Goal: Task Accomplishment & Management: Complete application form

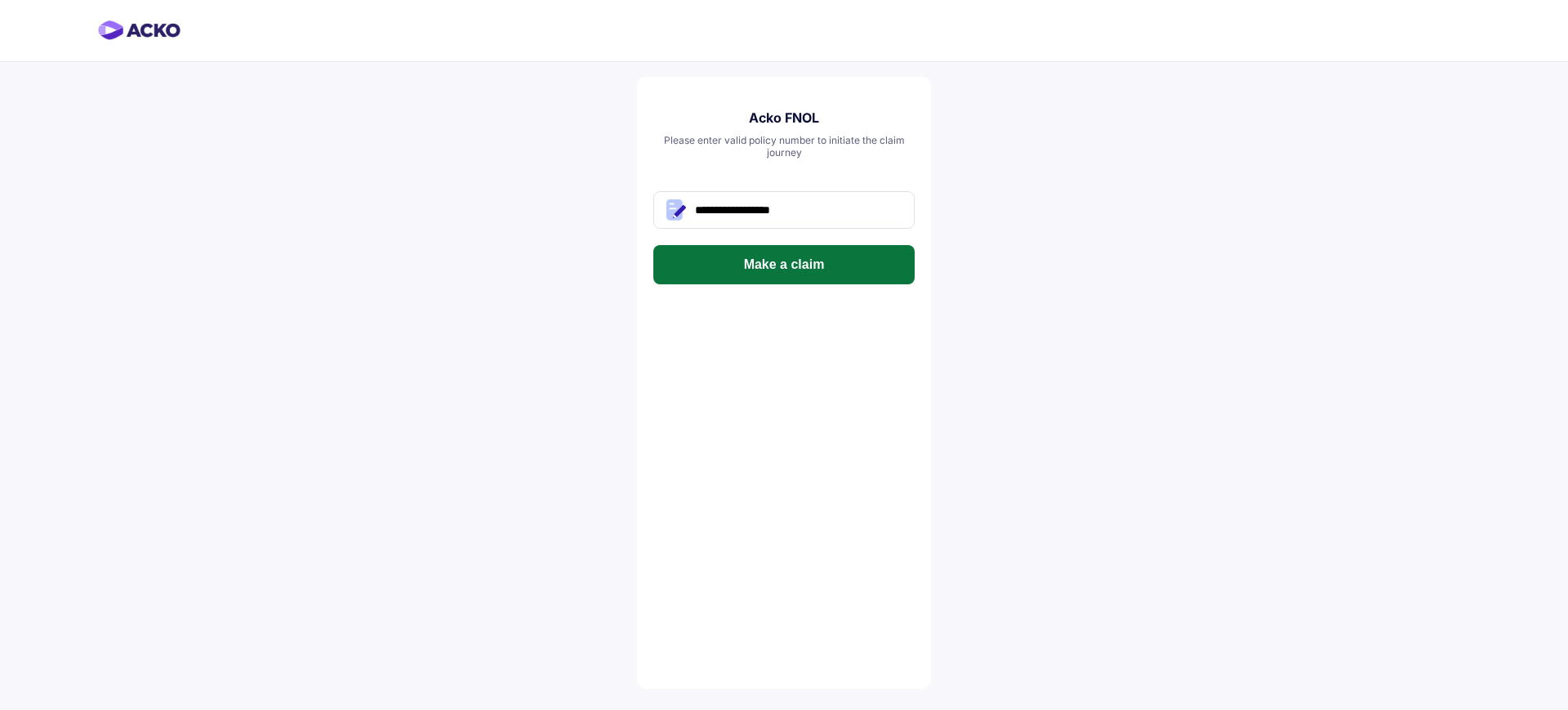
click at [789, 277] on button "Make a claim" at bounding box center [784, 265] width 261 height 39
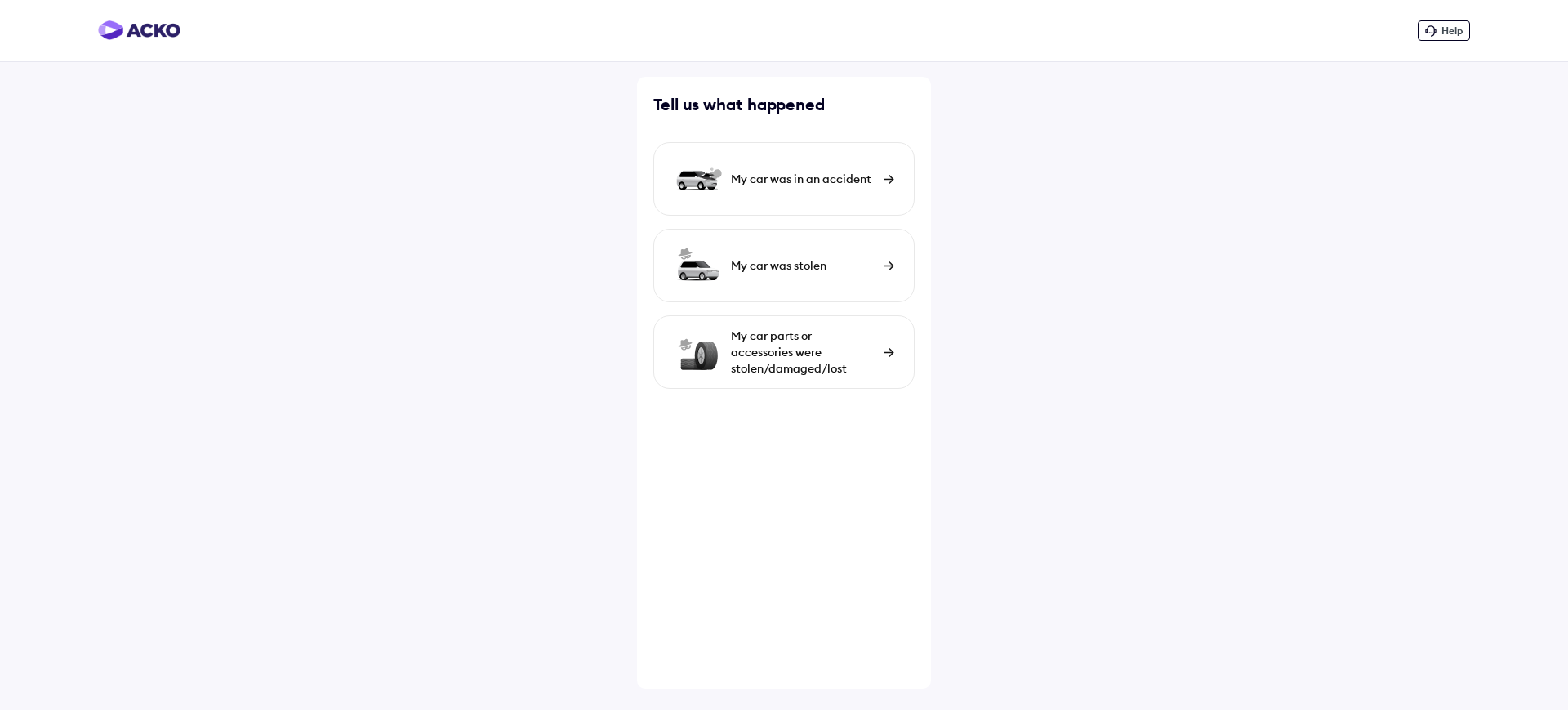
click at [718, 207] on div "My car was in an accident" at bounding box center [784, 179] width 261 height 74
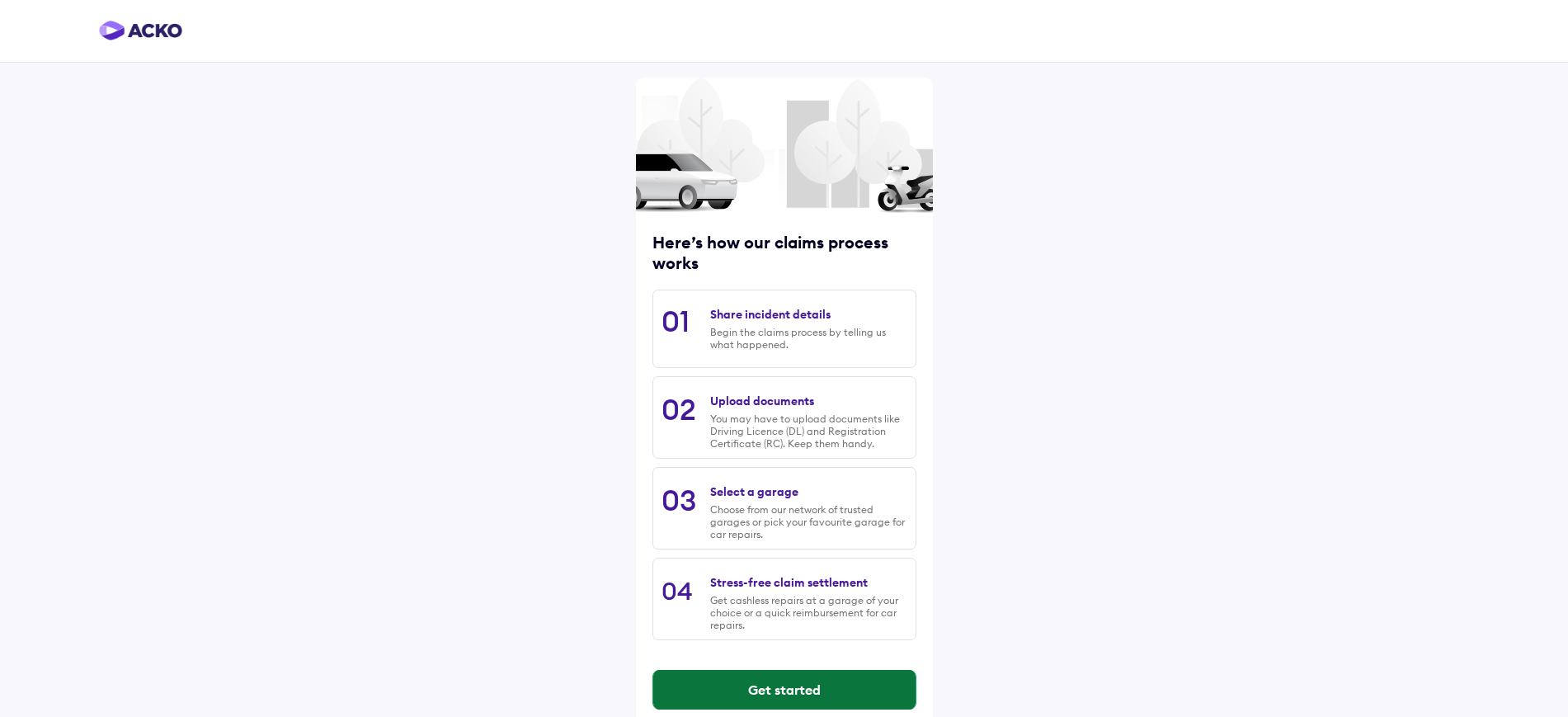
click at [740, 688] on button "Get started" at bounding box center [784, 690] width 262 height 40
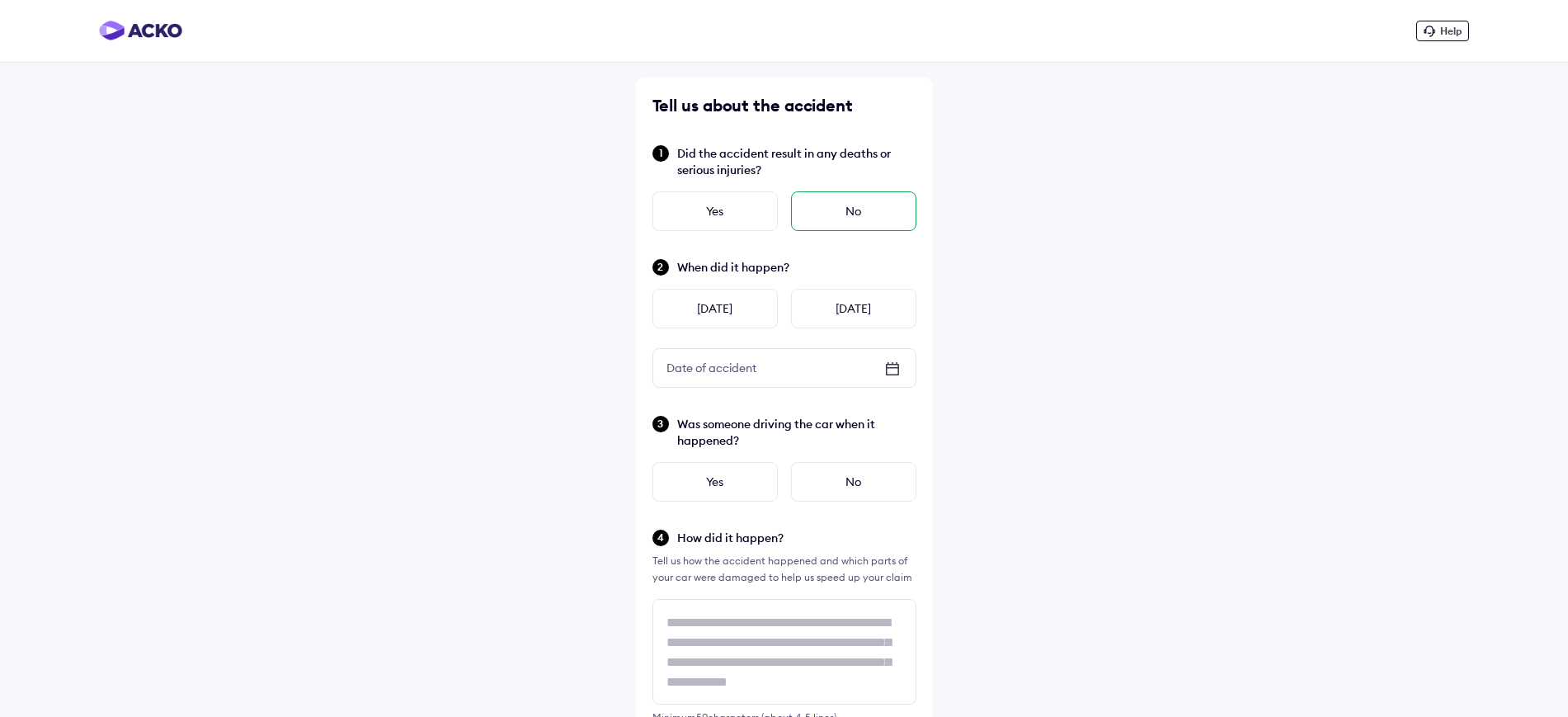
click at [835, 227] on div "No" at bounding box center [854, 211] width 125 height 40
click at [833, 219] on div "No" at bounding box center [854, 211] width 125 height 40
click at [894, 367] on icon at bounding box center [891, 368] width 11 height 2
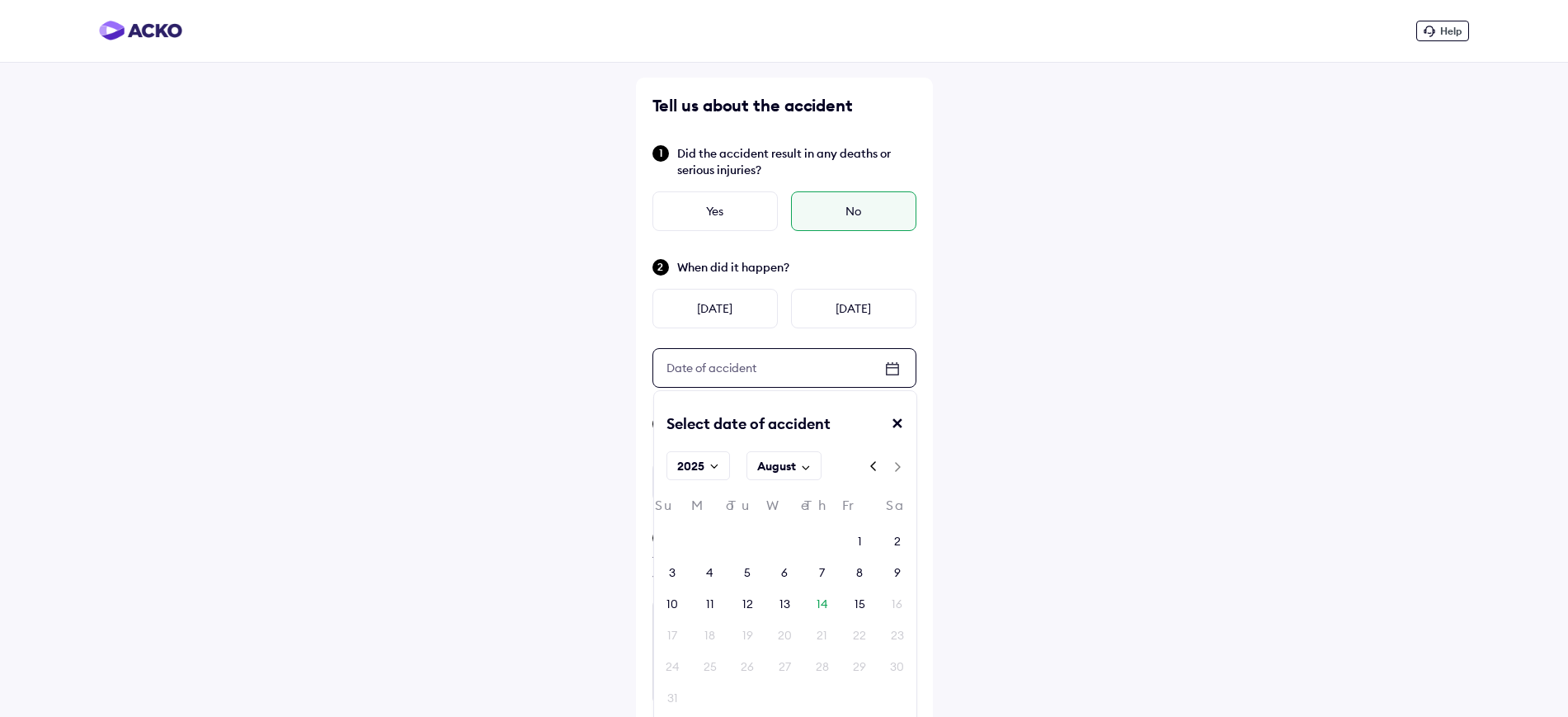
click at [790, 469] on div "August" at bounding box center [777, 465] width 39 height 16
click at [741, 596] on div "Jul" at bounding box center [697, 608] width 87 height 25
click at [673, 669] on div "27" at bounding box center [673, 666] width 12 height 16
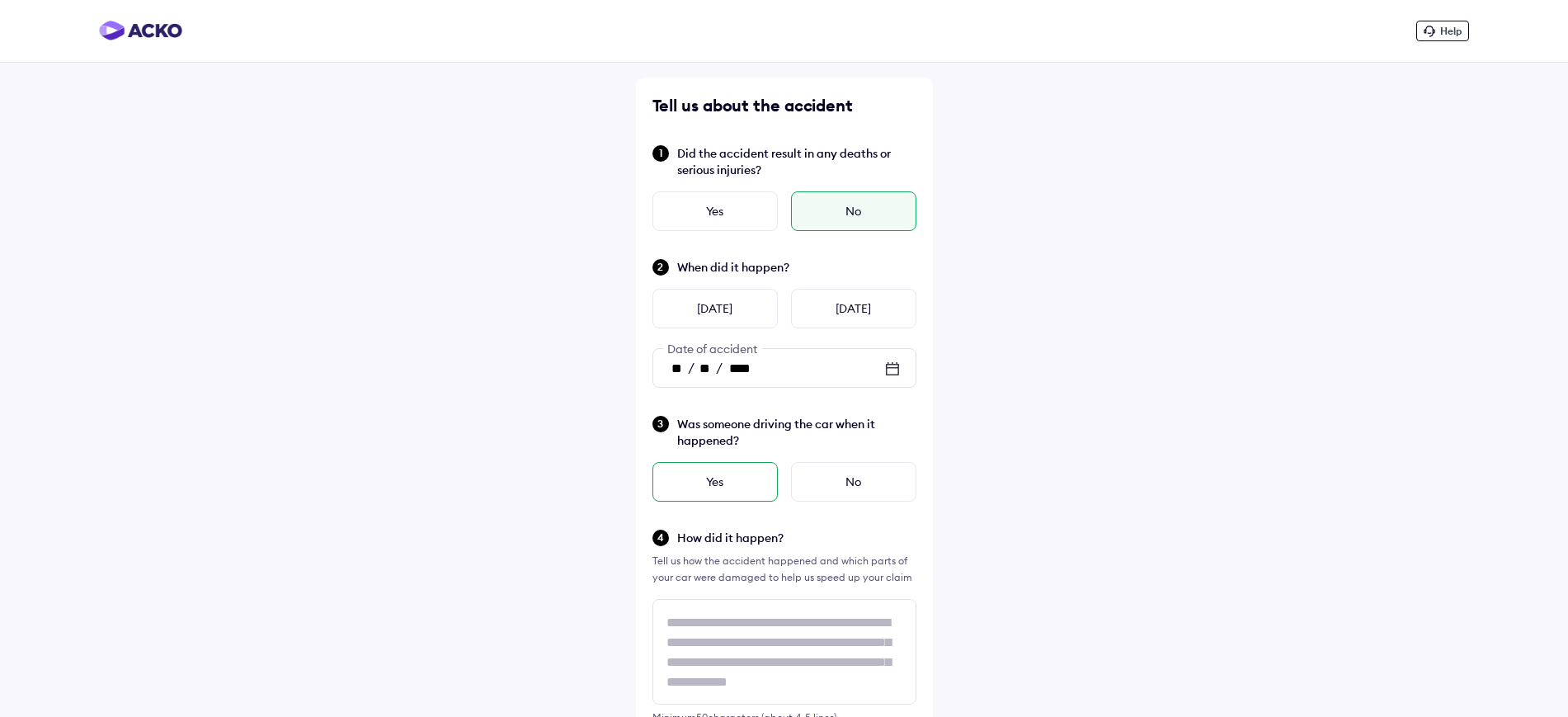
click at [748, 496] on div "Yes" at bounding box center [714, 482] width 125 height 40
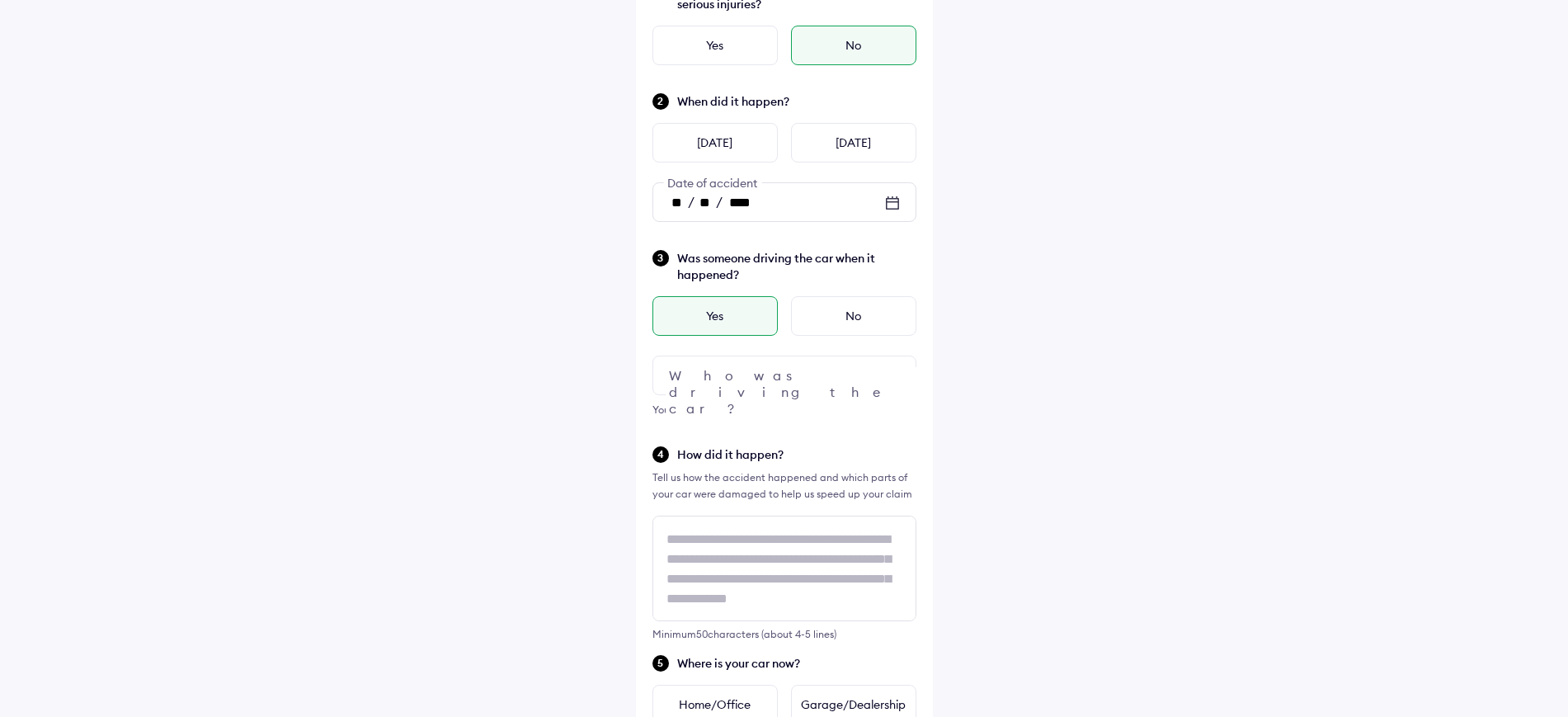
scroll to position [196, 0]
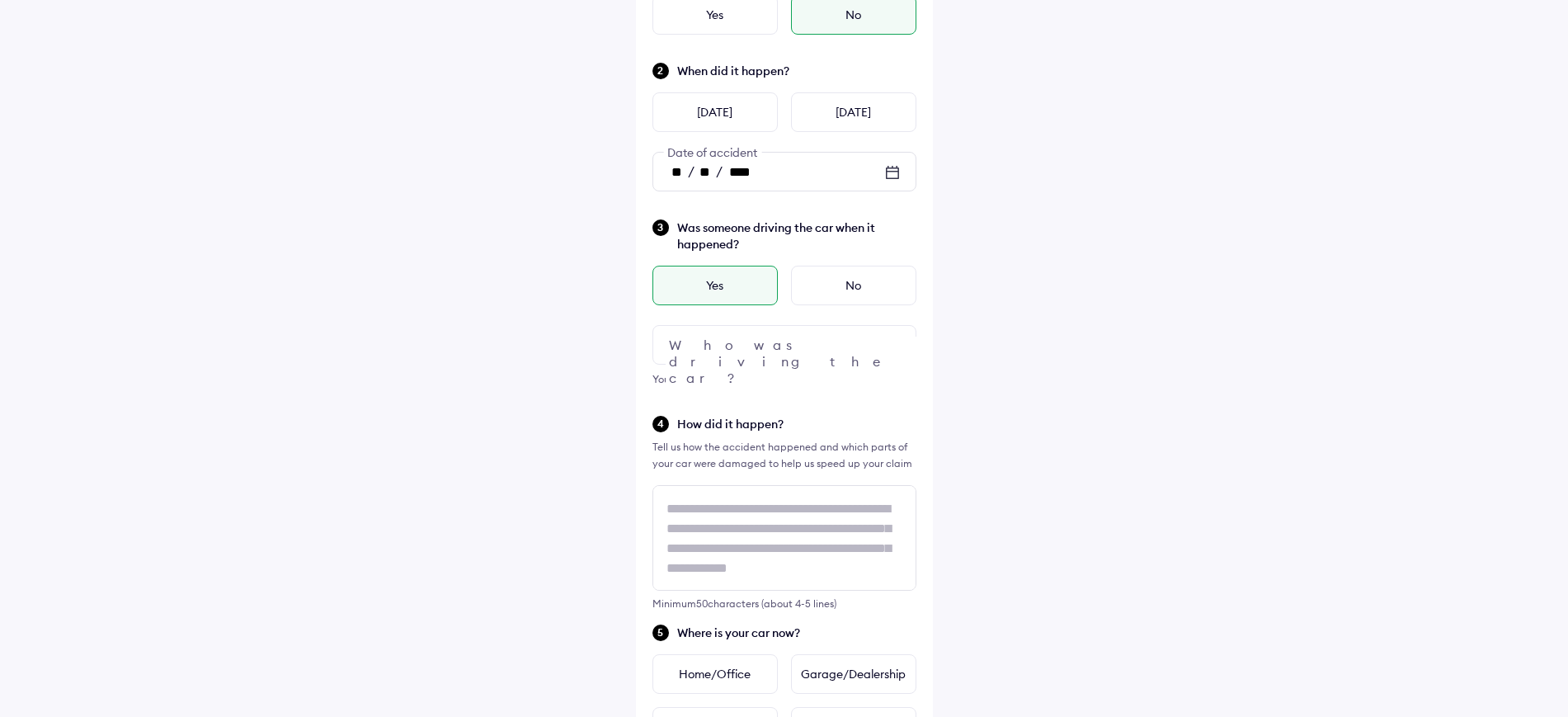
click at [794, 344] on div at bounding box center [784, 345] width 264 height 40
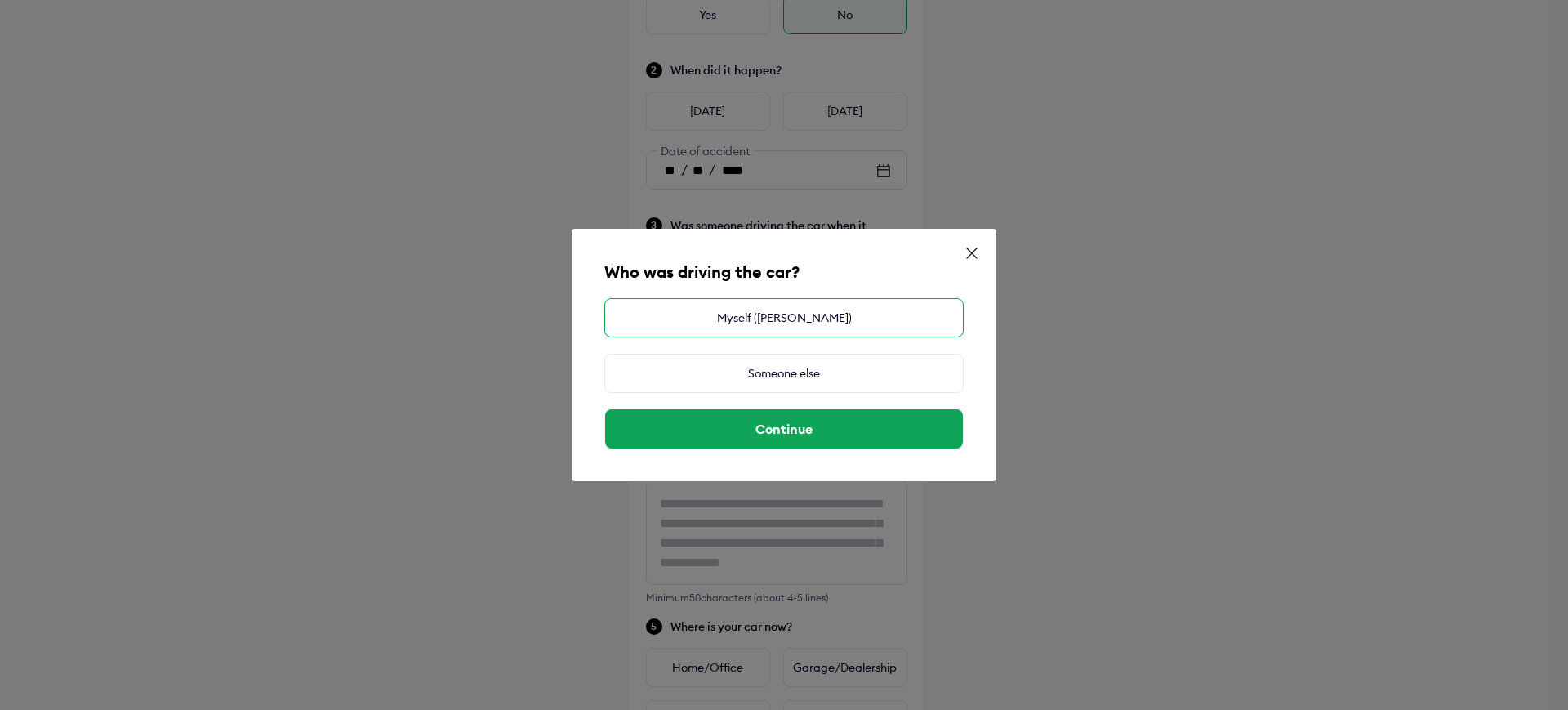
click at [701, 331] on div "Myself (DARAB AHMAD)" at bounding box center [784, 318] width 360 height 39
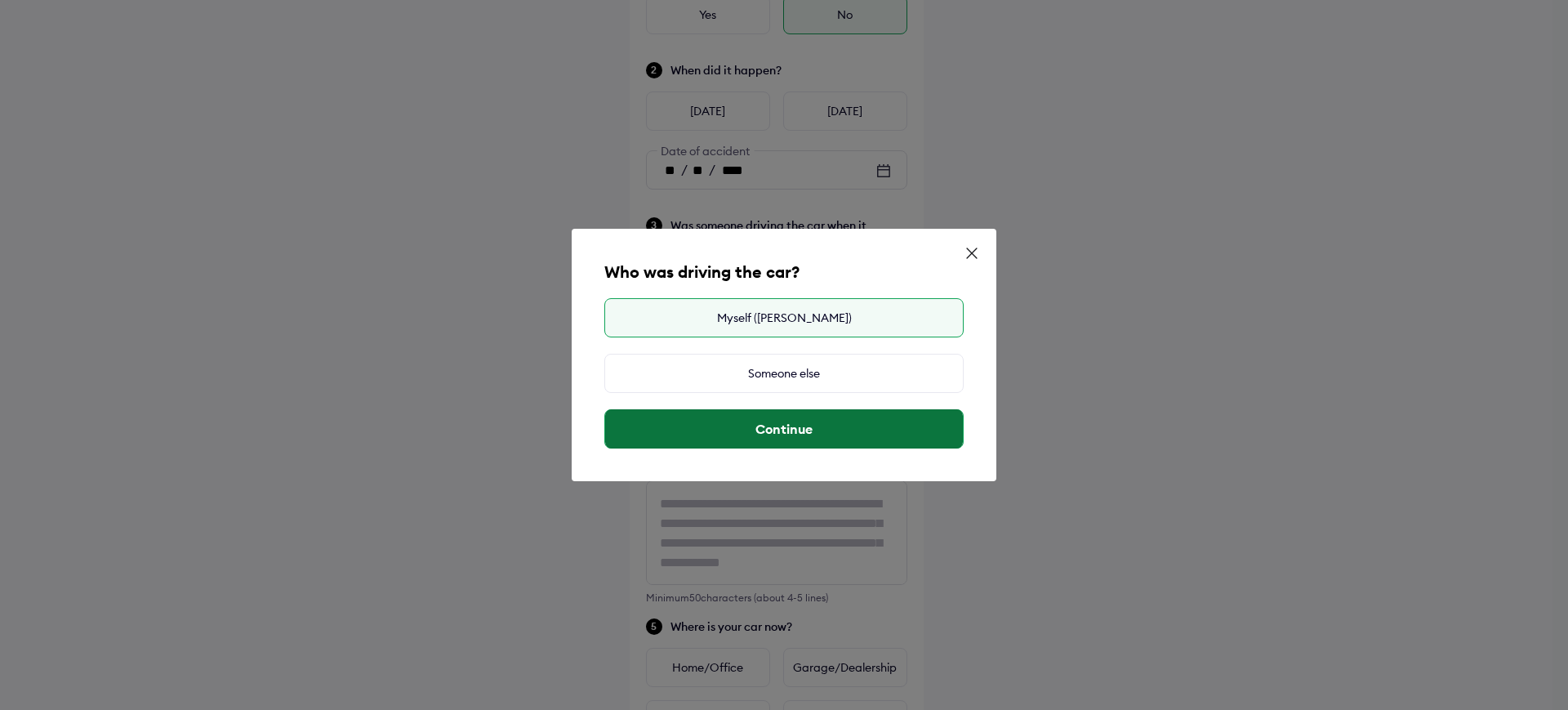
click at [764, 426] on button "Continue" at bounding box center [784, 429] width 358 height 39
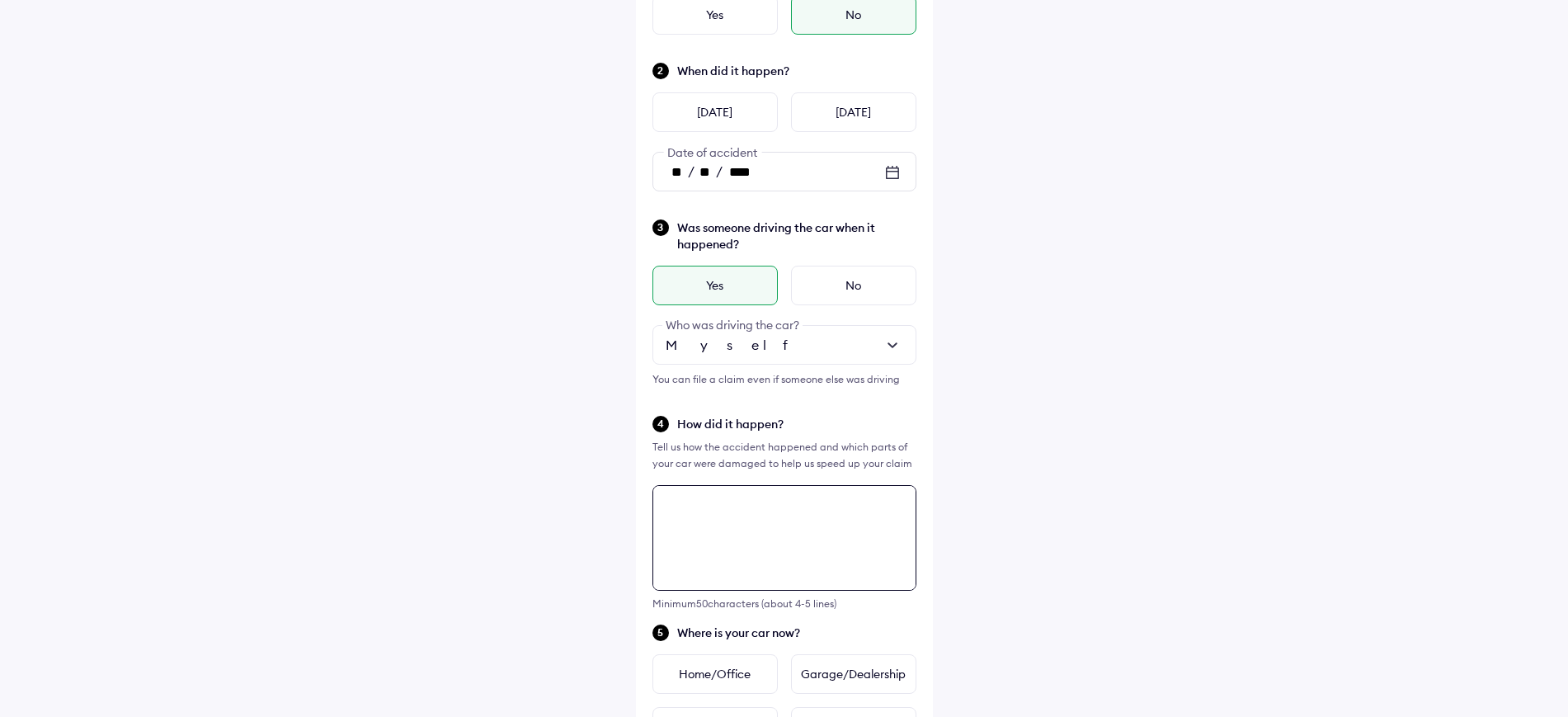
click at [722, 496] on textarea at bounding box center [784, 538] width 264 height 106
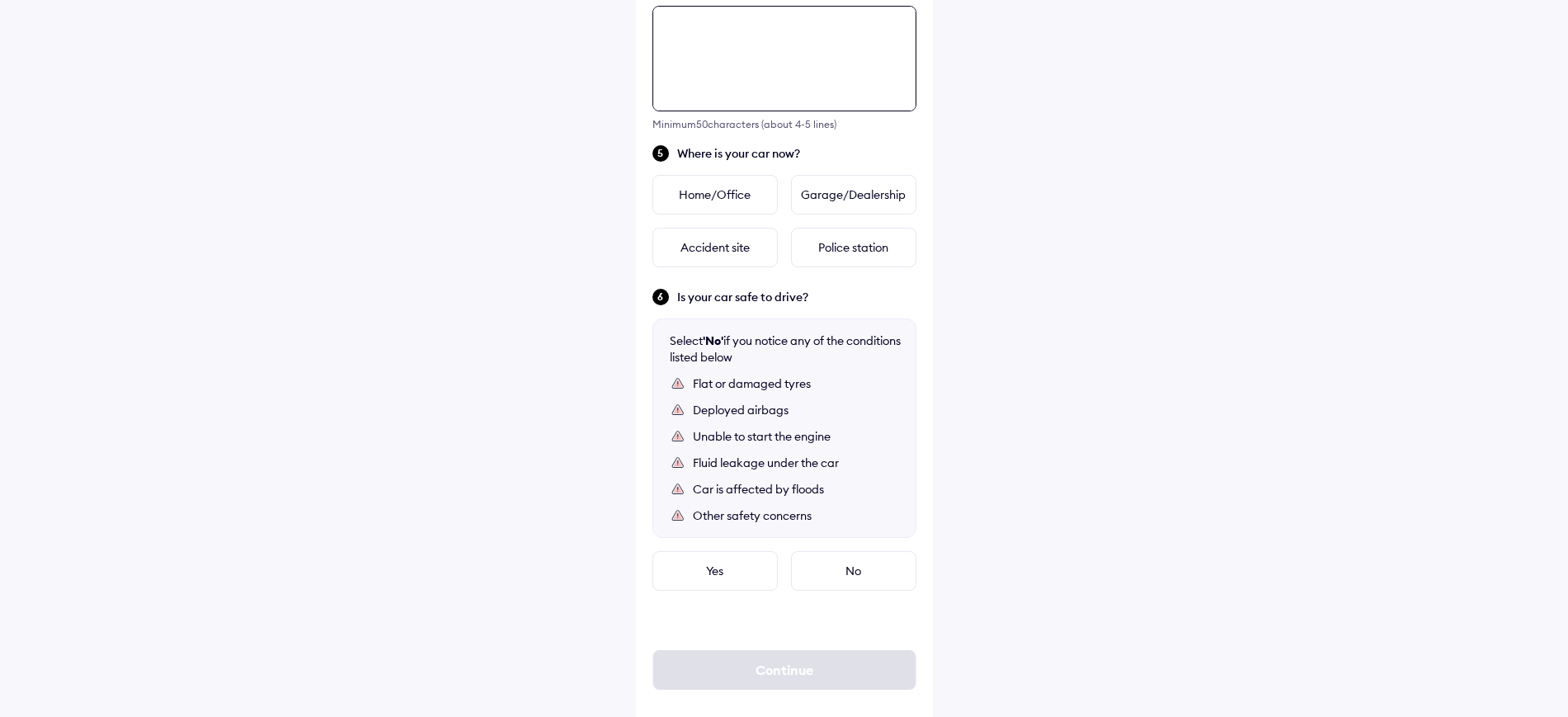
scroll to position [682, 0]
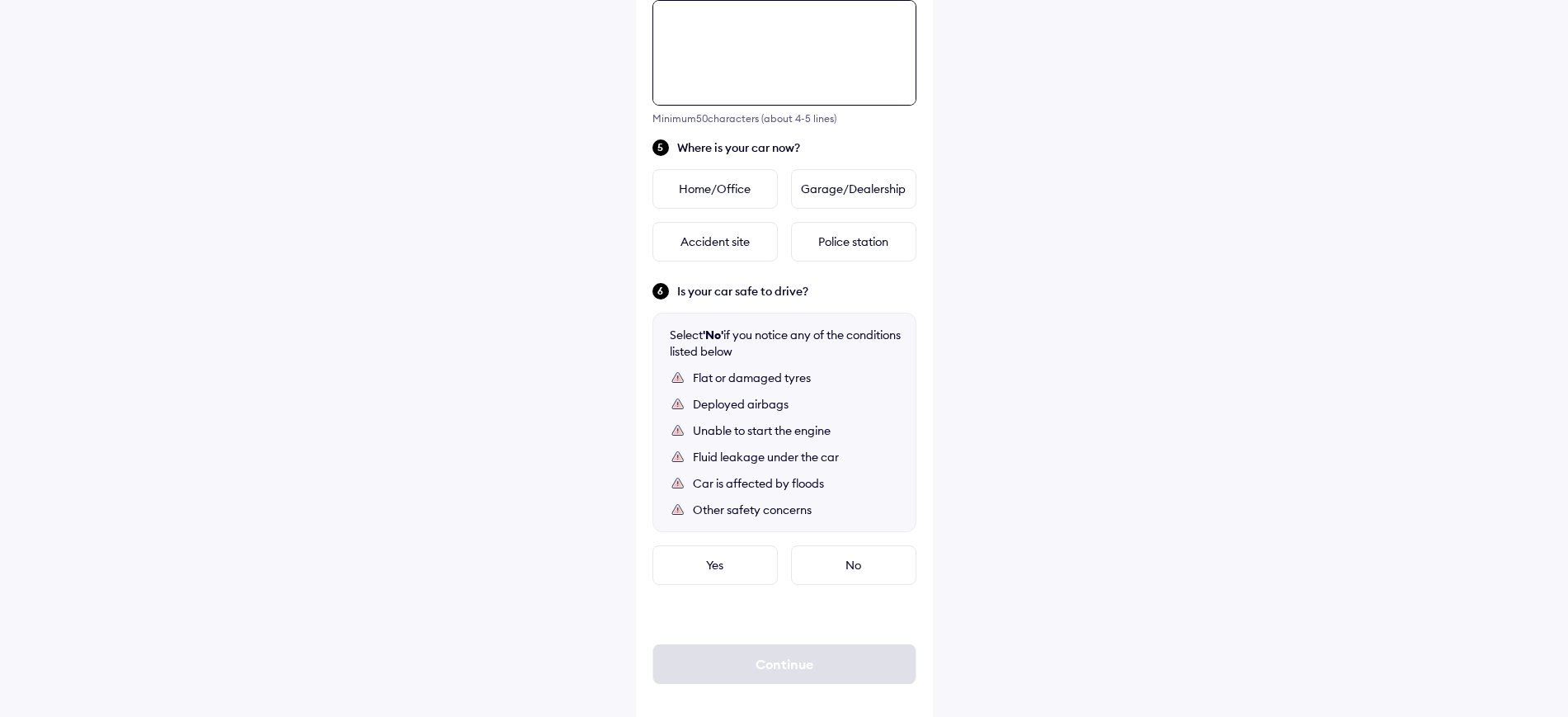
paste textarea "**********"
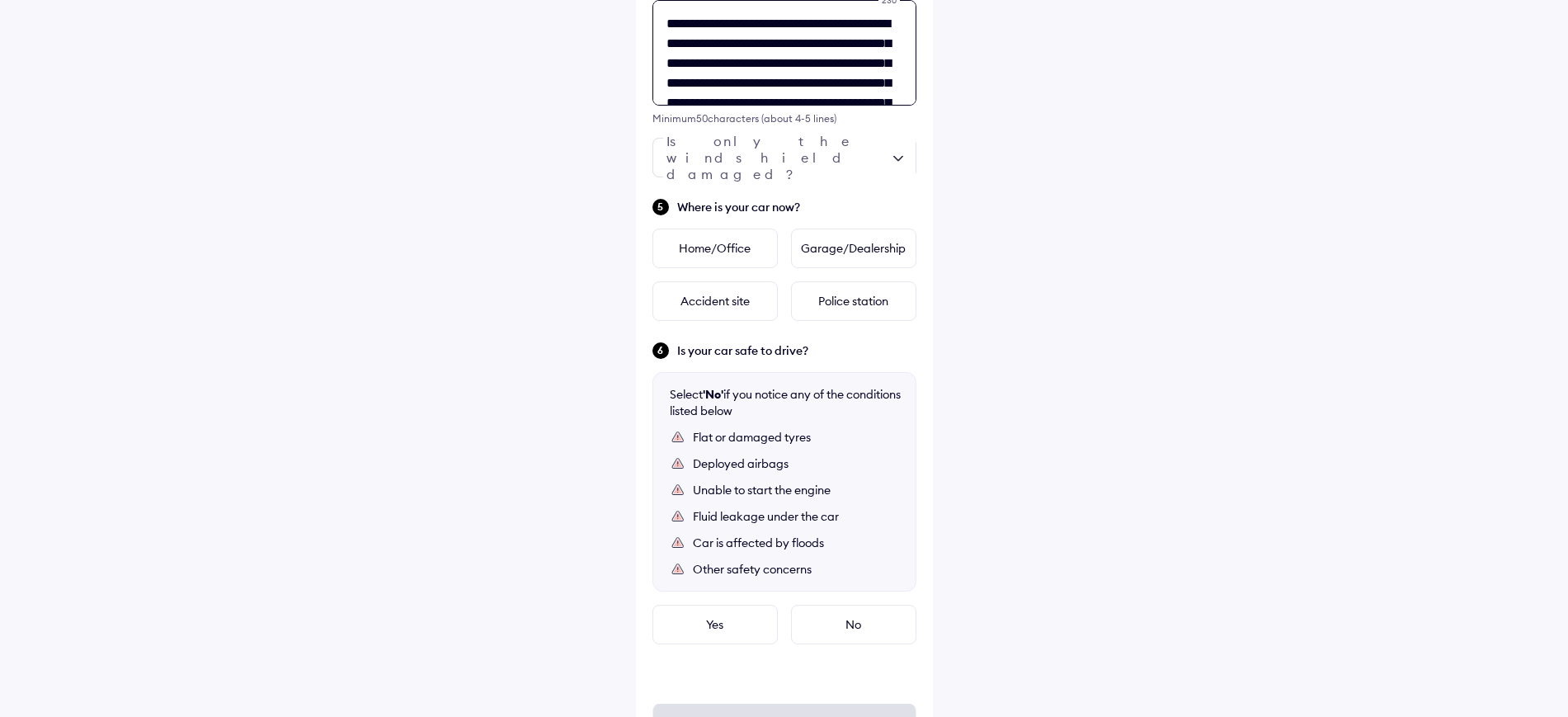
scroll to position [46, 0]
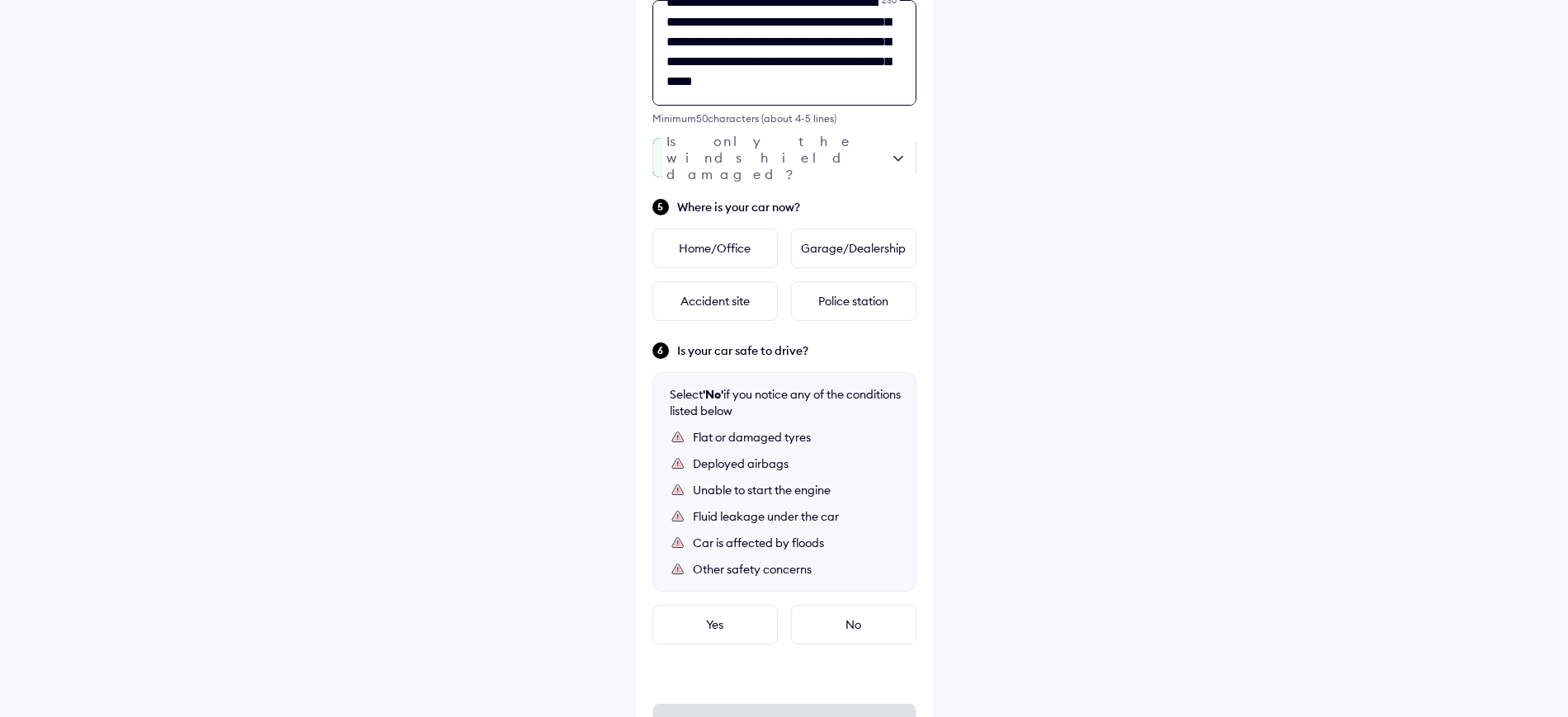
type textarea "**********"
click at [738, 176] on div at bounding box center [784, 157] width 264 height 40
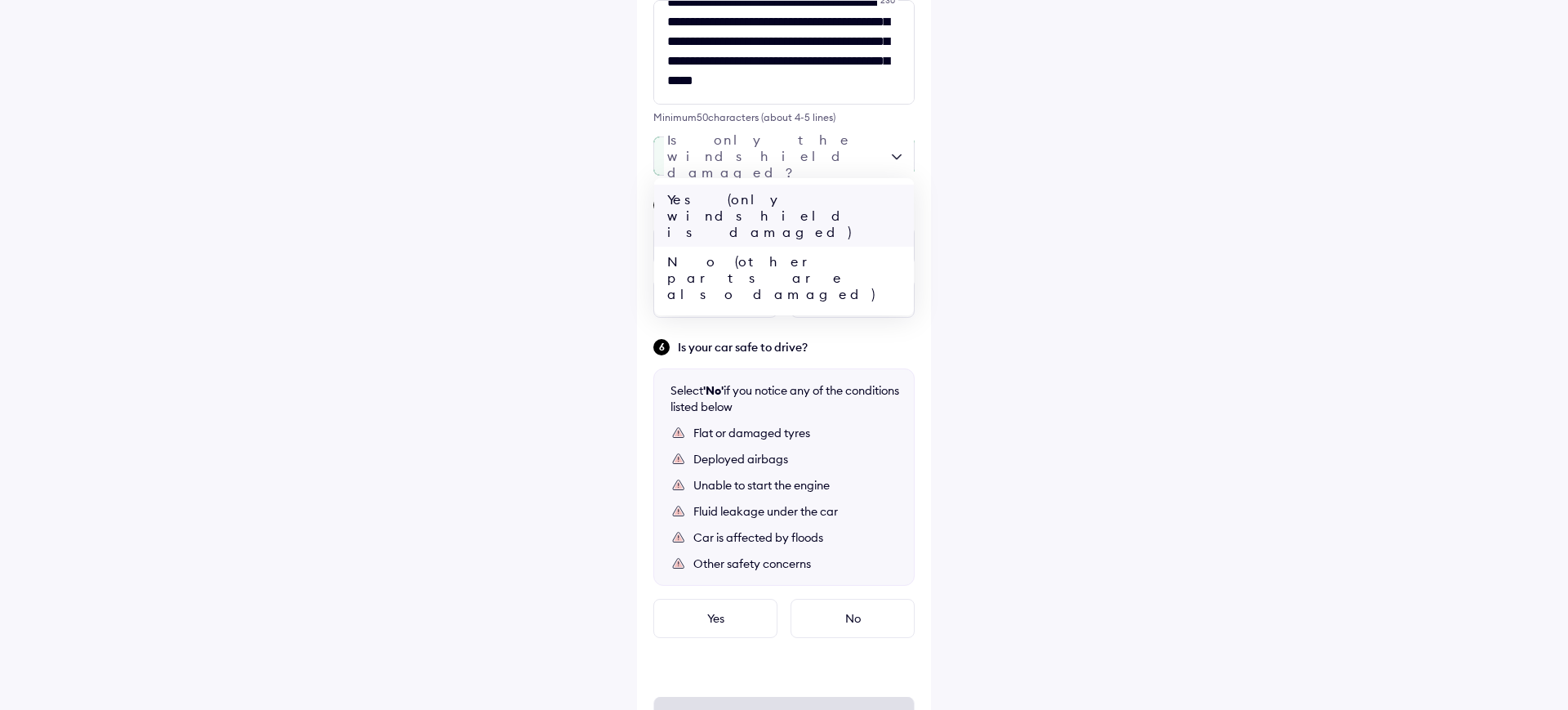
click at [719, 205] on div "Yes (only windshield is damaged)" at bounding box center [784, 216] width 259 height 62
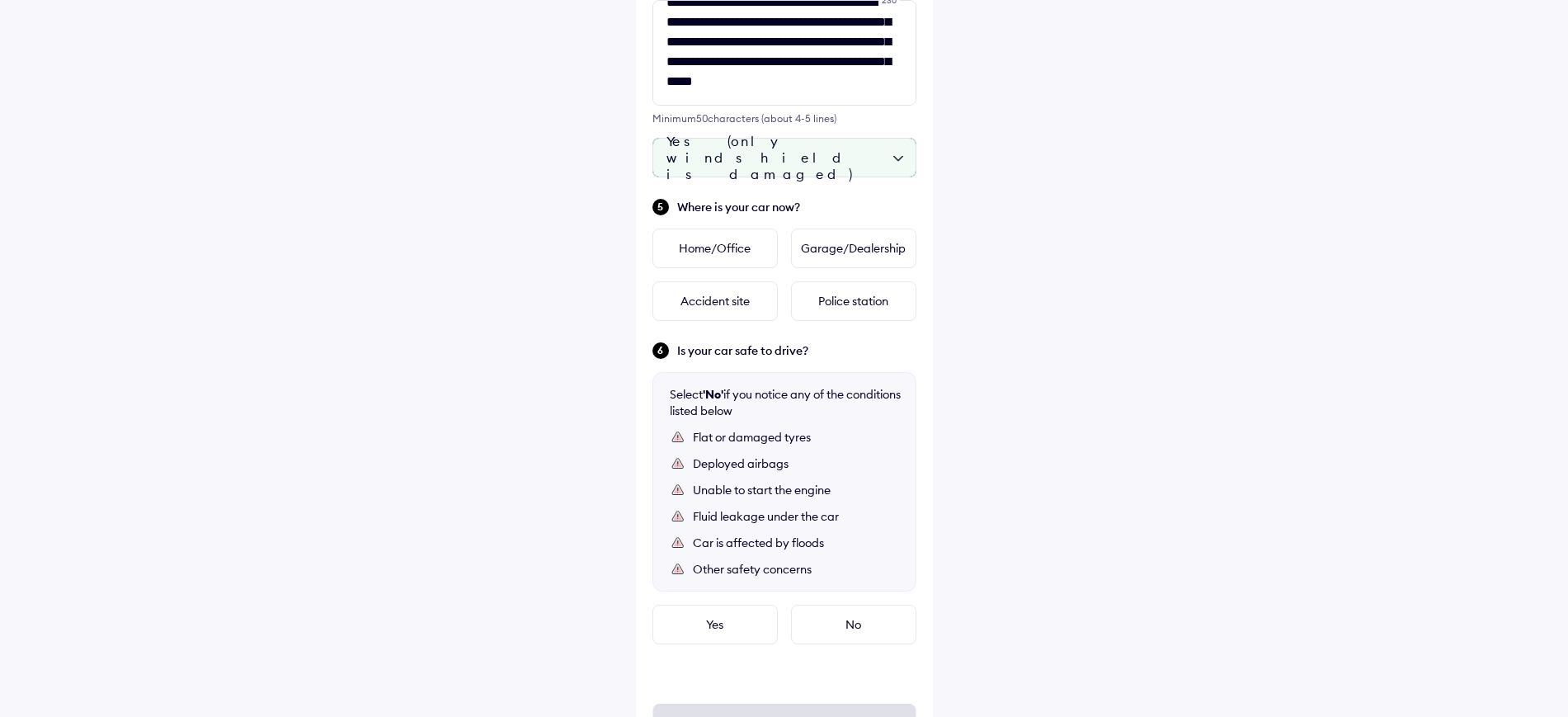
click at [1019, 226] on div "**********" at bounding box center [784, 55] width 1568 height 1474
click at [686, 251] on div "Home/Office" at bounding box center [714, 248] width 125 height 40
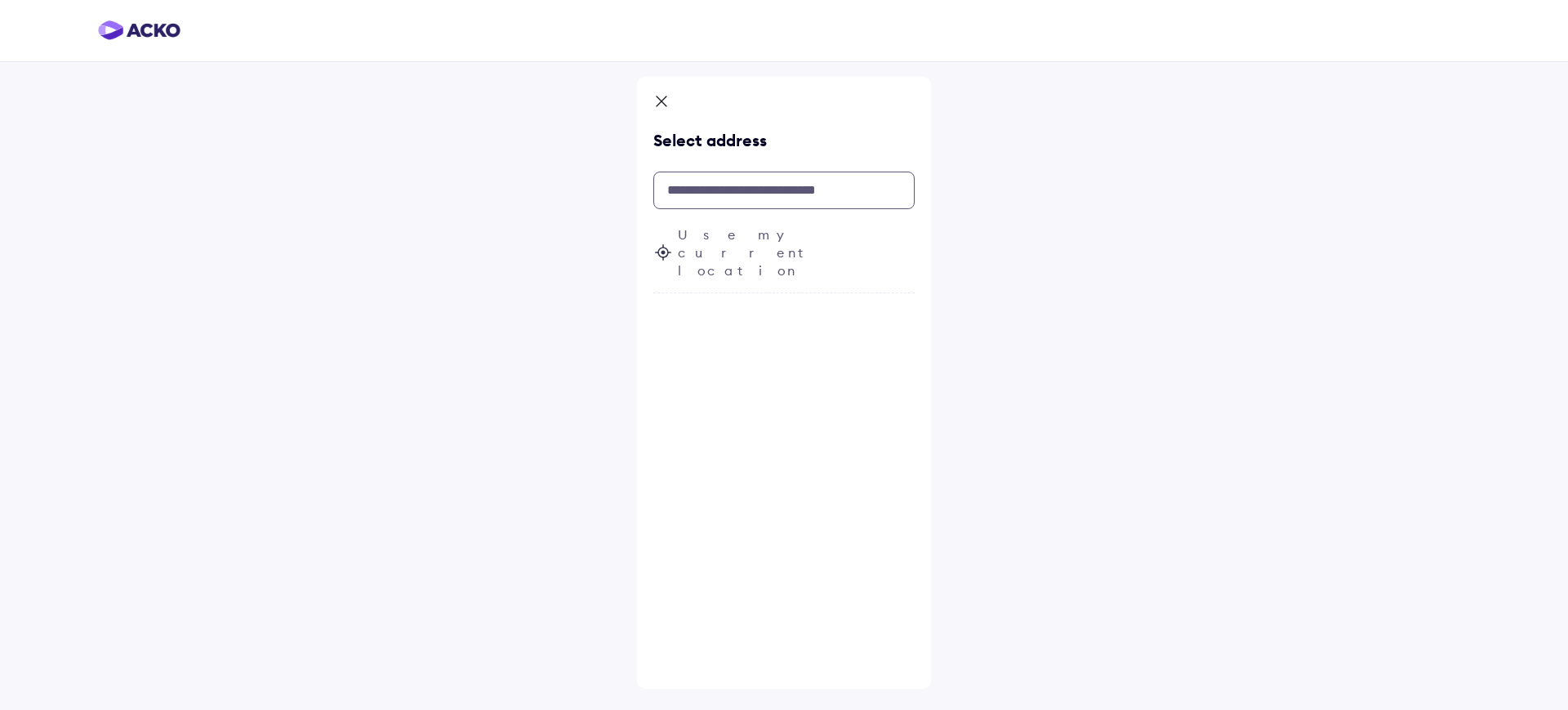
click at [683, 194] on input "text" at bounding box center [784, 190] width 261 height 38
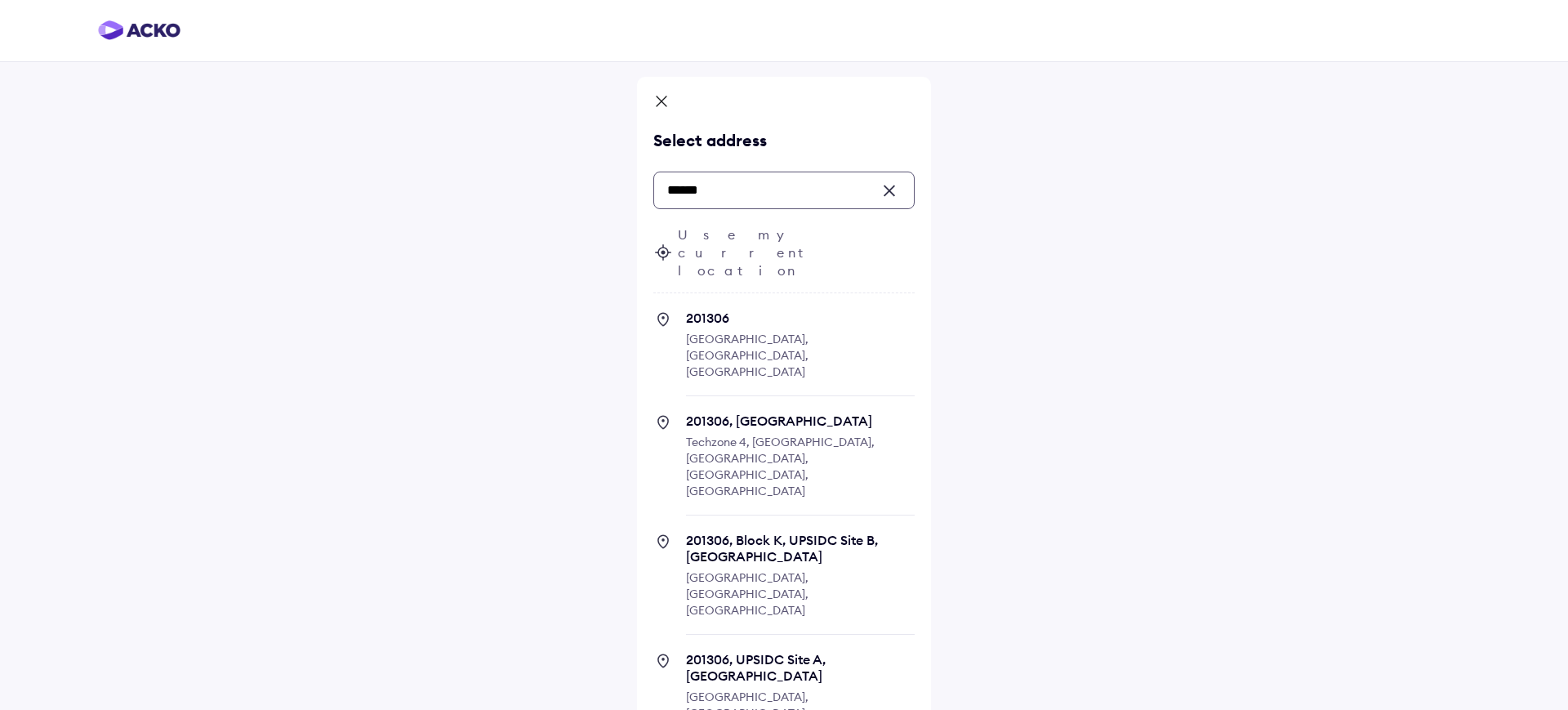
type input "******"
click at [709, 267] on div "Use my current location 201306 Noida, Uttar Pradesh, India 201306, Greater Noid…" at bounding box center [784, 540] width 261 height 630
click at [706, 309] on span "201306" at bounding box center [800, 317] width 229 height 16
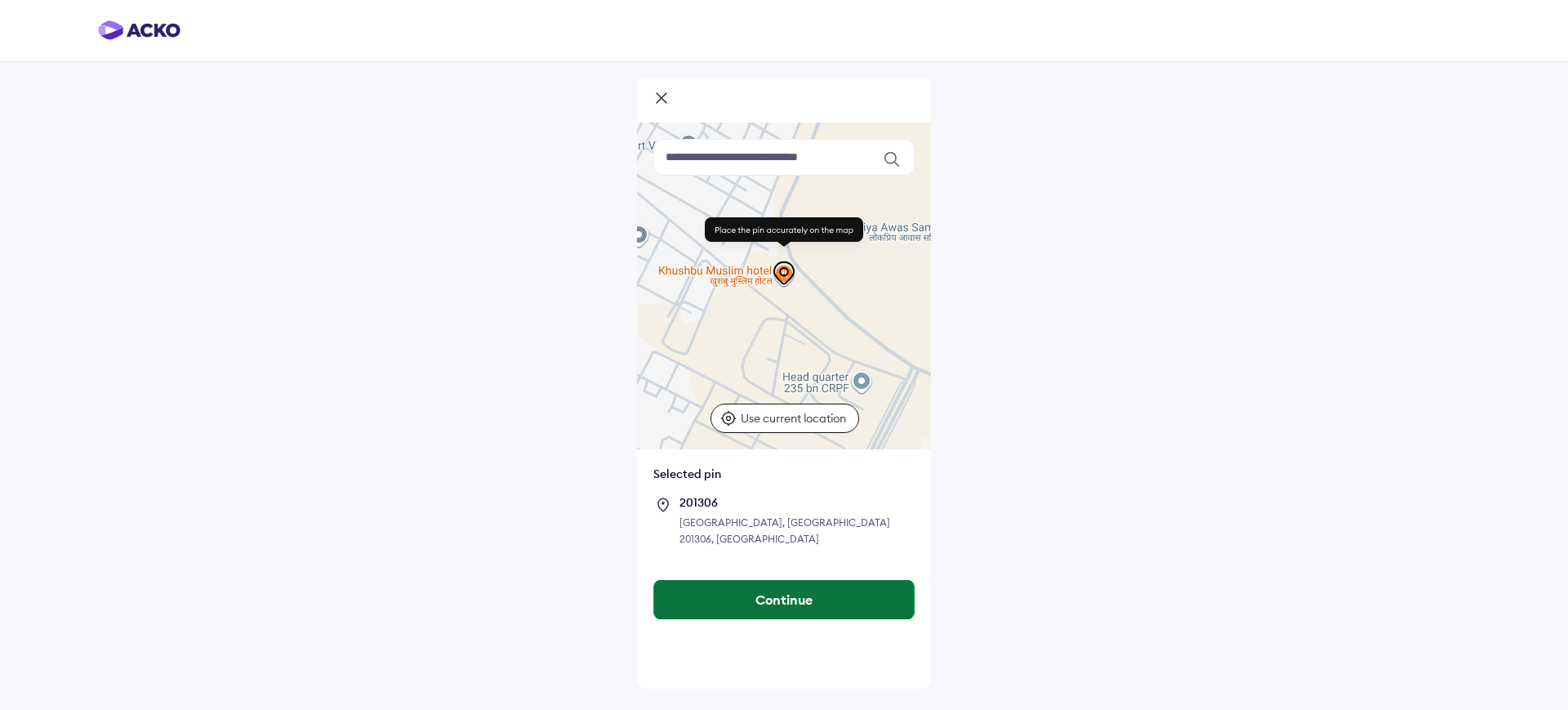
click at [749, 580] on button "Continue" at bounding box center [784, 600] width 259 height 39
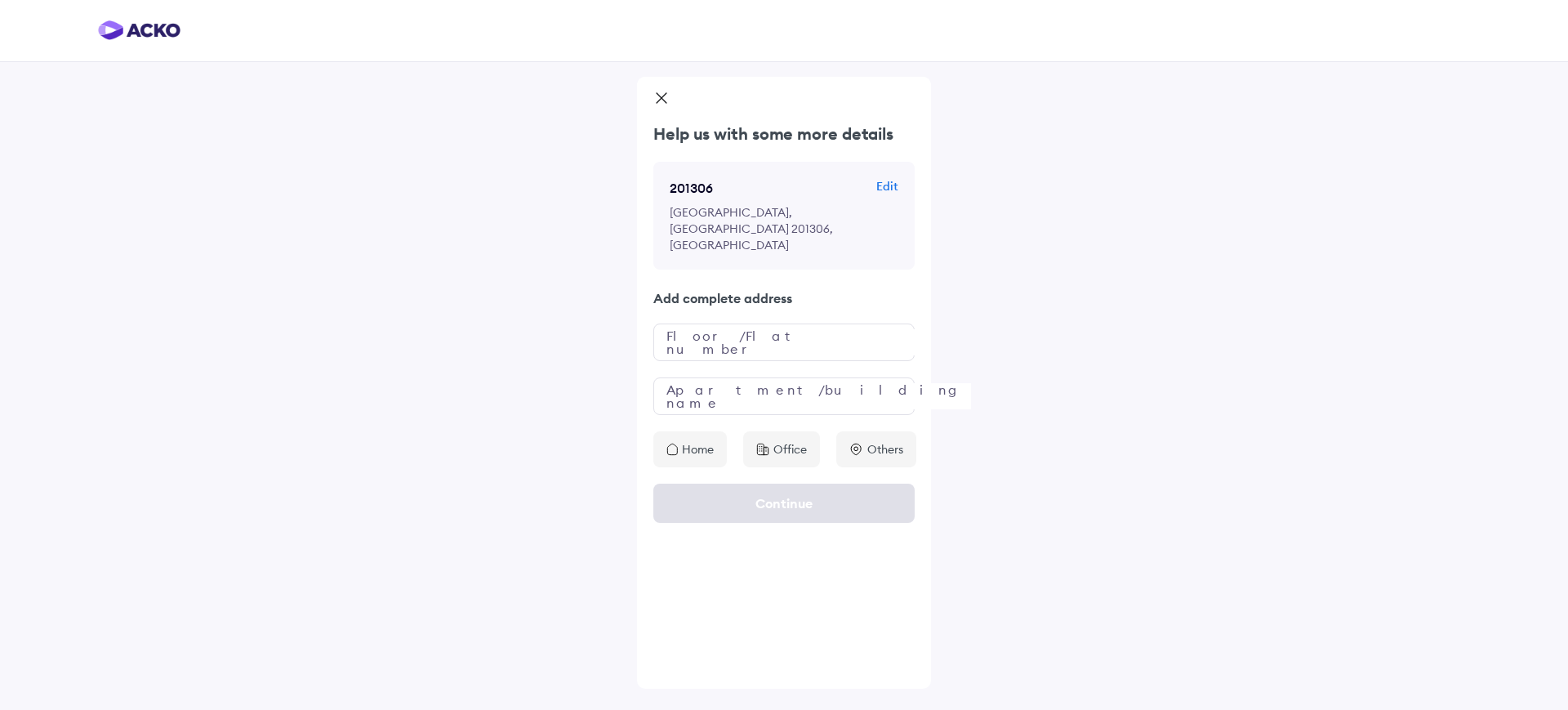
click at [692, 328] on div "Help us with some more details 201306 Edit Noida, Uttar Pradesh 201306, India A…" at bounding box center [784, 295] width 294 height 345
click at [683, 324] on input "text" at bounding box center [784, 343] width 261 height 38
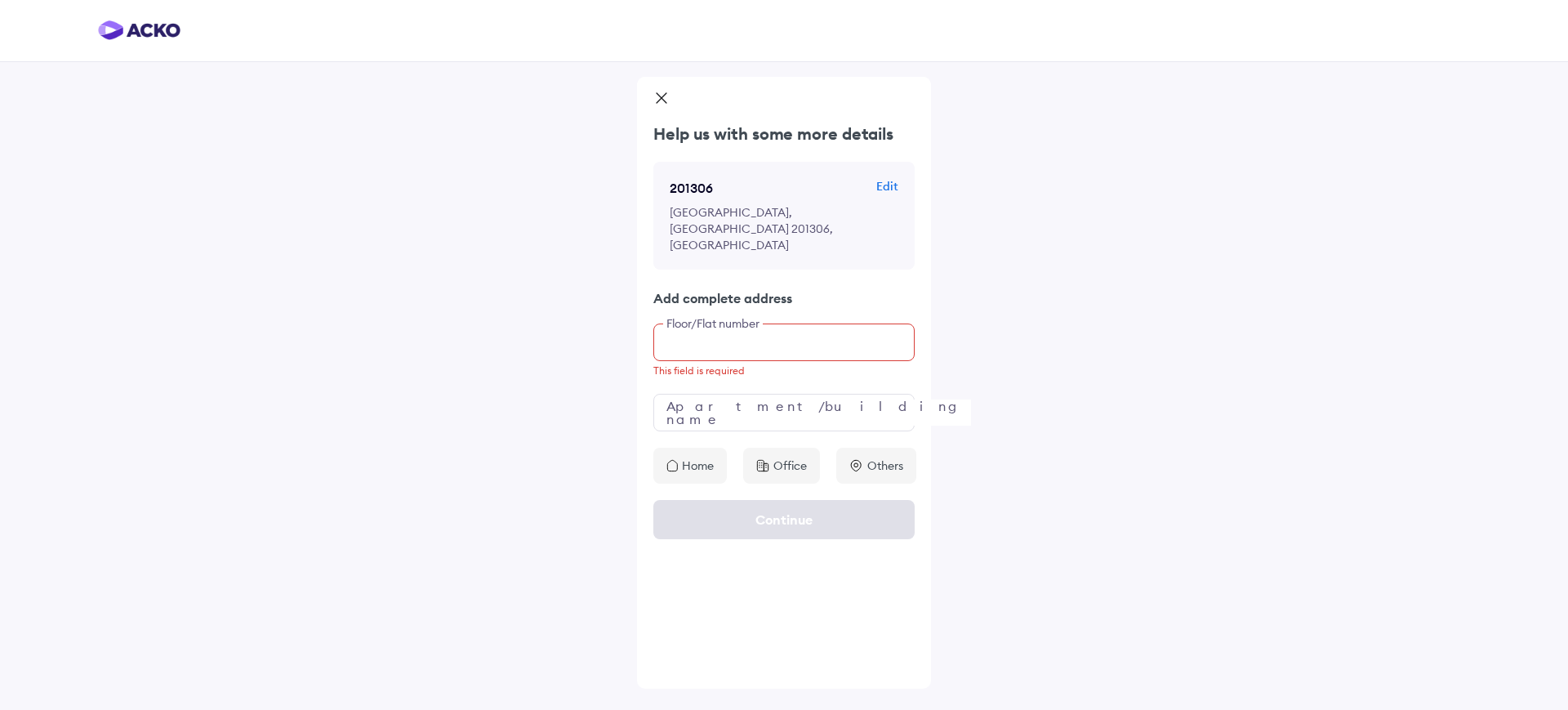
click at [695, 324] on input "text" at bounding box center [784, 343] width 261 height 38
click at [699, 324] on input "text" at bounding box center [784, 343] width 261 height 38
click at [663, 448] on div "Home" at bounding box center [690, 466] width 74 height 36
click at [683, 324] on input "text" at bounding box center [784, 343] width 261 height 38
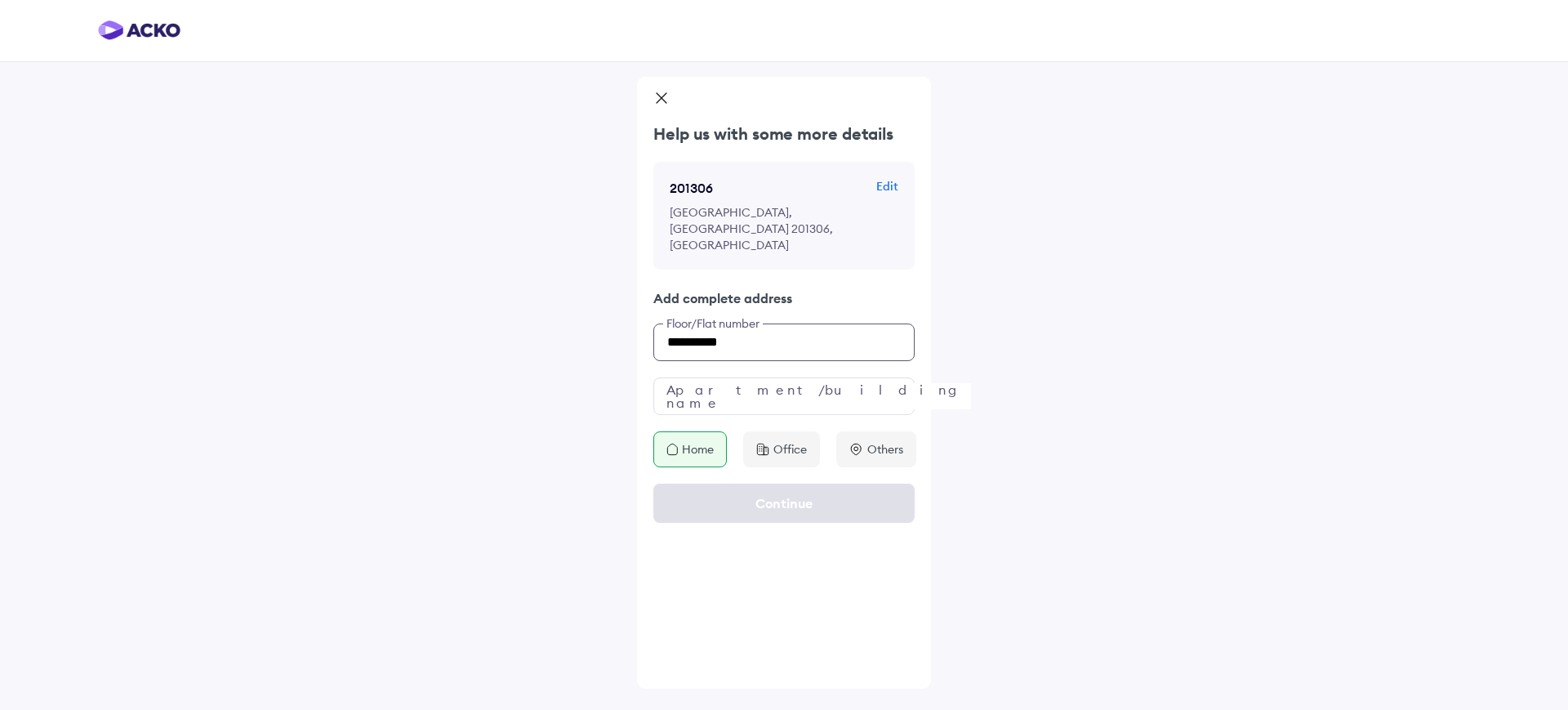
type input "**********"
click at [719, 378] on input "text" at bounding box center [784, 397] width 261 height 38
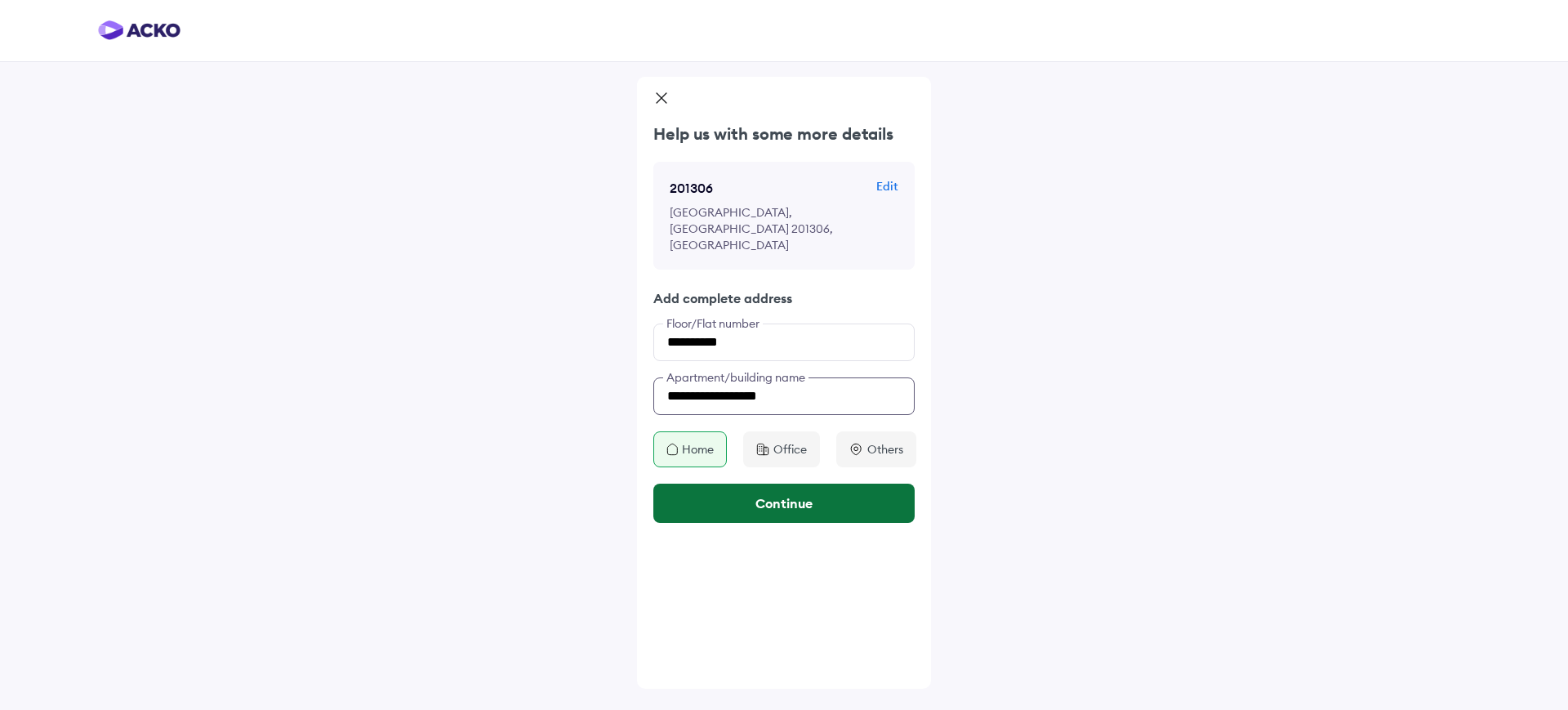
type input "**********"
click at [733, 484] on button "Continue" at bounding box center [784, 504] width 261 height 39
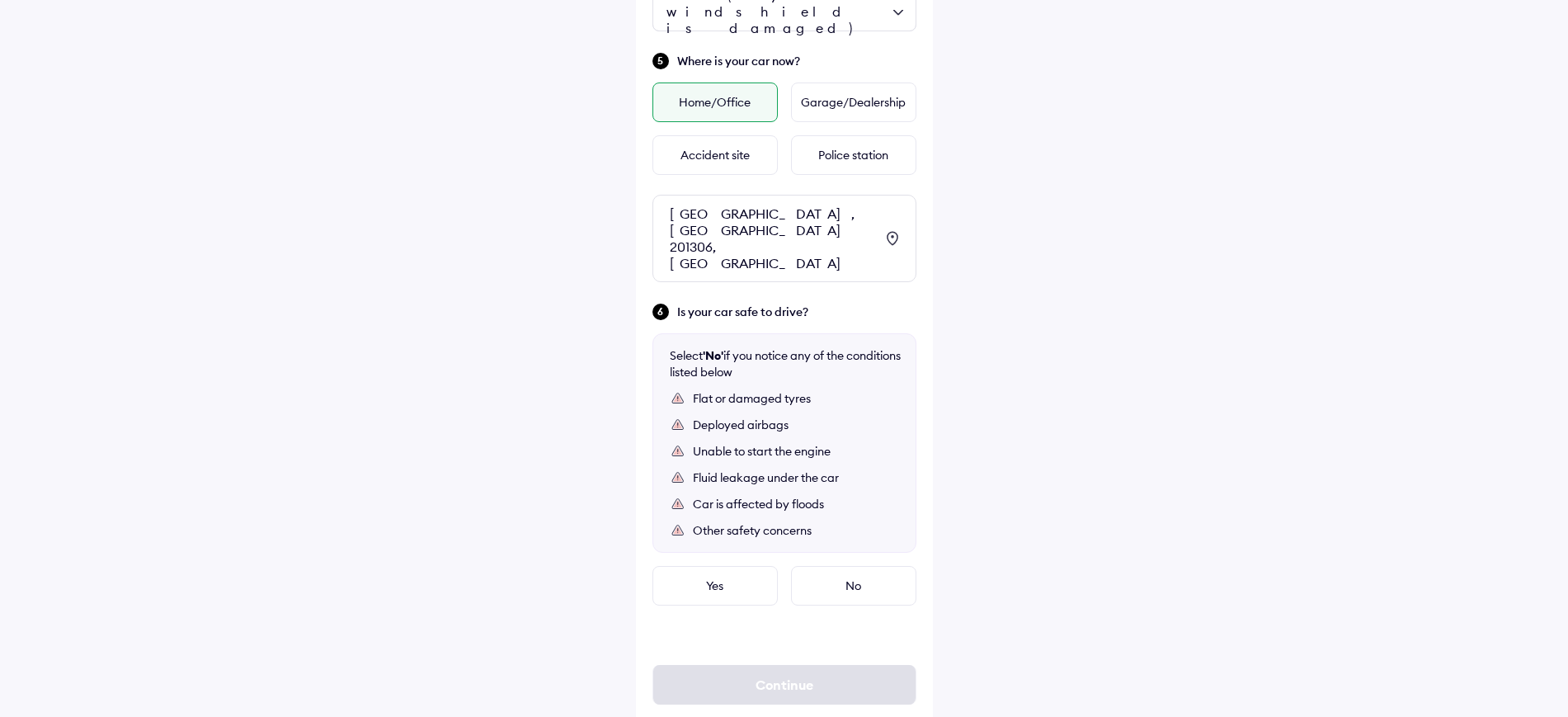
scroll to position [831, 0]
click at [693, 562] on div "Yes" at bounding box center [714, 582] width 125 height 40
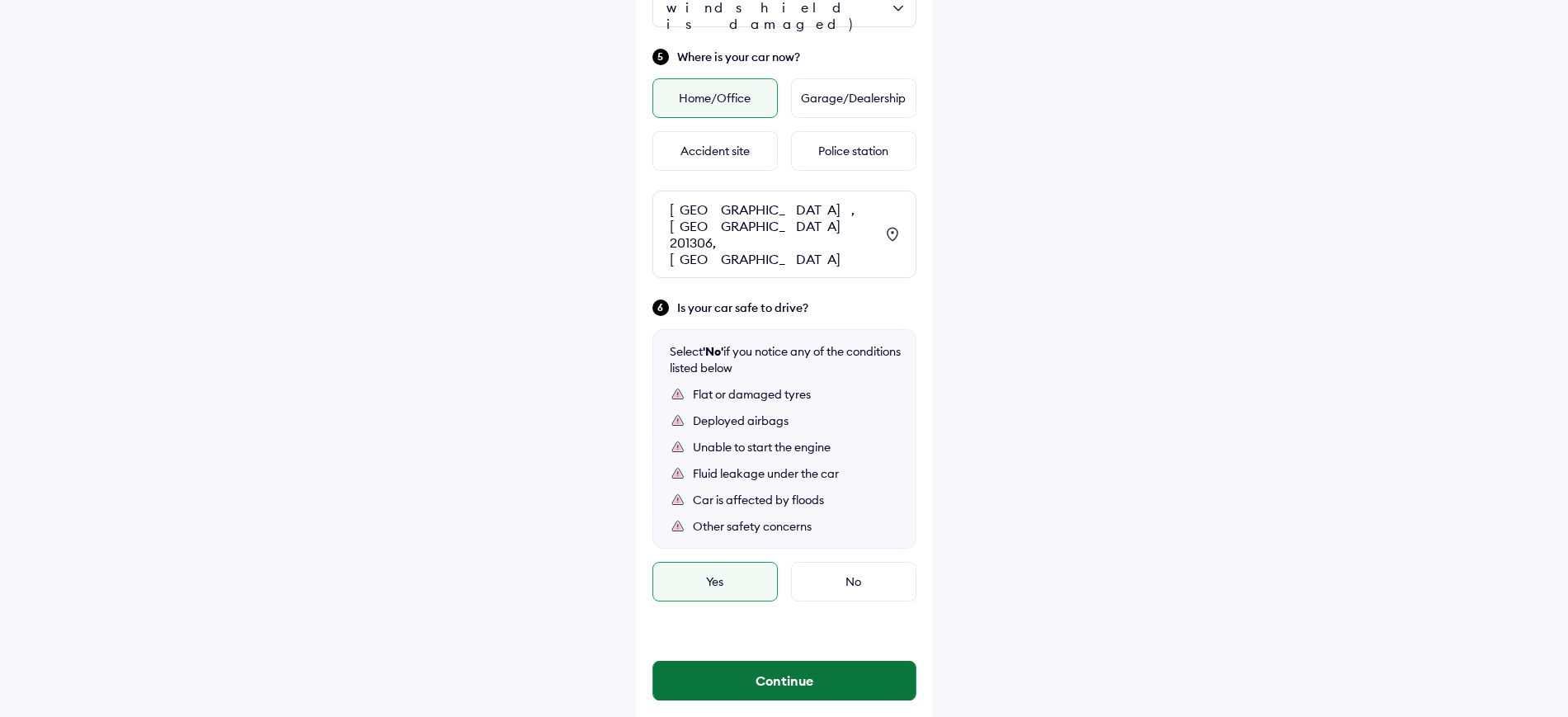
click at [707, 661] on button "Continue" at bounding box center [784, 681] width 262 height 40
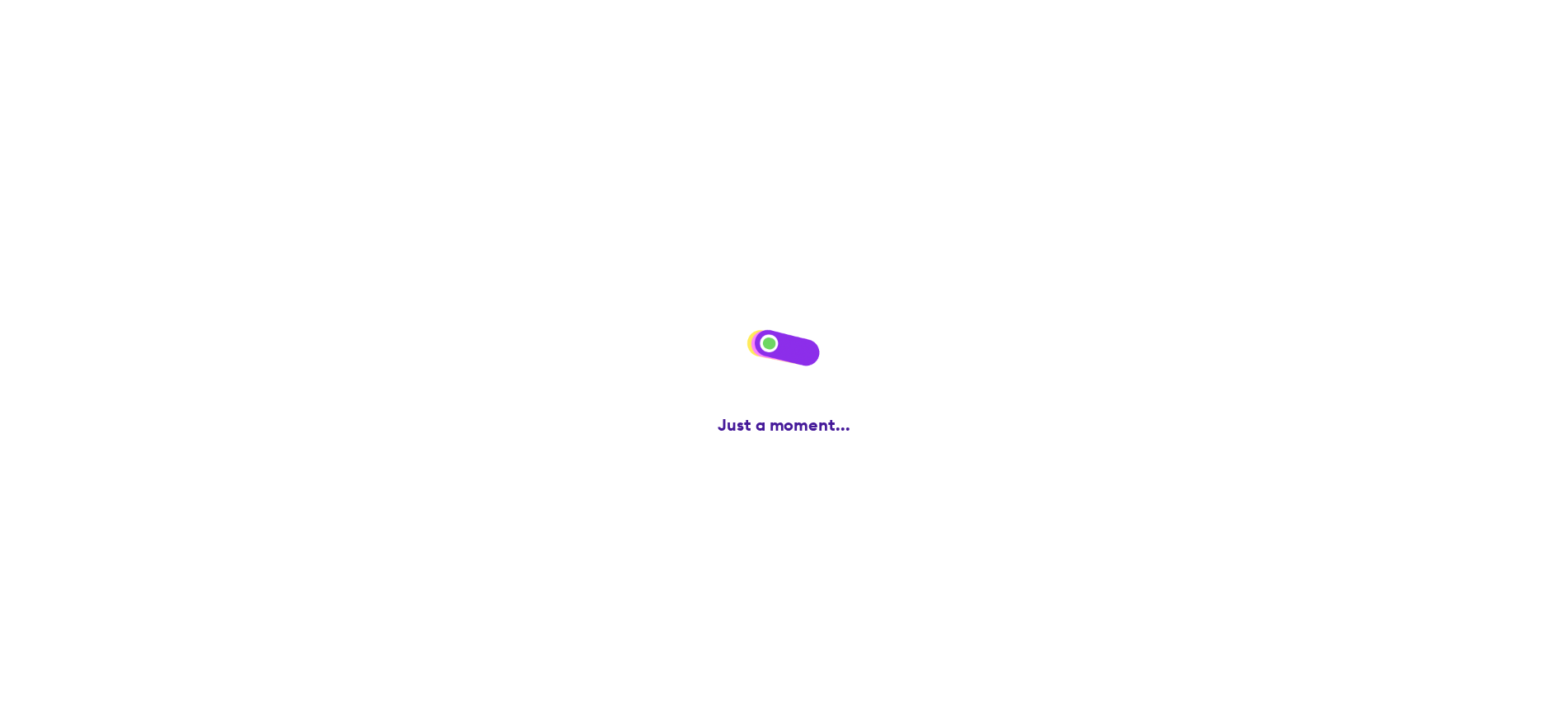
scroll to position [0, 0]
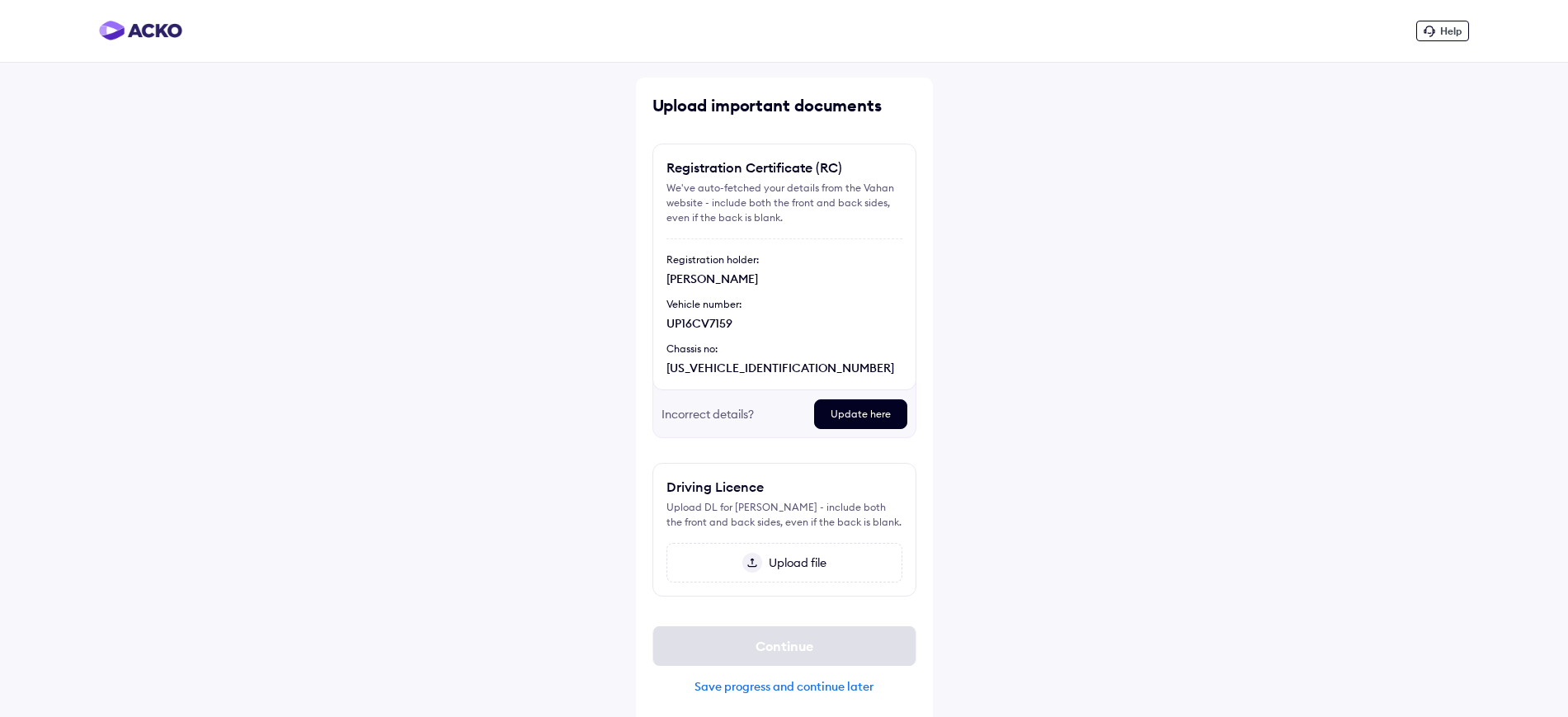
click at [735, 561] on div "Upload file" at bounding box center [784, 563] width 236 height 40
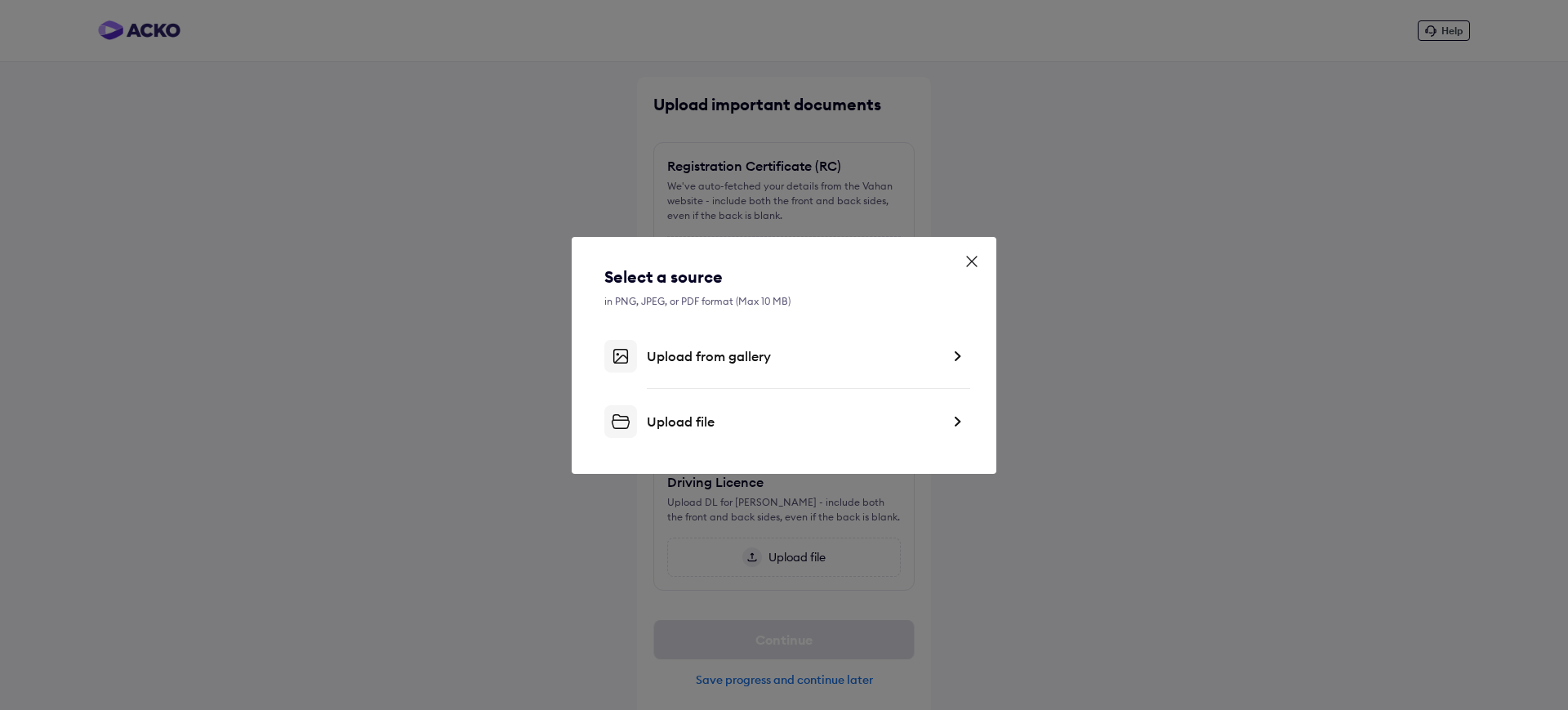
click at [712, 381] on div "Select a source in PNG, JPEG, or PDF format (Max 10 MB) Upload from gallery Upl…" at bounding box center [784, 351] width 360 height 172
click at [707, 364] on div "Upload from gallery" at bounding box center [784, 356] width 360 height 33
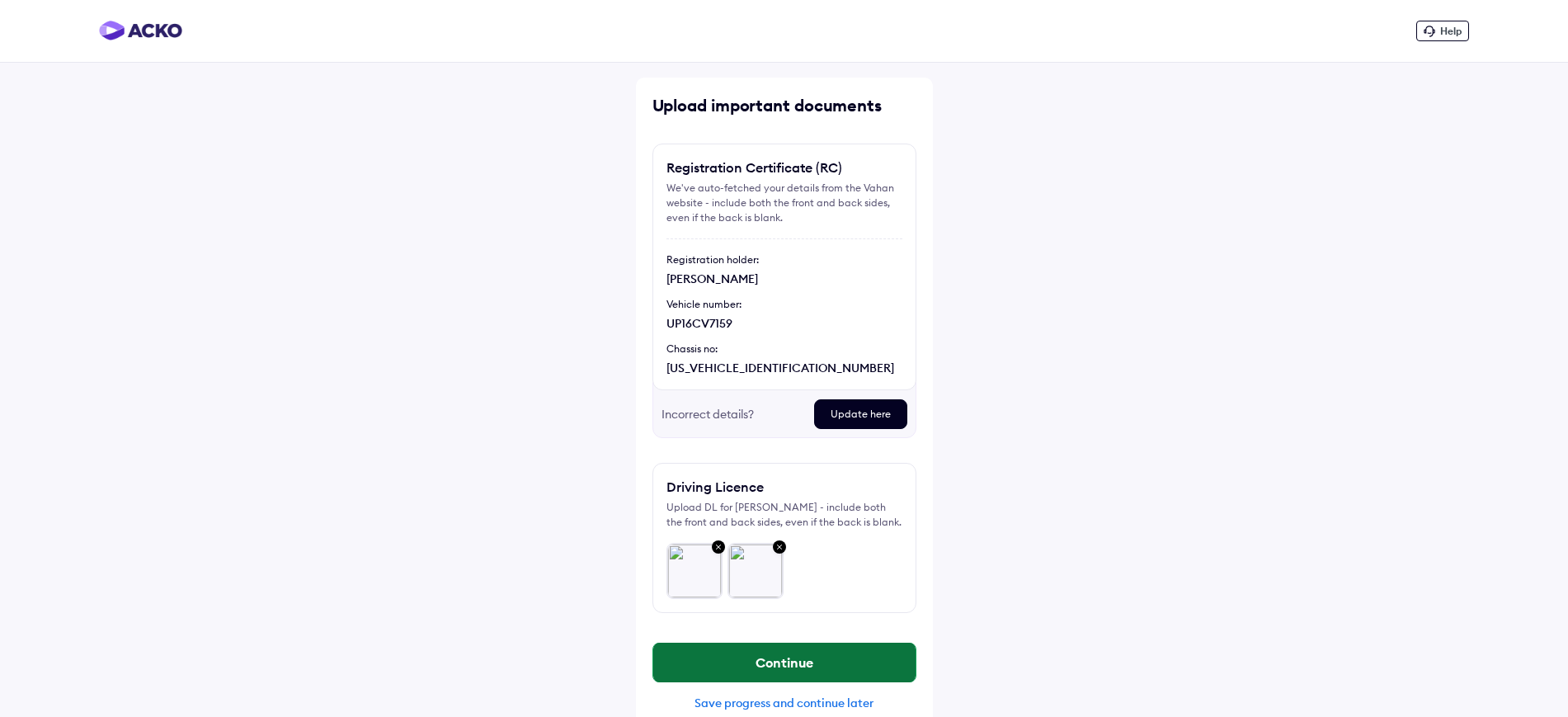
click at [750, 662] on button "Continue" at bounding box center [784, 663] width 262 height 40
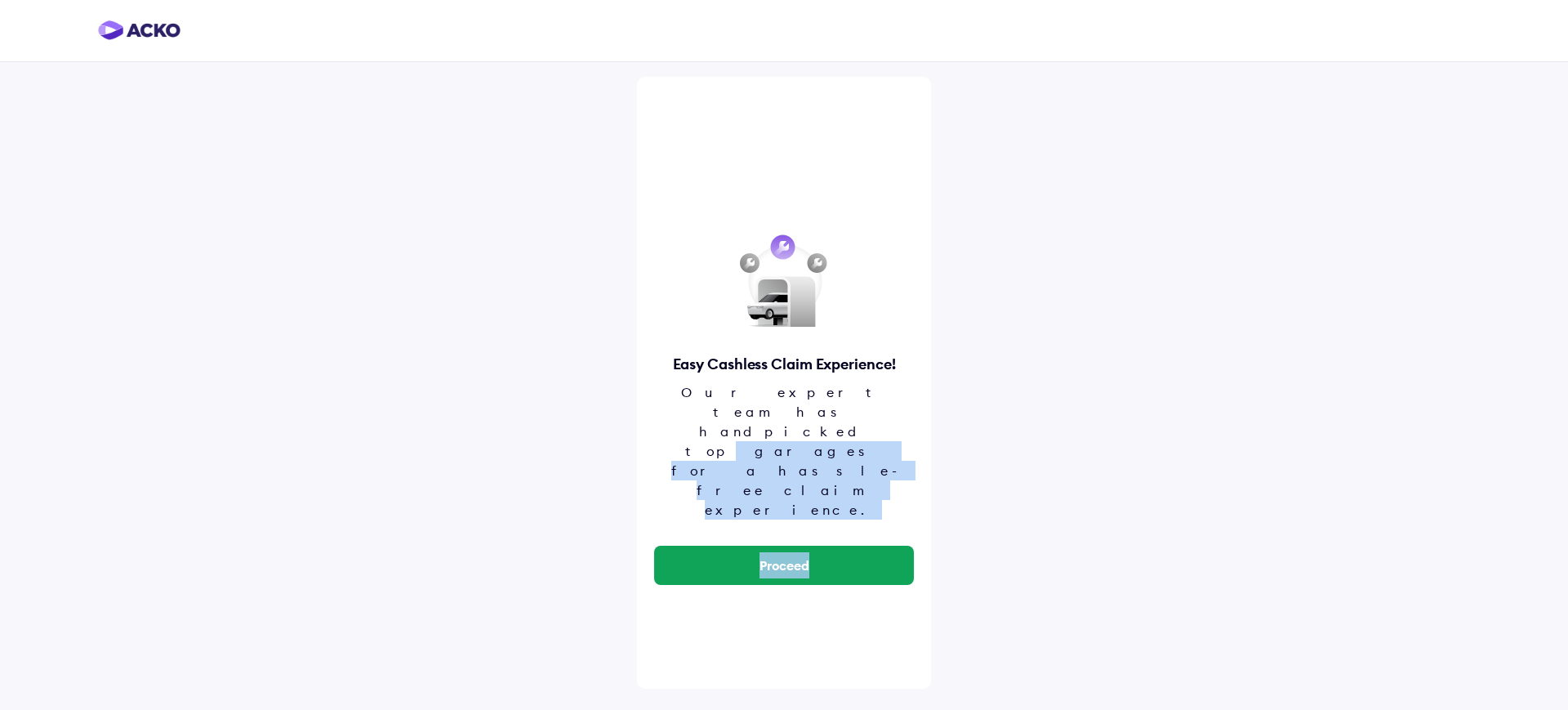
drag, startPoint x: 1567, startPoint y: 349, endPoint x: 1567, endPoint y: 516, distance: 167.0
click at [1567, 516] on div "Easy Cashless Claim Experience! Our expert team has handpicked top garages for …" at bounding box center [784, 355] width 1568 height 710
click at [1292, 476] on div "Easy Cashless Claim Experience! Our expert team has handpicked top garages for …" at bounding box center [784, 355] width 1568 height 710
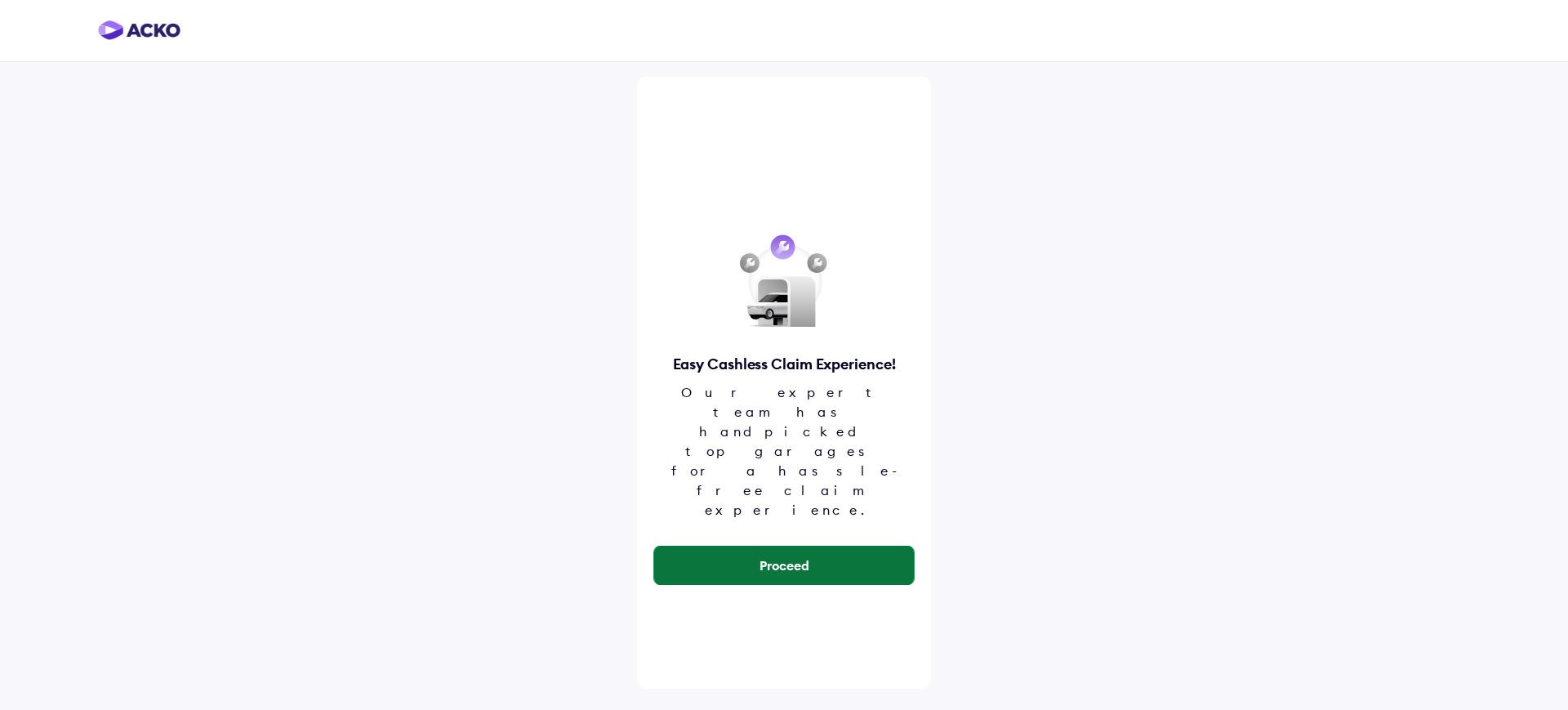
click at [790, 546] on button "Proceed" at bounding box center [784, 565] width 259 height 39
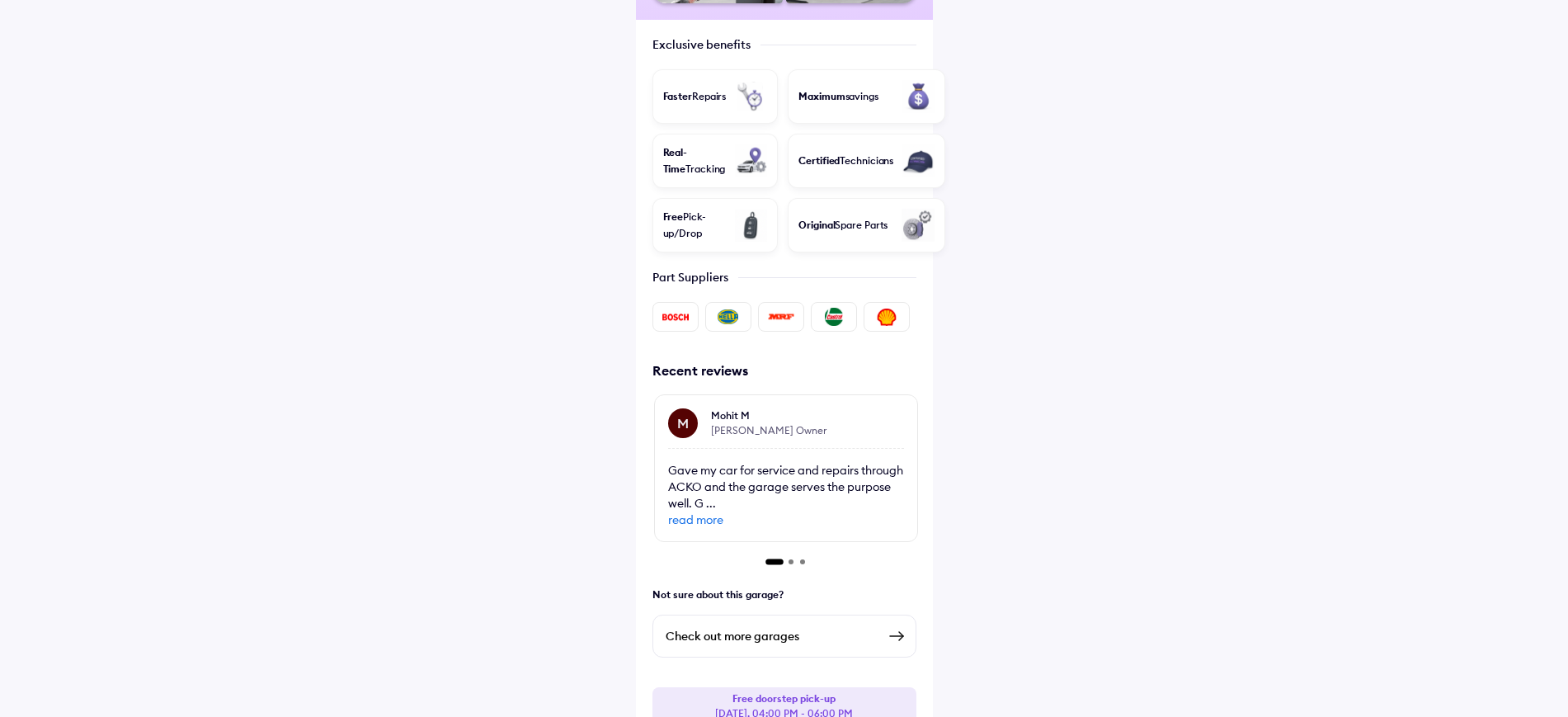
scroll to position [535, 0]
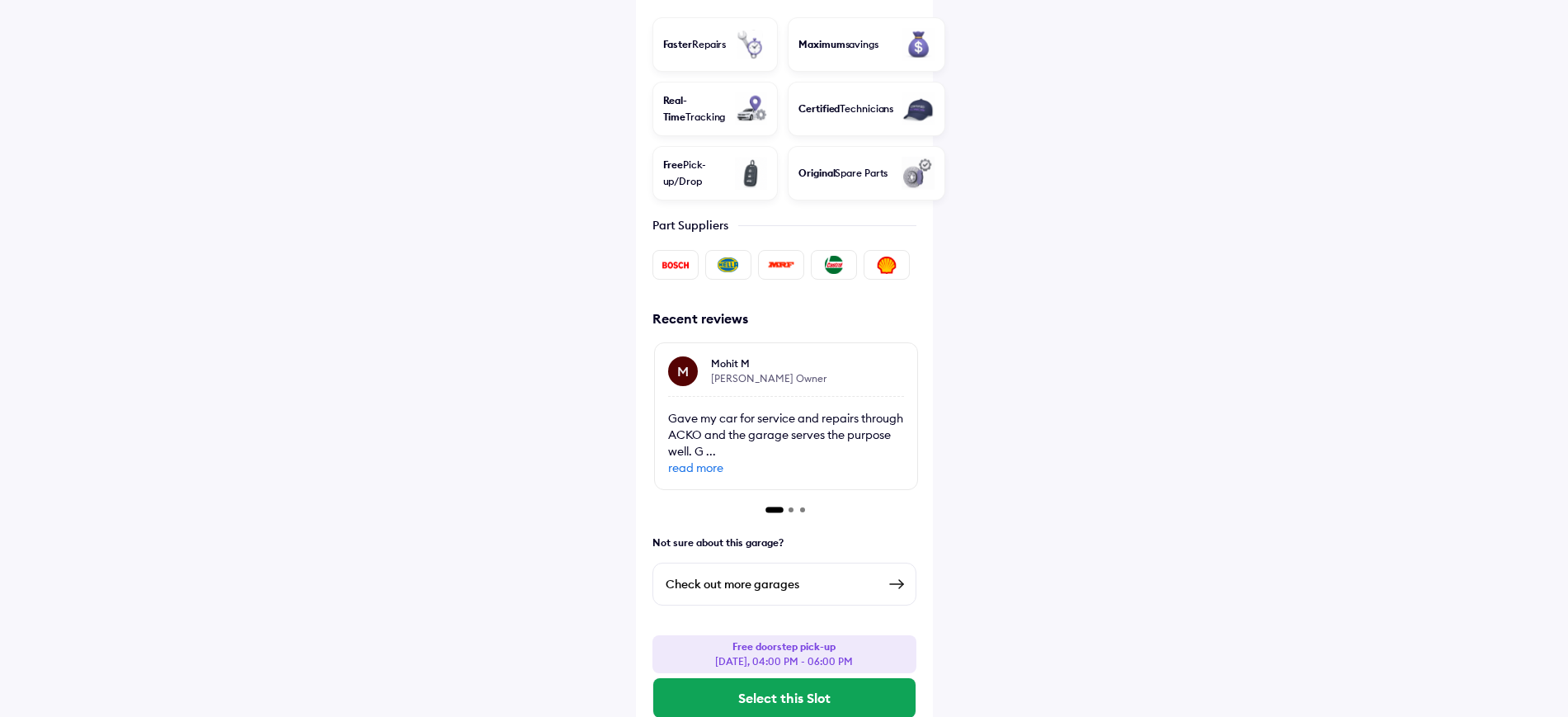
click at [877, 568] on div "Check out more garages" at bounding box center [784, 585] width 264 height 43
click at [892, 574] on img at bounding box center [896, 584] width 20 height 20
click at [898, 574] on img at bounding box center [896, 584] width 20 height 20
click at [888, 574] on img at bounding box center [896, 584] width 20 height 20
click at [900, 574] on img at bounding box center [896, 584] width 20 height 20
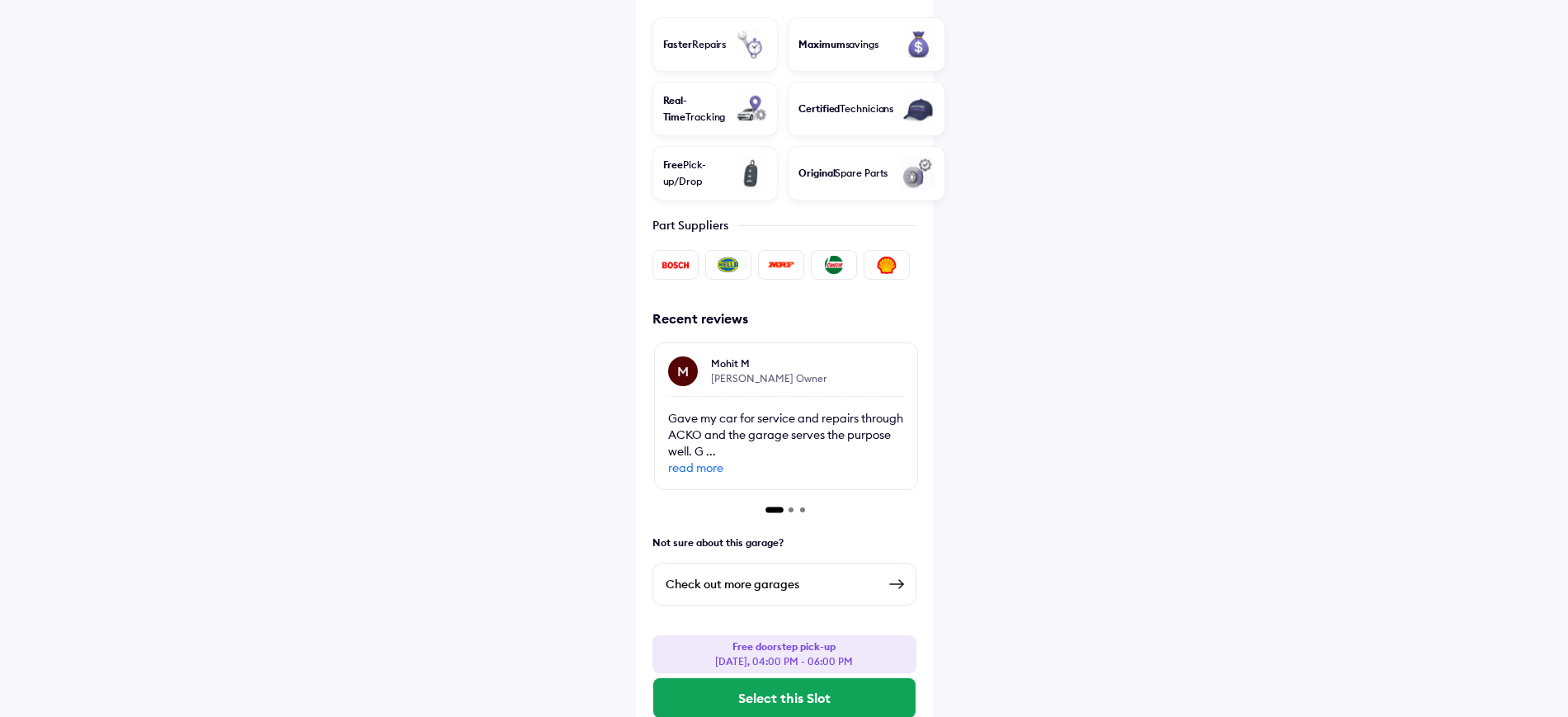
click at [737, 574] on div "Check out more garages" at bounding box center [771, 584] width 211 height 20
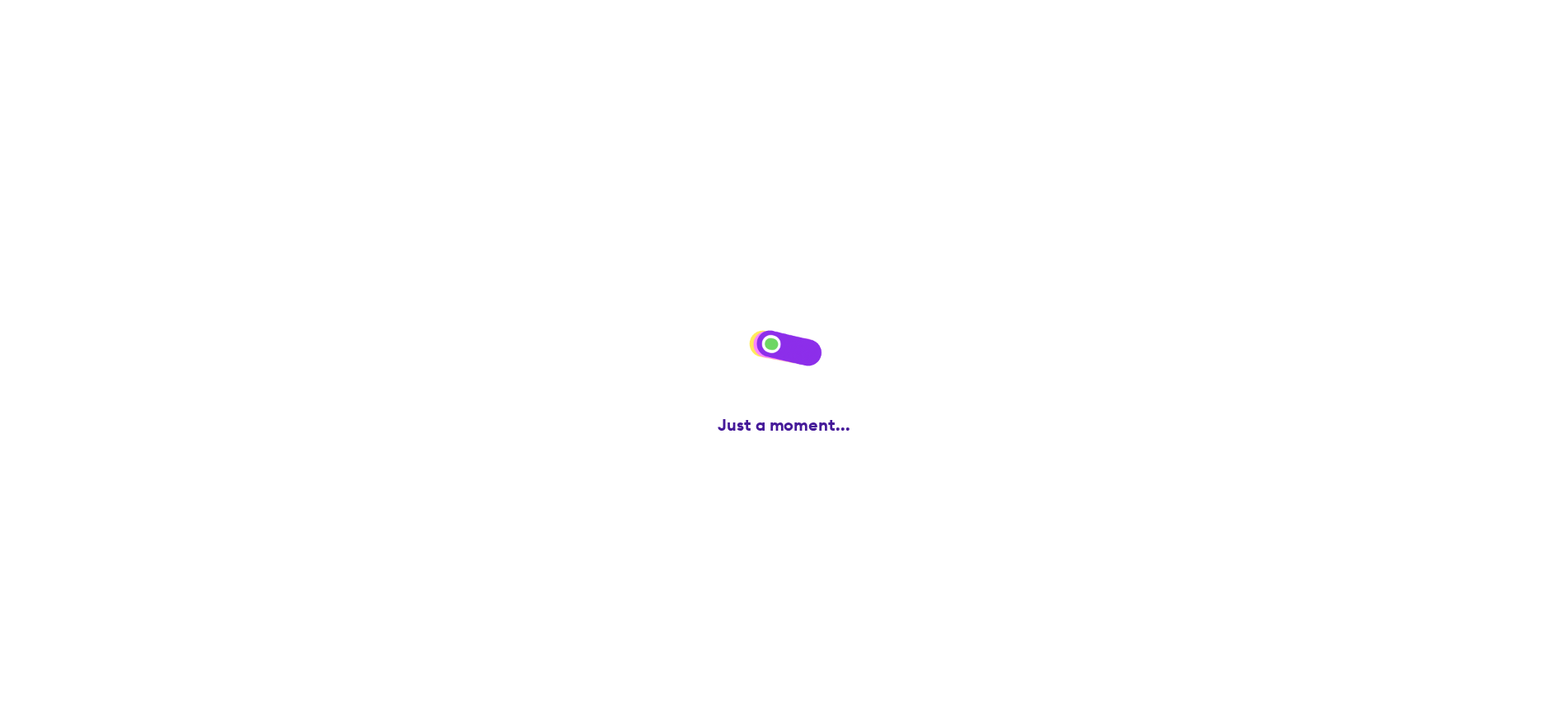
scroll to position [0, 0]
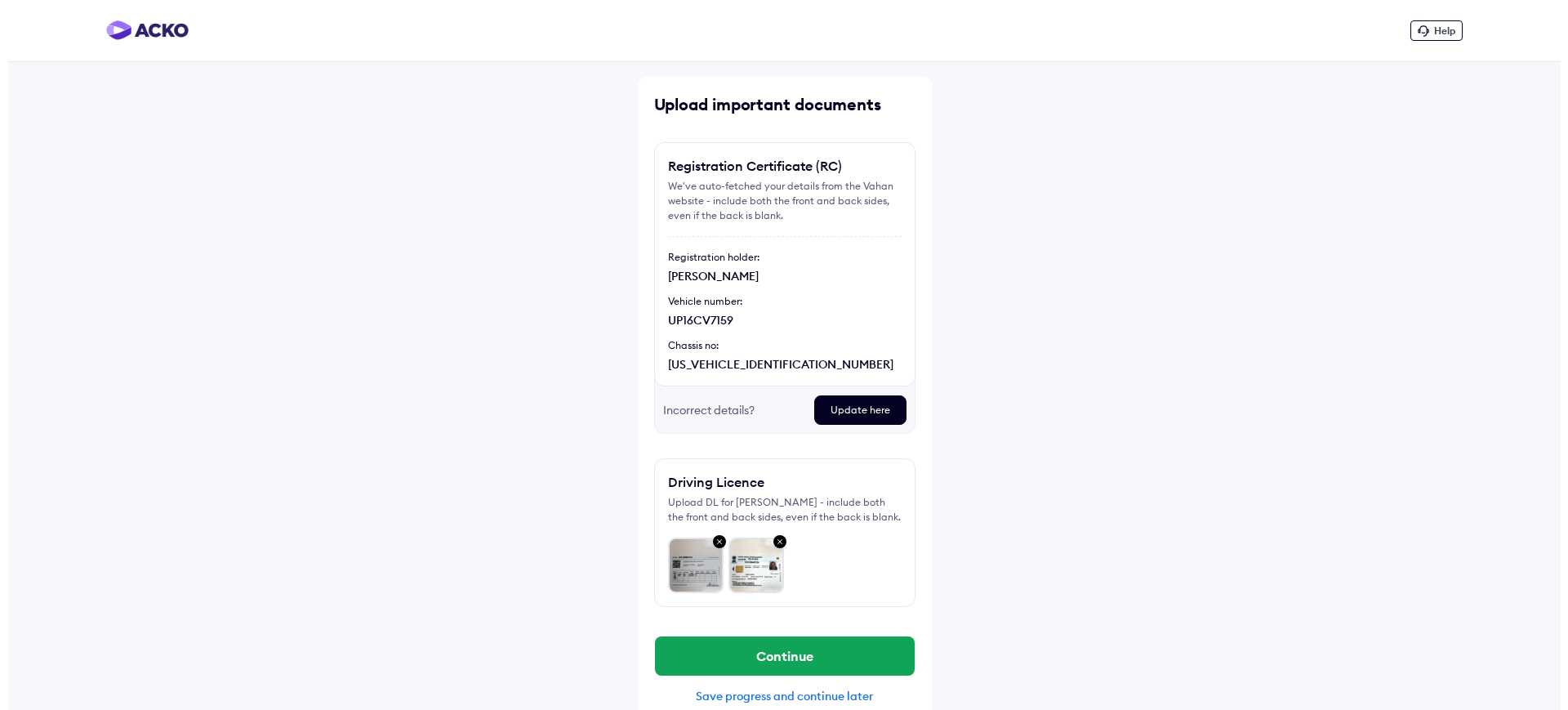
scroll to position [23, 0]
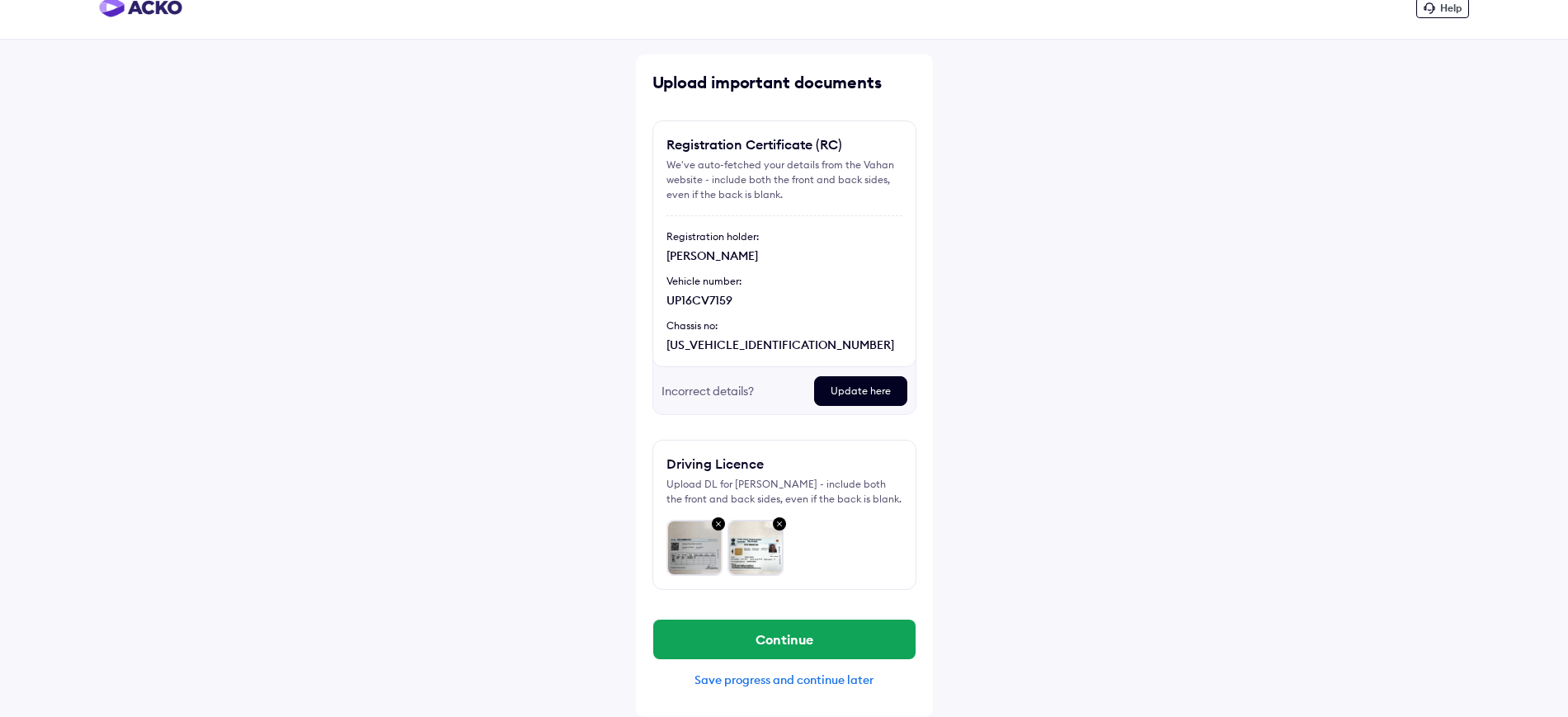
click at [819, 677] on div "Save progress and continue later" at bounding box center [784, 679] width 264 height 15
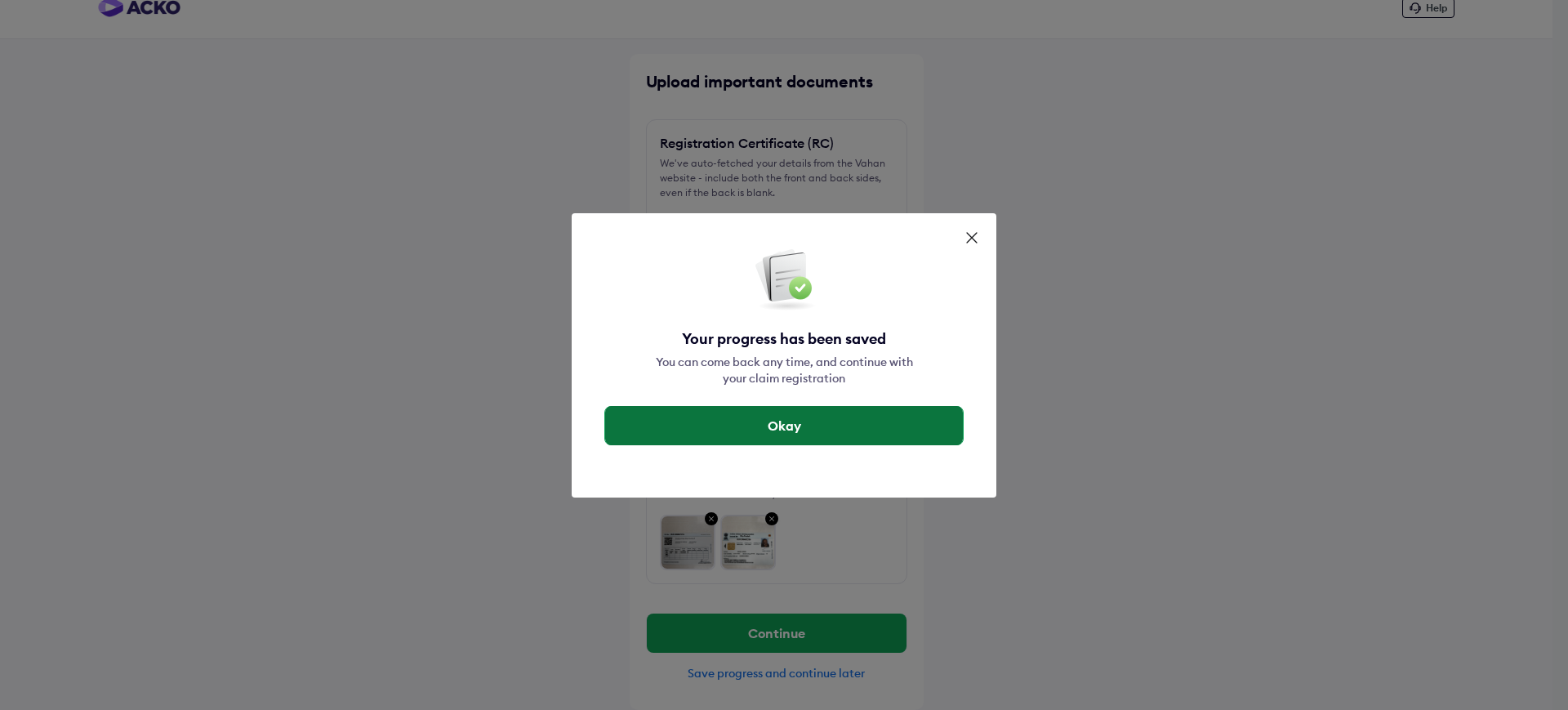
click at [711, 417] on button "Okay" at bounding box center [784, 426] width 358 height 39
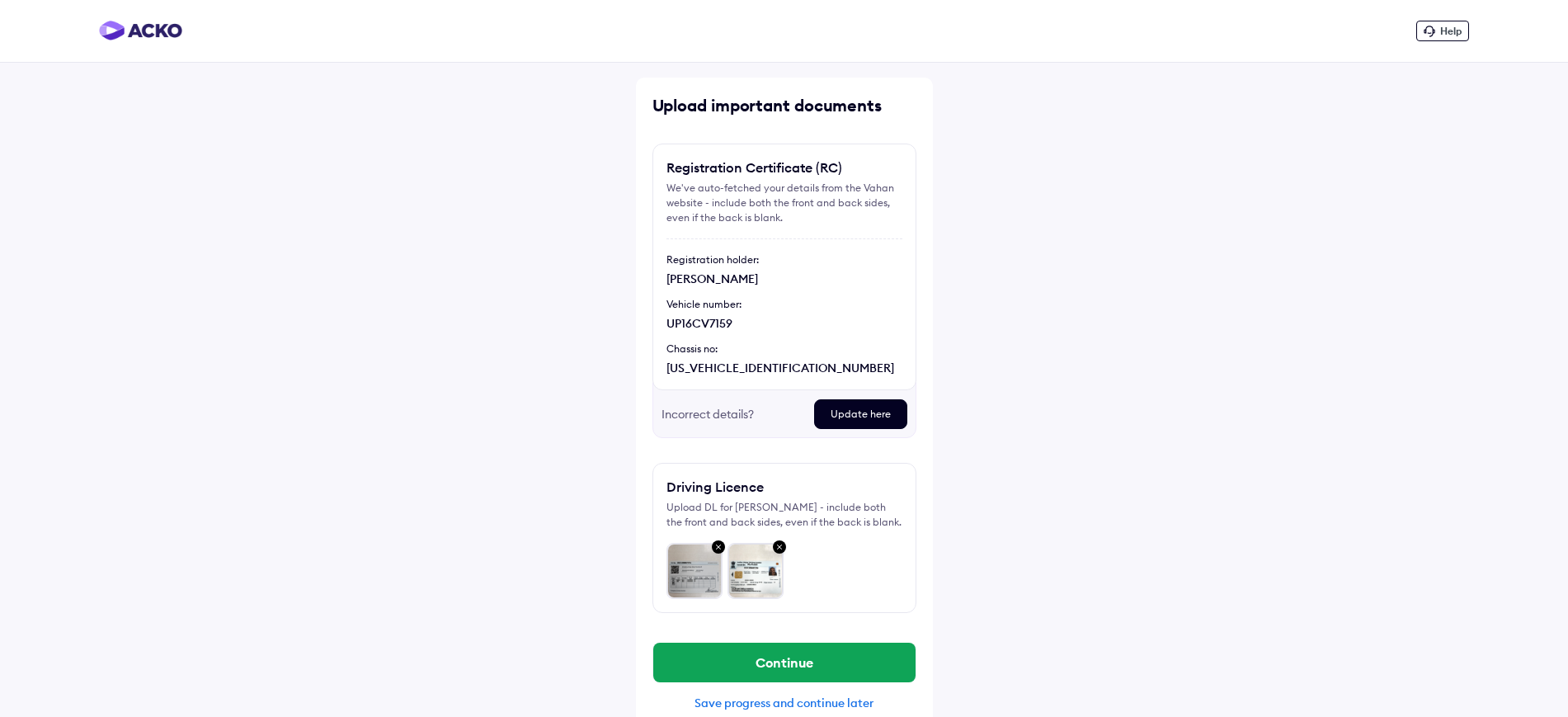
scroll to position [23, 0]
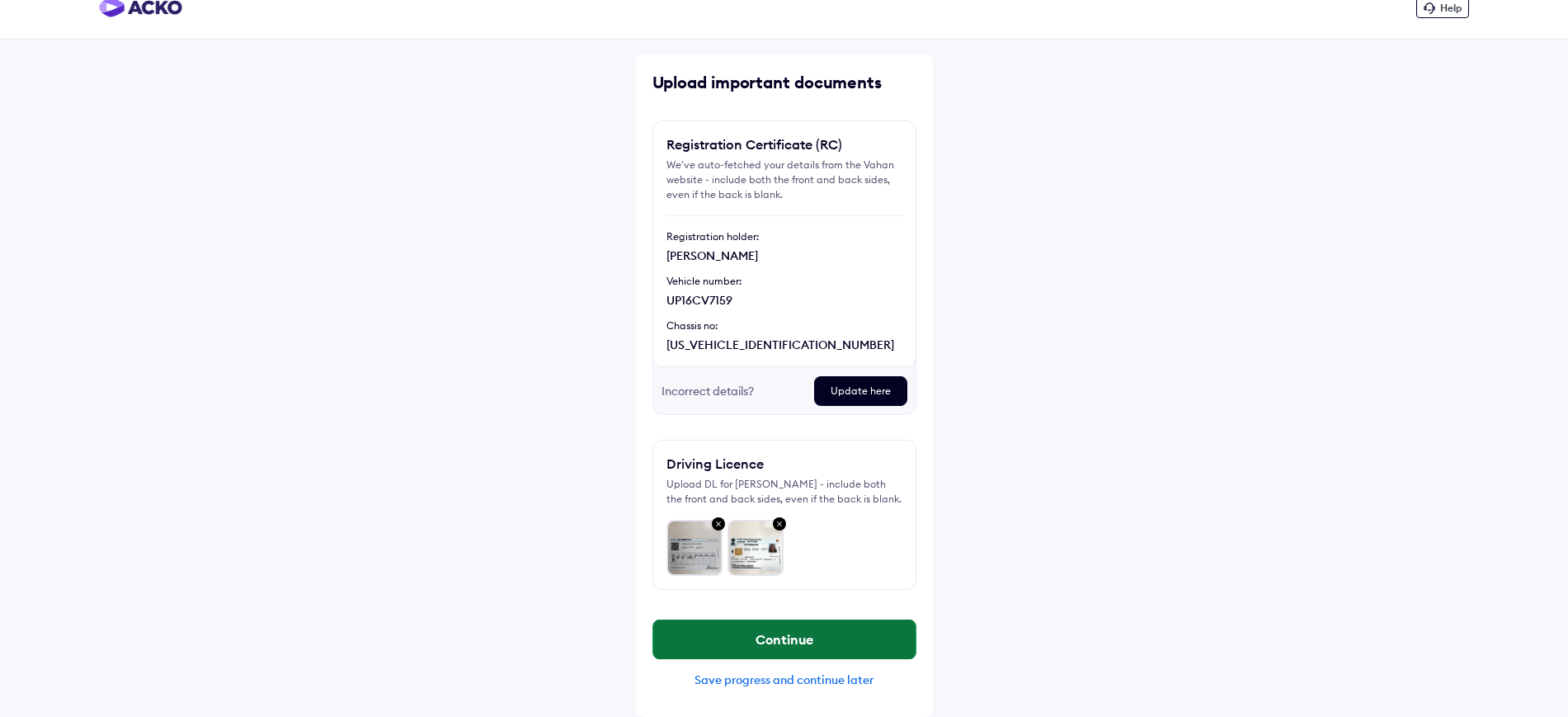
click at [718, 627] on button "Continue" at bounding box center [784, 639] width 262 height 40
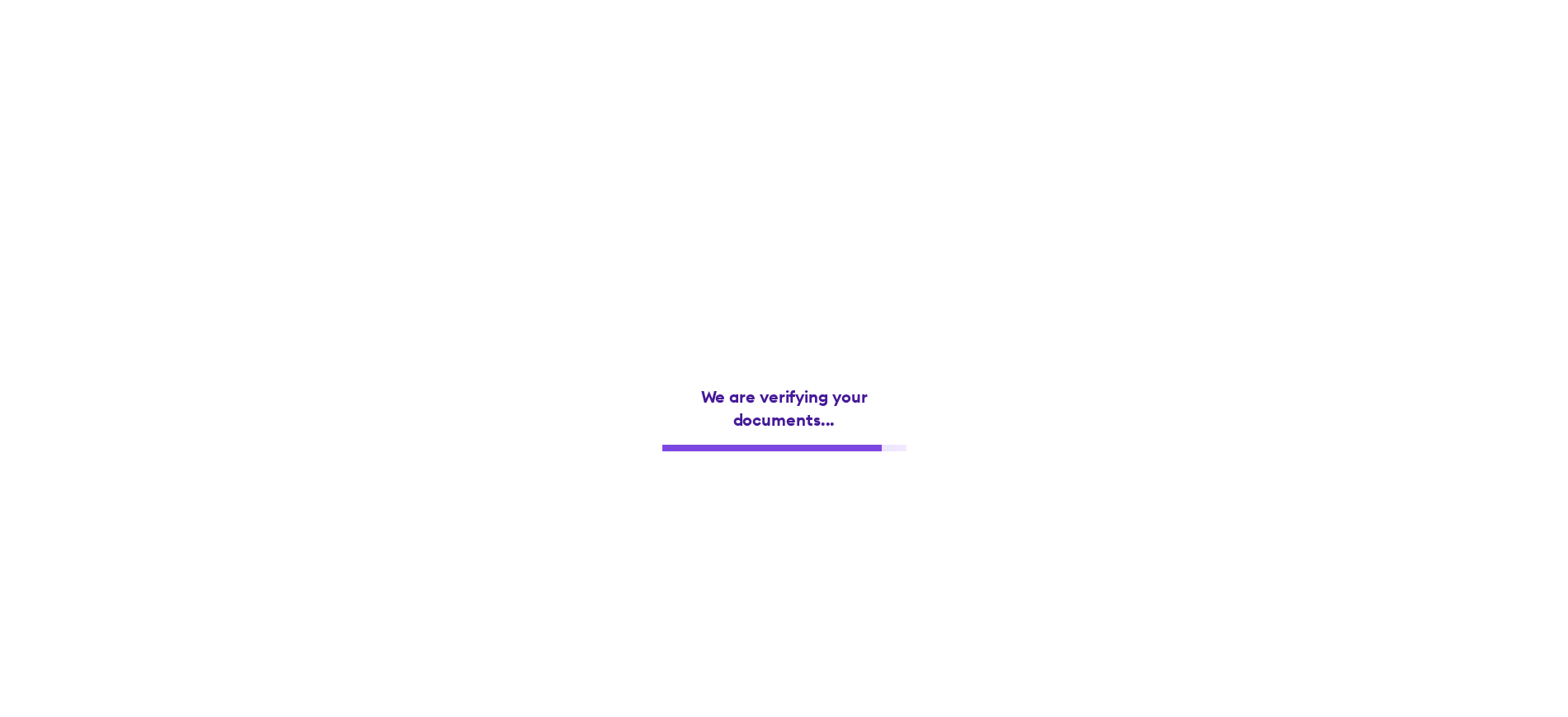
scroll to position [0, 0]
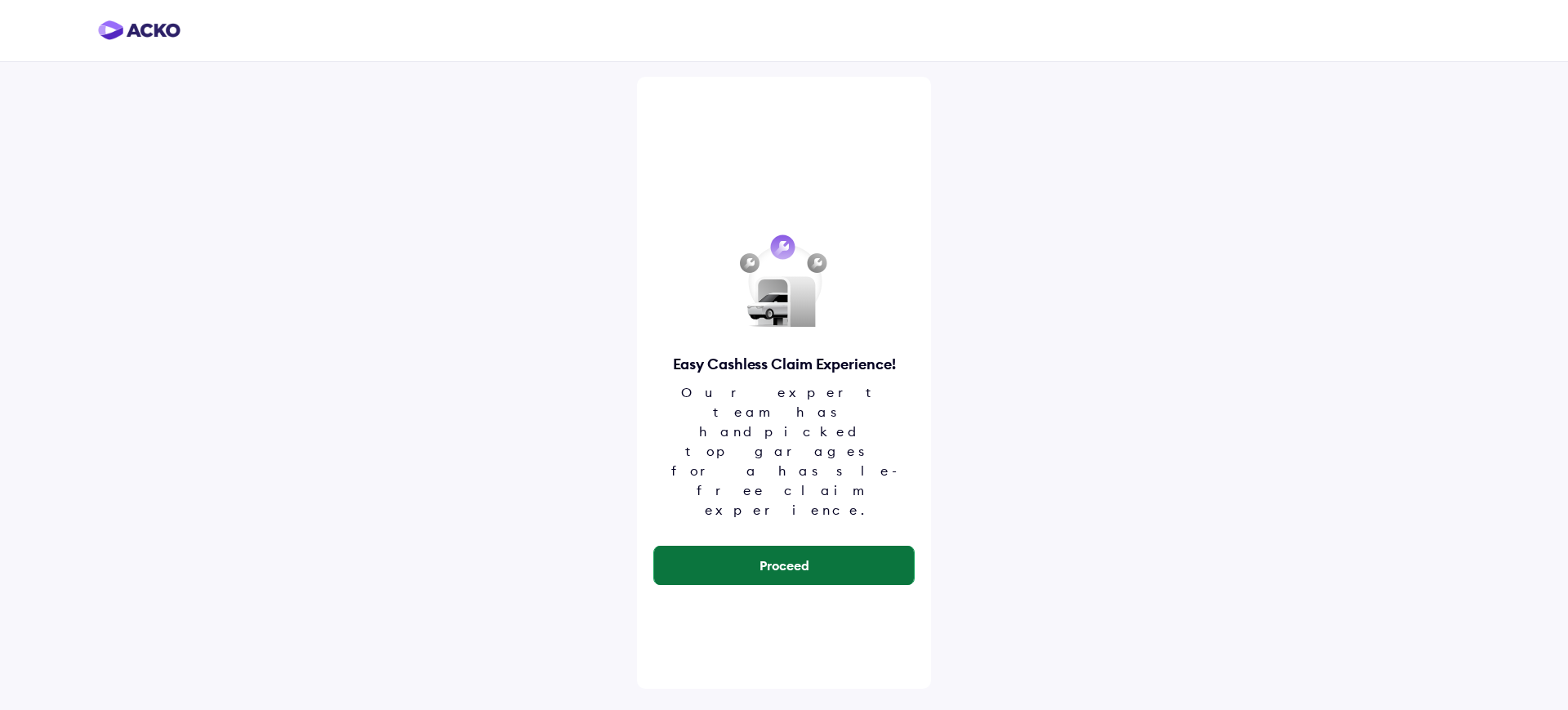
click at [768, 546] on button "Proceed" at bounding box center [784, 565] width 259 height 39
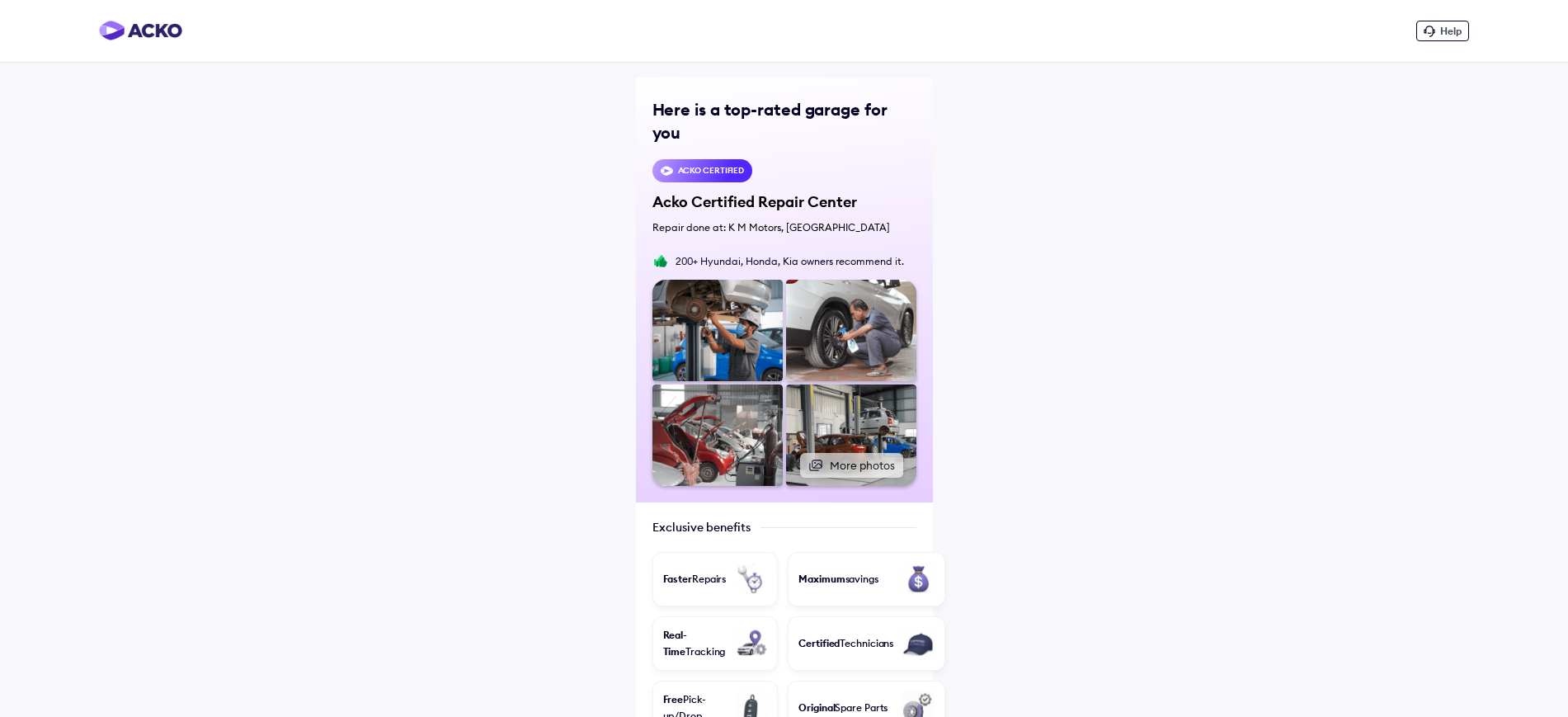
click at [834, 426] on img at bounding box center [851, 434] width 131 height 101
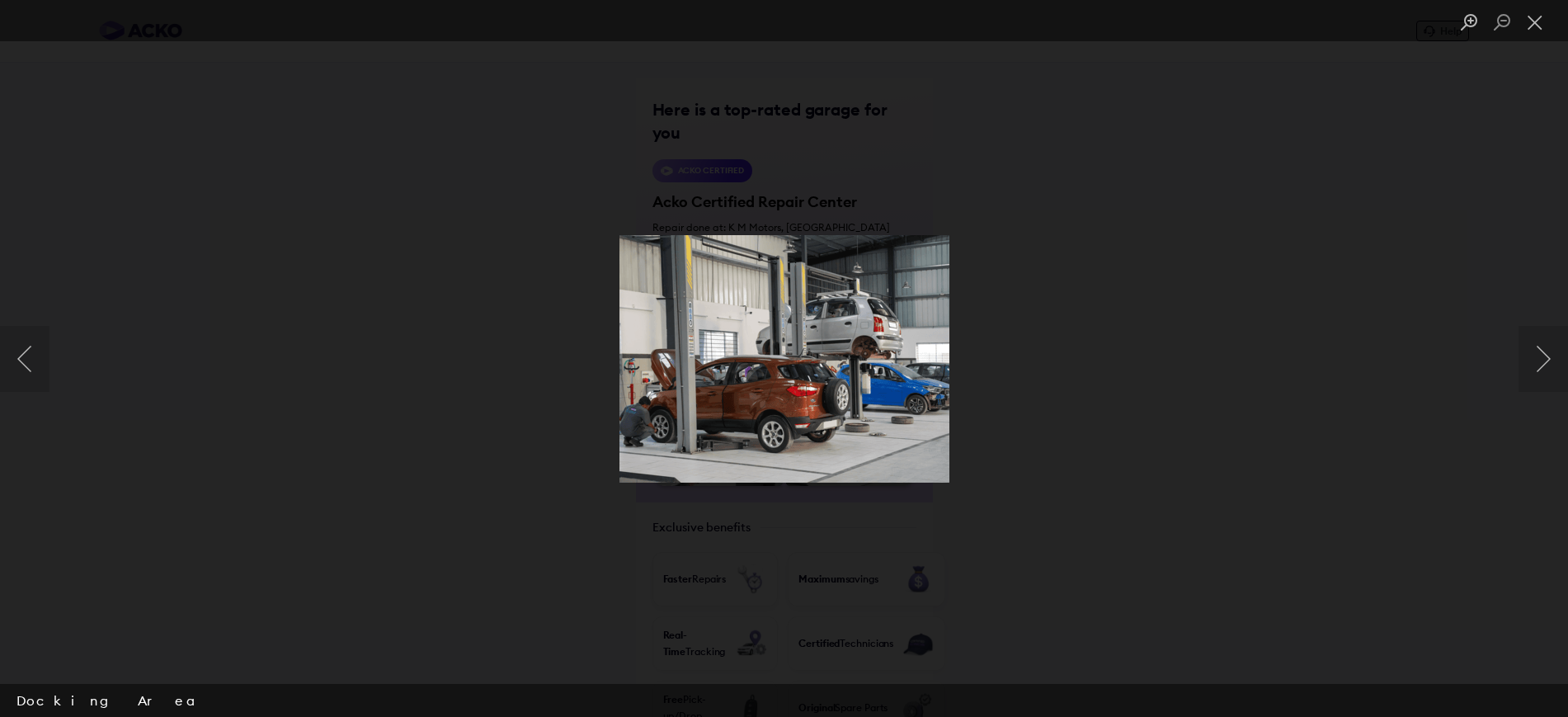
click at [835, 436] on img "Lightbox" at bounding box center [784, 359] width 330 height 247
click at [1540, 365] on button "Next image" at bounding box center [1543, 359] width 49 height 66
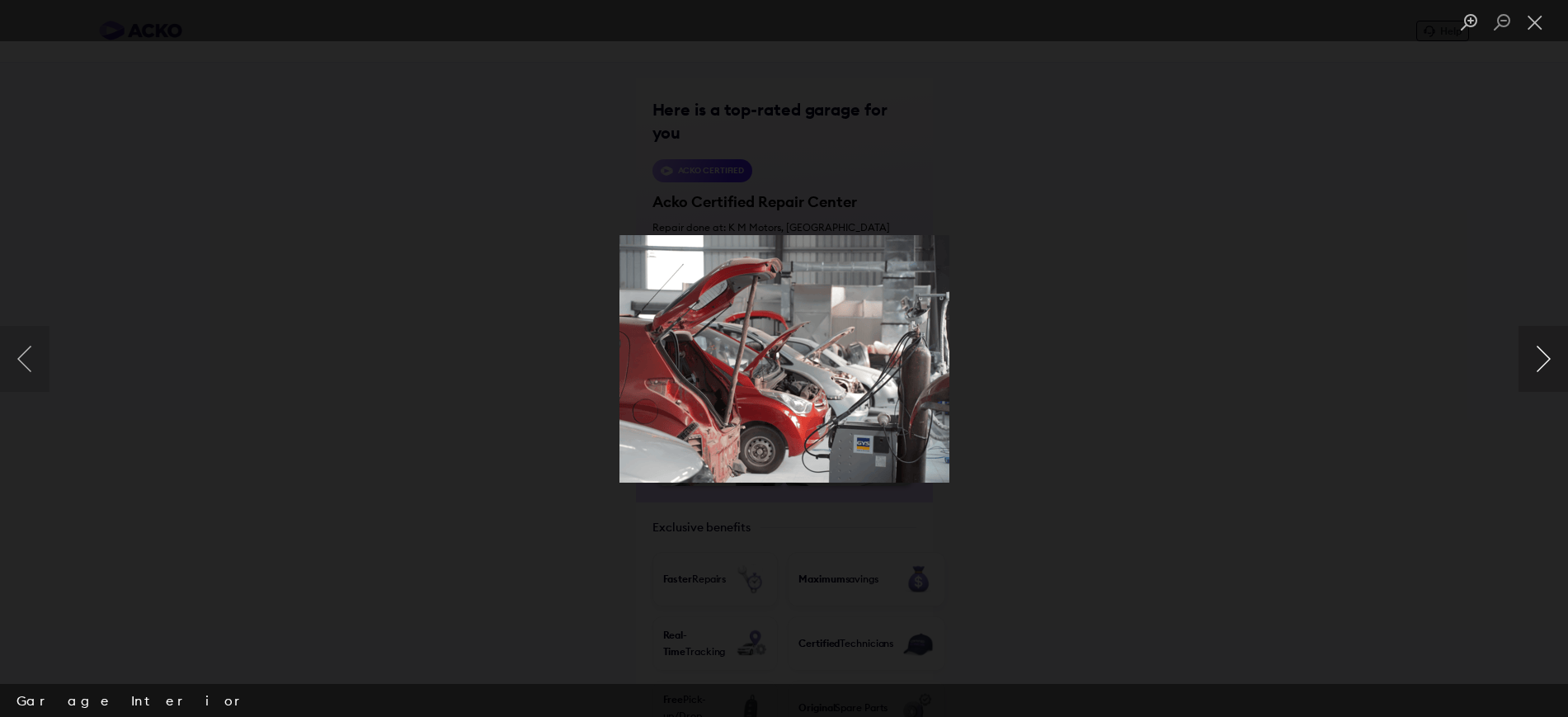
click at [1540, 365] on button "Next image" at bounding box center [1543, 359] width 49 height 66
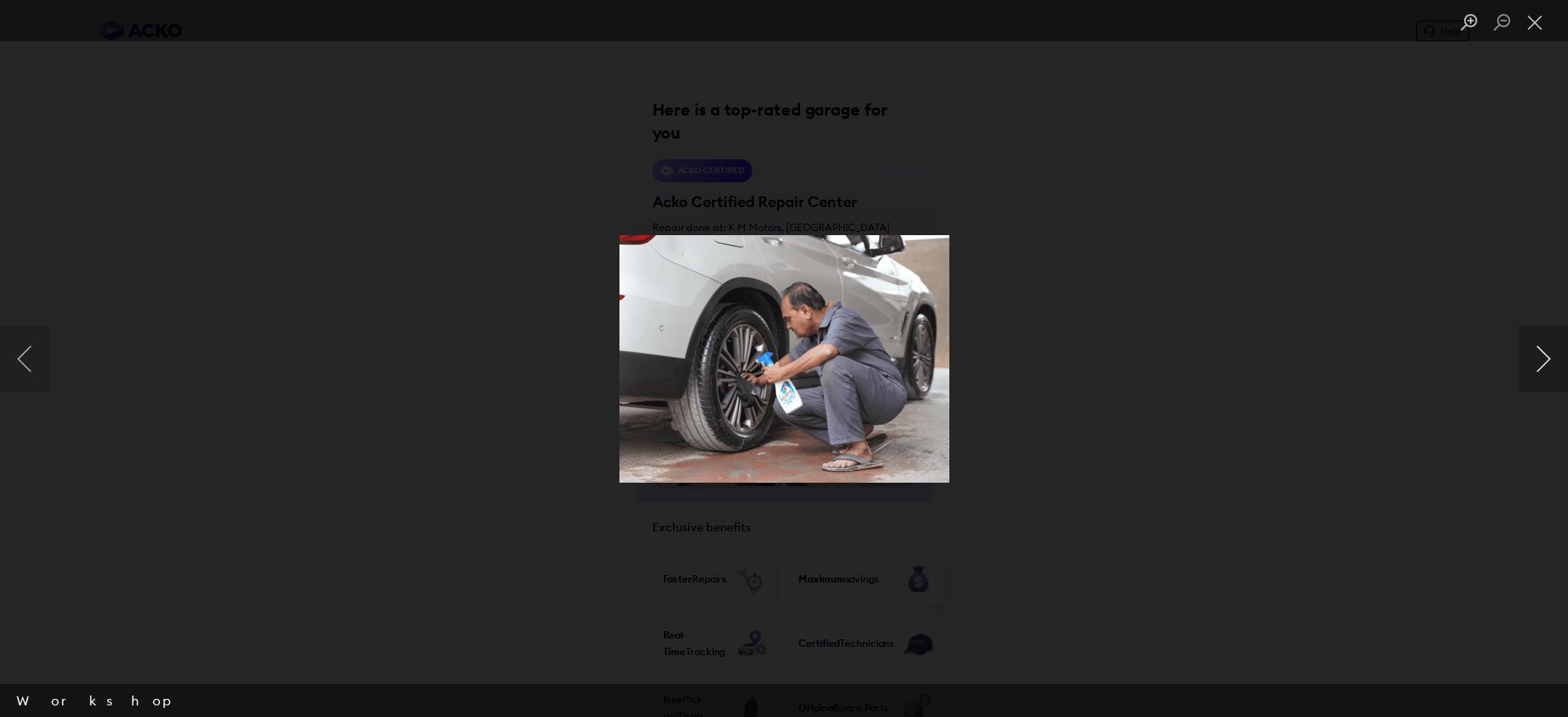
click at [1540, 365] on button "Next image" at bounding box center [1543, 359] width 49 height 66
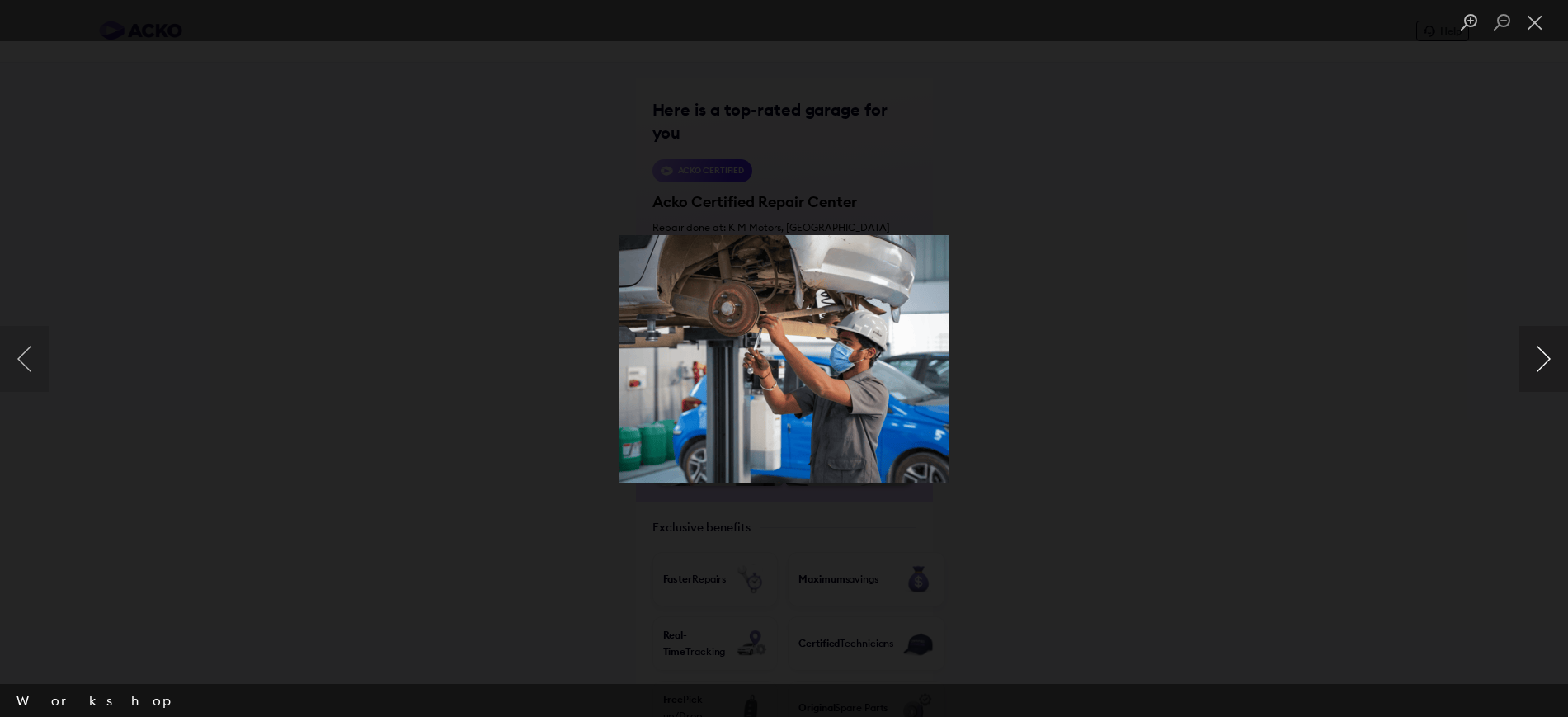
click at [1540, 365] on button "Next image" at bounding box center [1543, 359] width 49 height 66
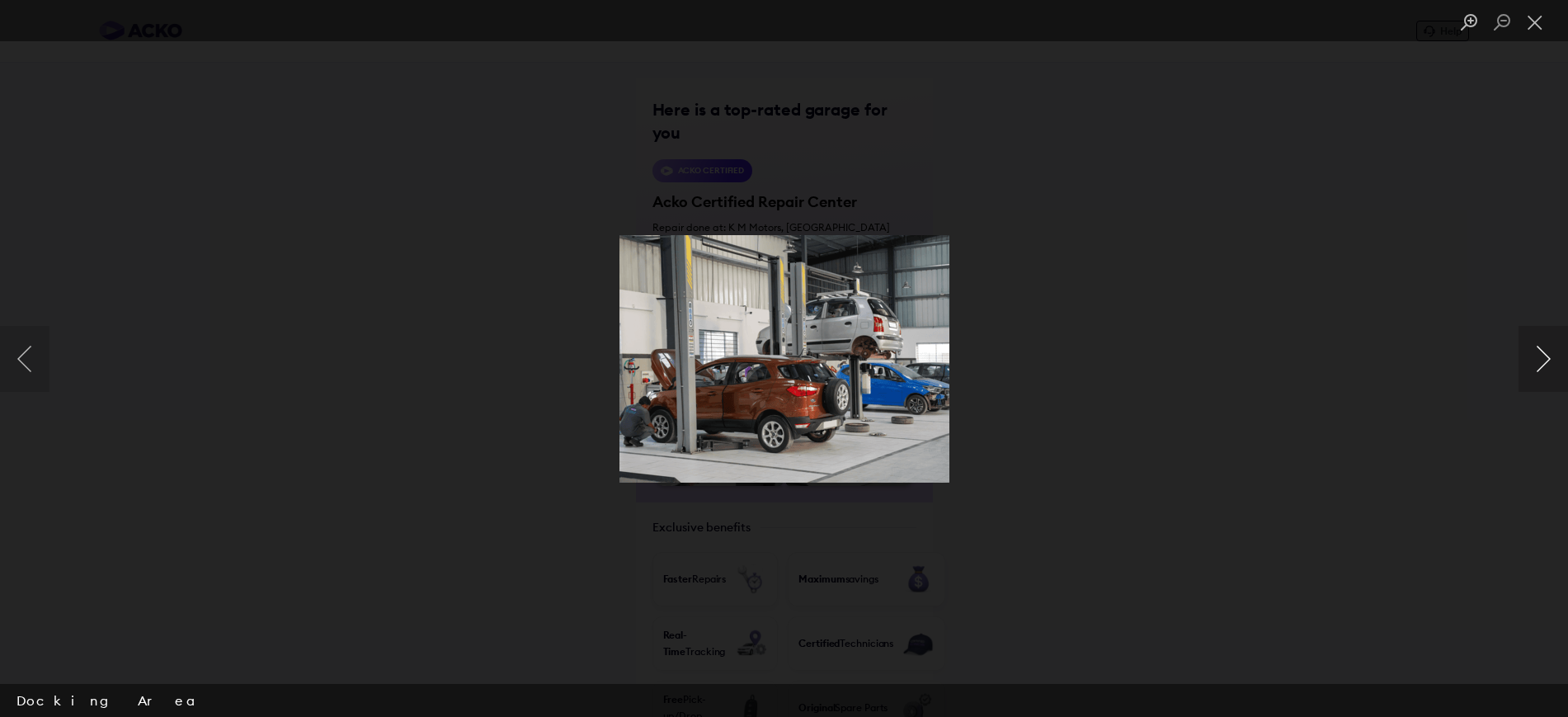
click at [1540, 365] on button "Next image" at bounding box center [1543, 359] width 49 height 66
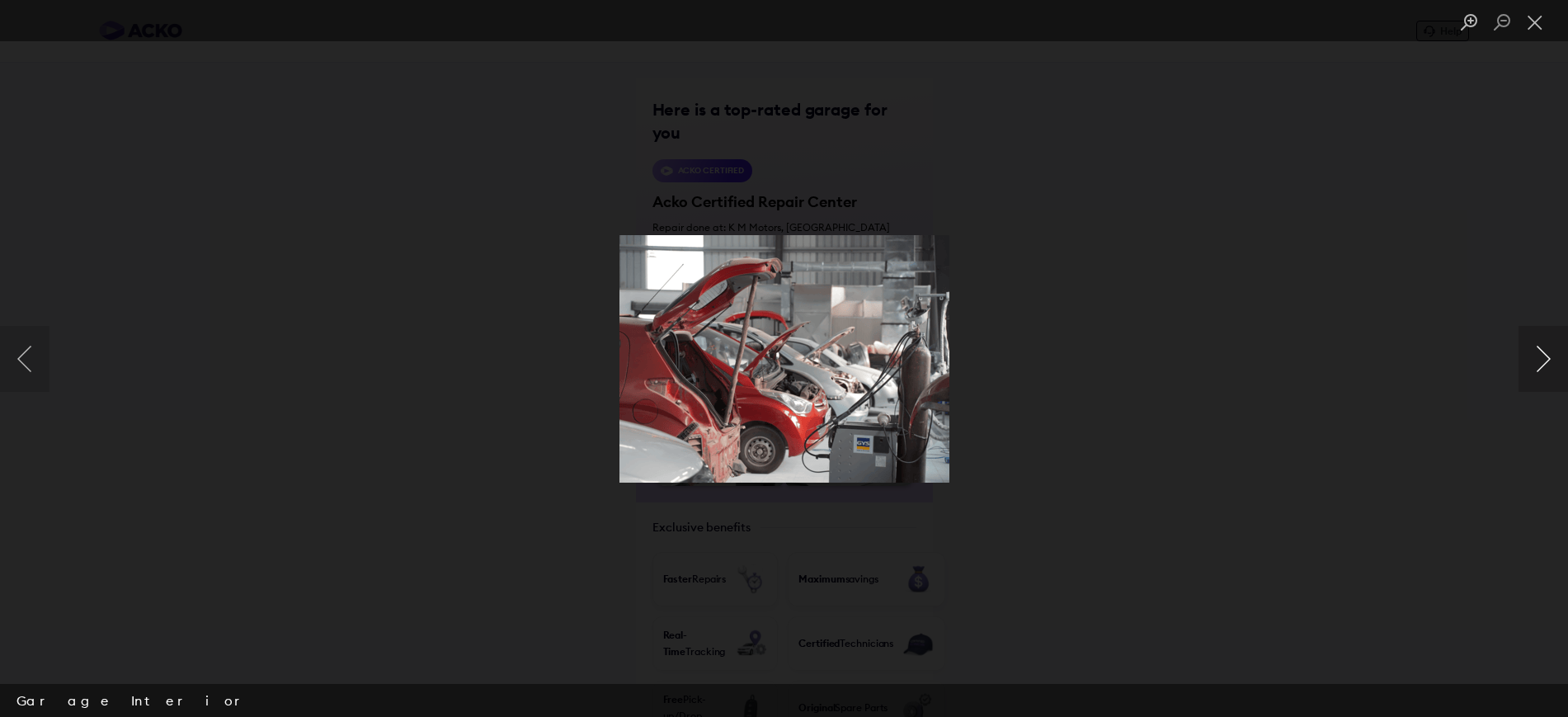
click at [1540, 365] on button "Next image" at bounding box center [1543, 359] width 49 height 66
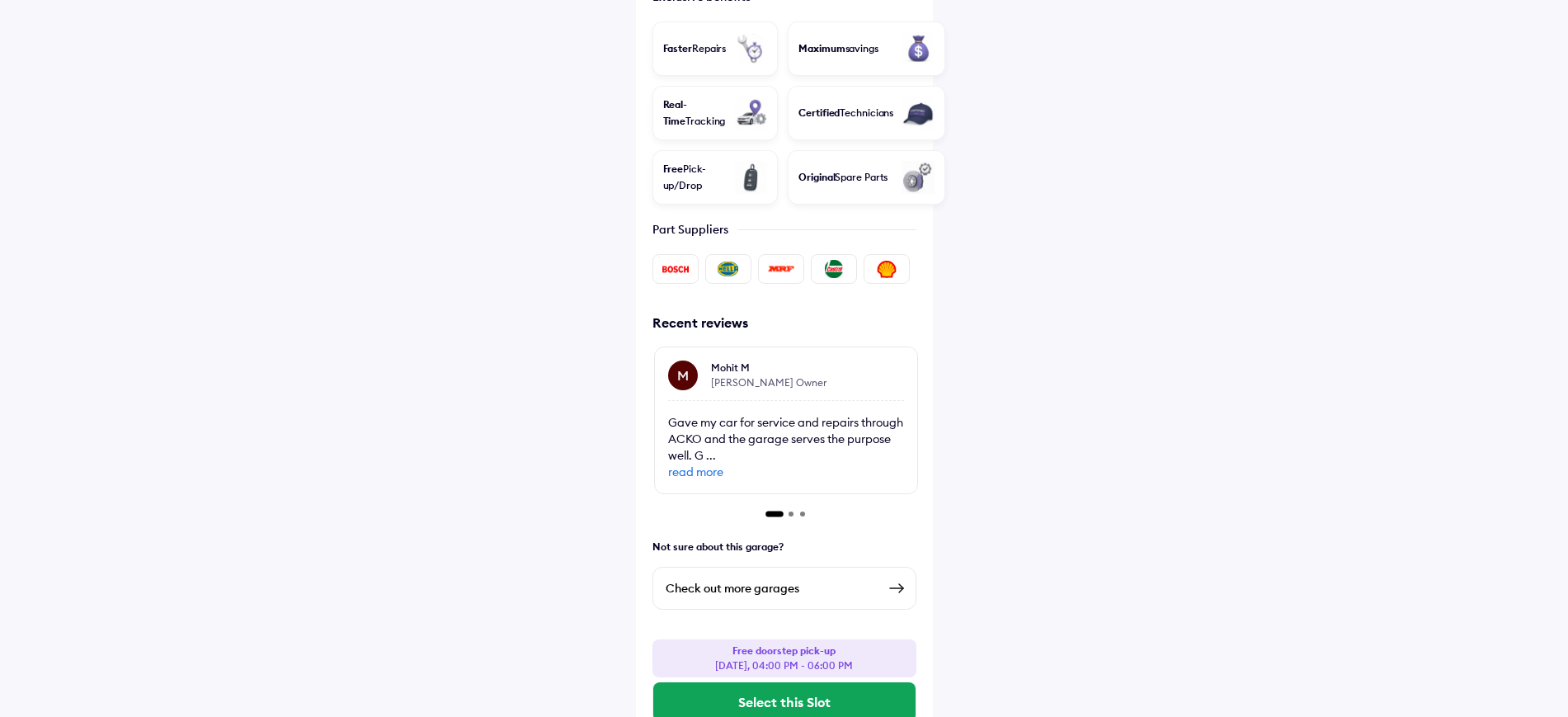
scroll to position [542, 0]
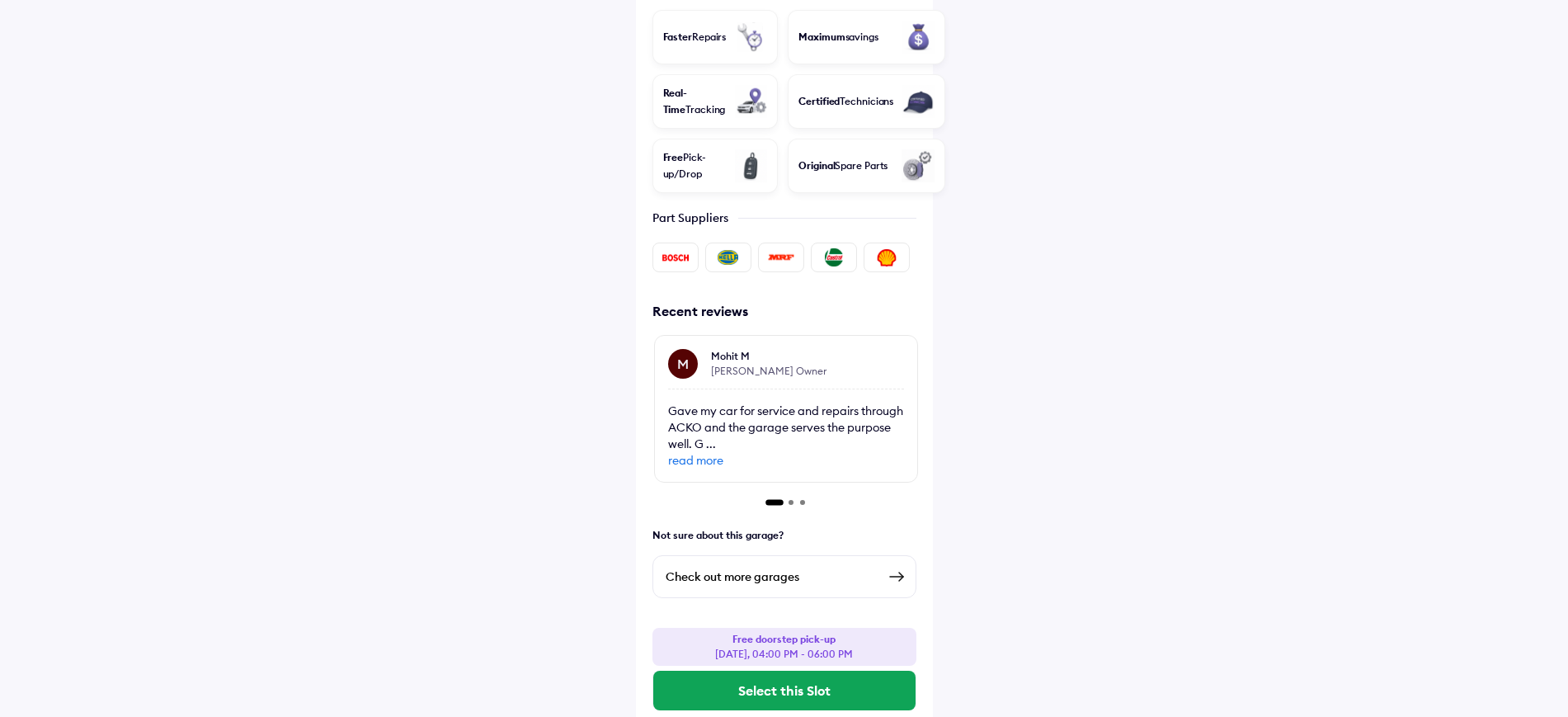
click at [782, 522] on div "Not sure about this garage?" at bounding box center [784, 535] width 297 height 27
click at [796, 483] on div "Here is a top-rated garage for you ACKO Certified Acko Certified Repair Center …" at bounding box center [784, 67] width 297 height 1063
click at [789, 500] on div at bounding box center [785, 503] width 267 height 5
click at [800, 670] on button "Select this Slot" at bounding box center [784, 690] width 262 height 40
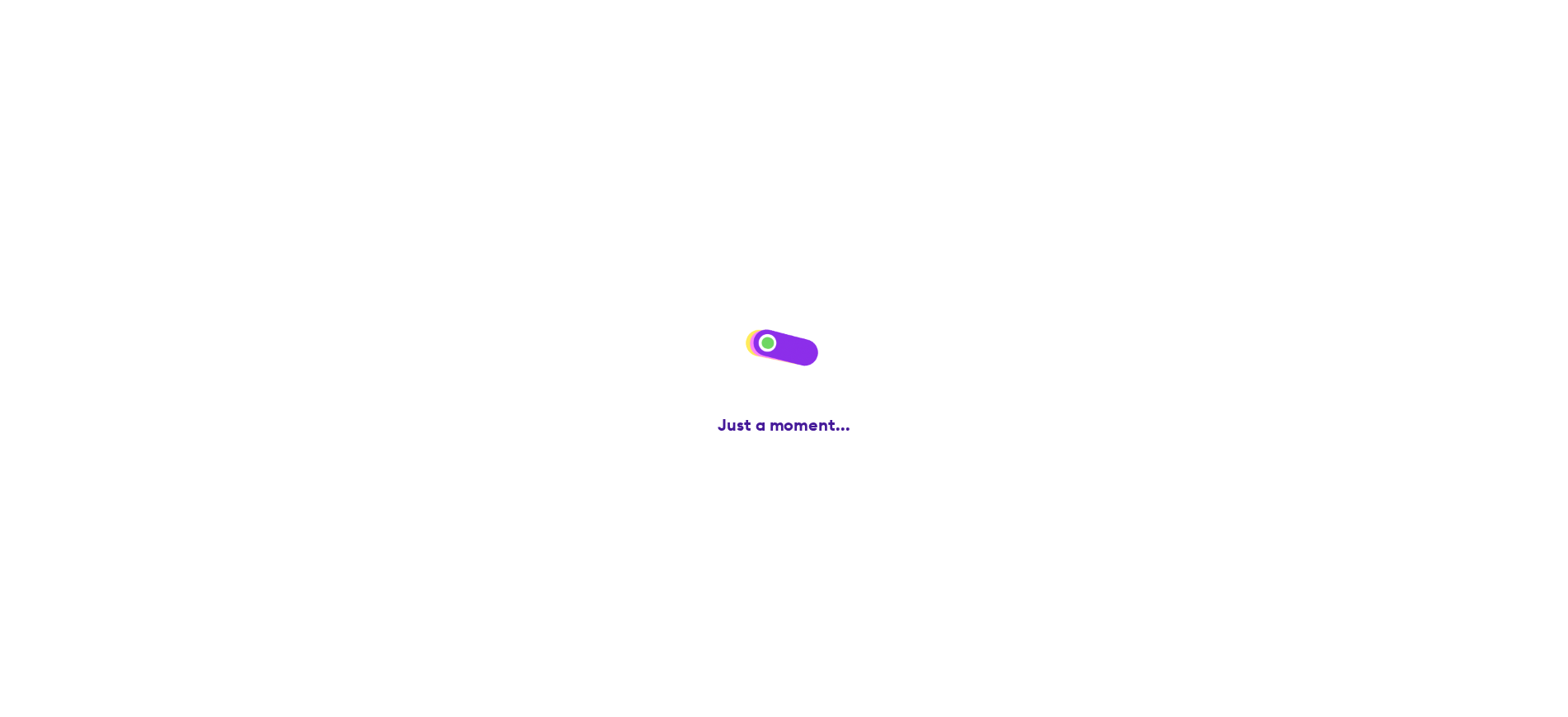
scroll to position [0, 0]
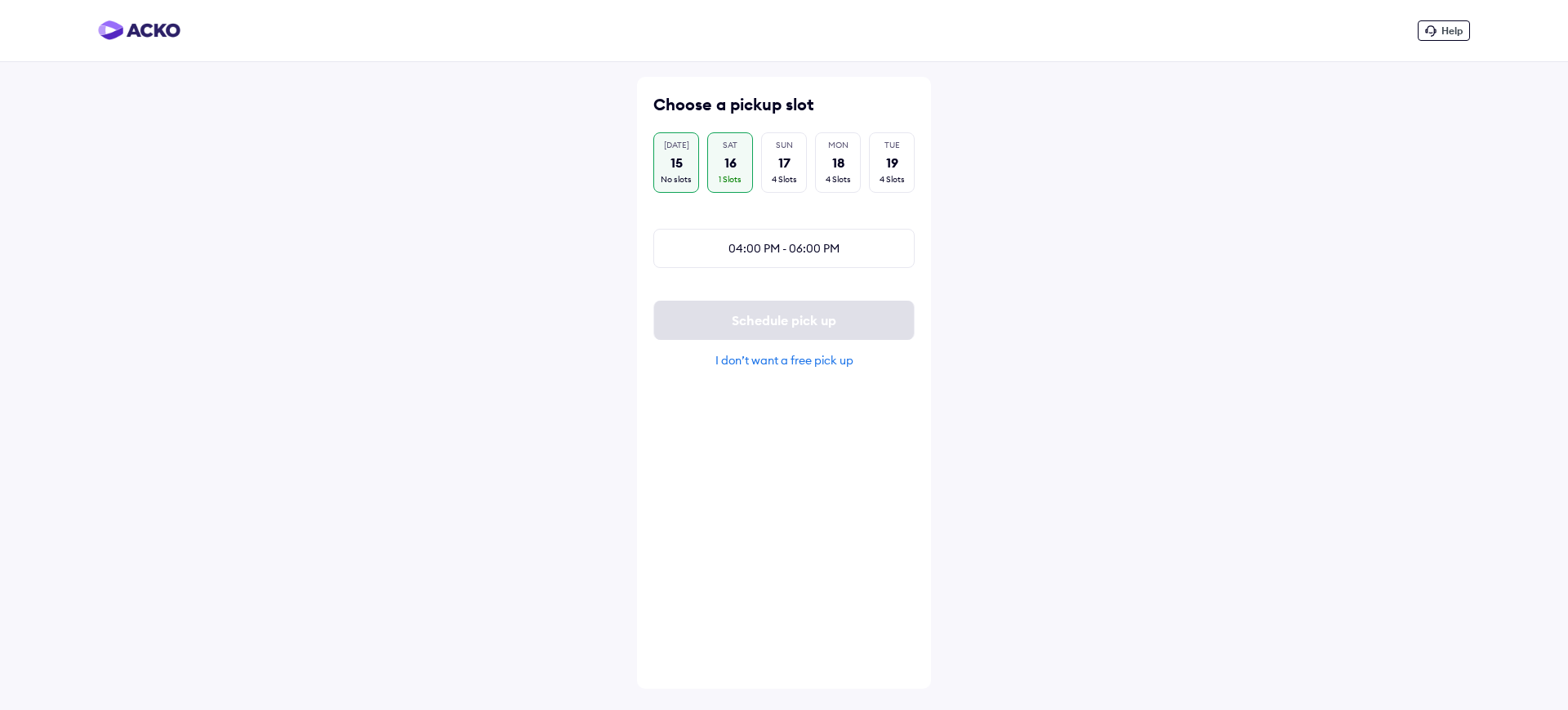
click at [678, 157] on div "15" at bounding box center [677, 162] width 12 height 18
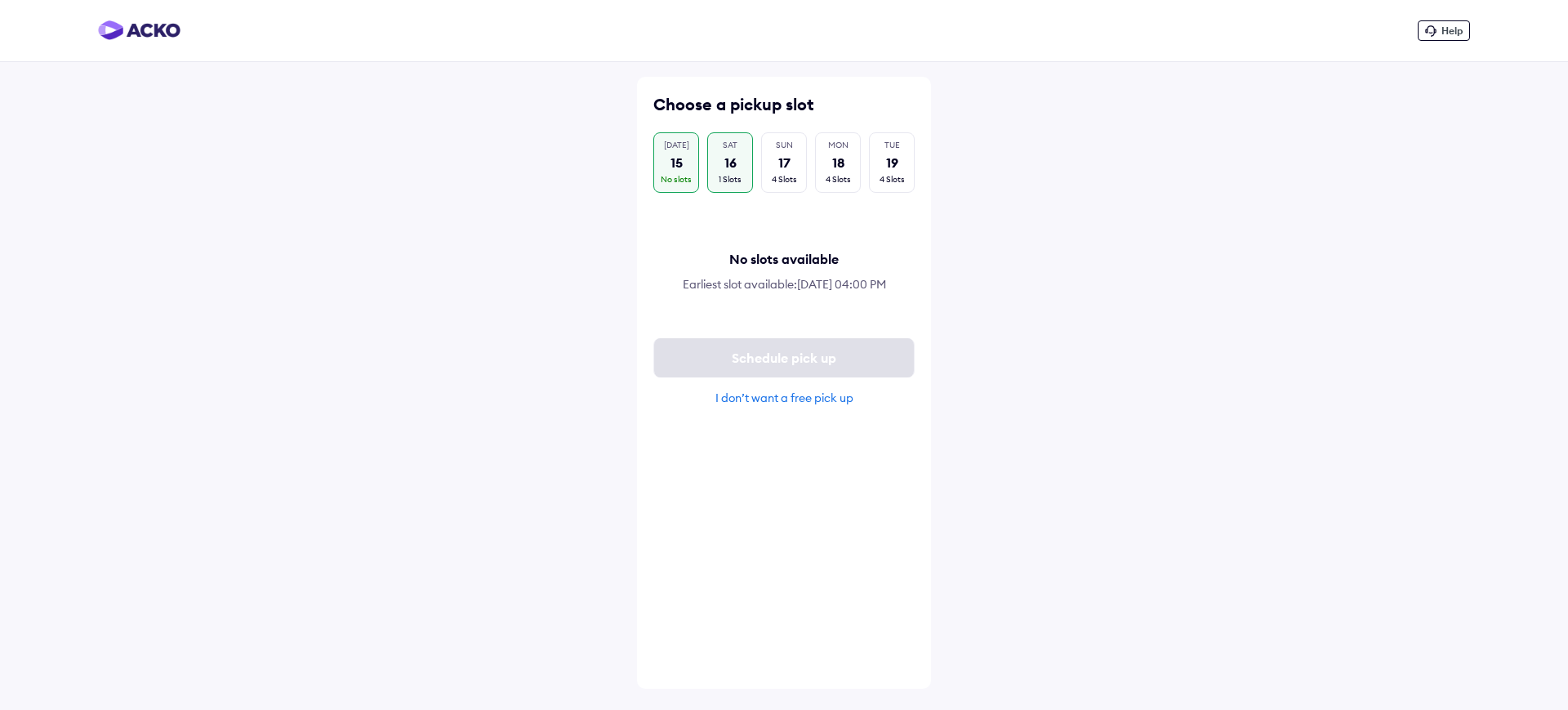
click at [720, 164] on div "SAT 16 1 Slots" at bounding box center [730, 163] width 45 height 61
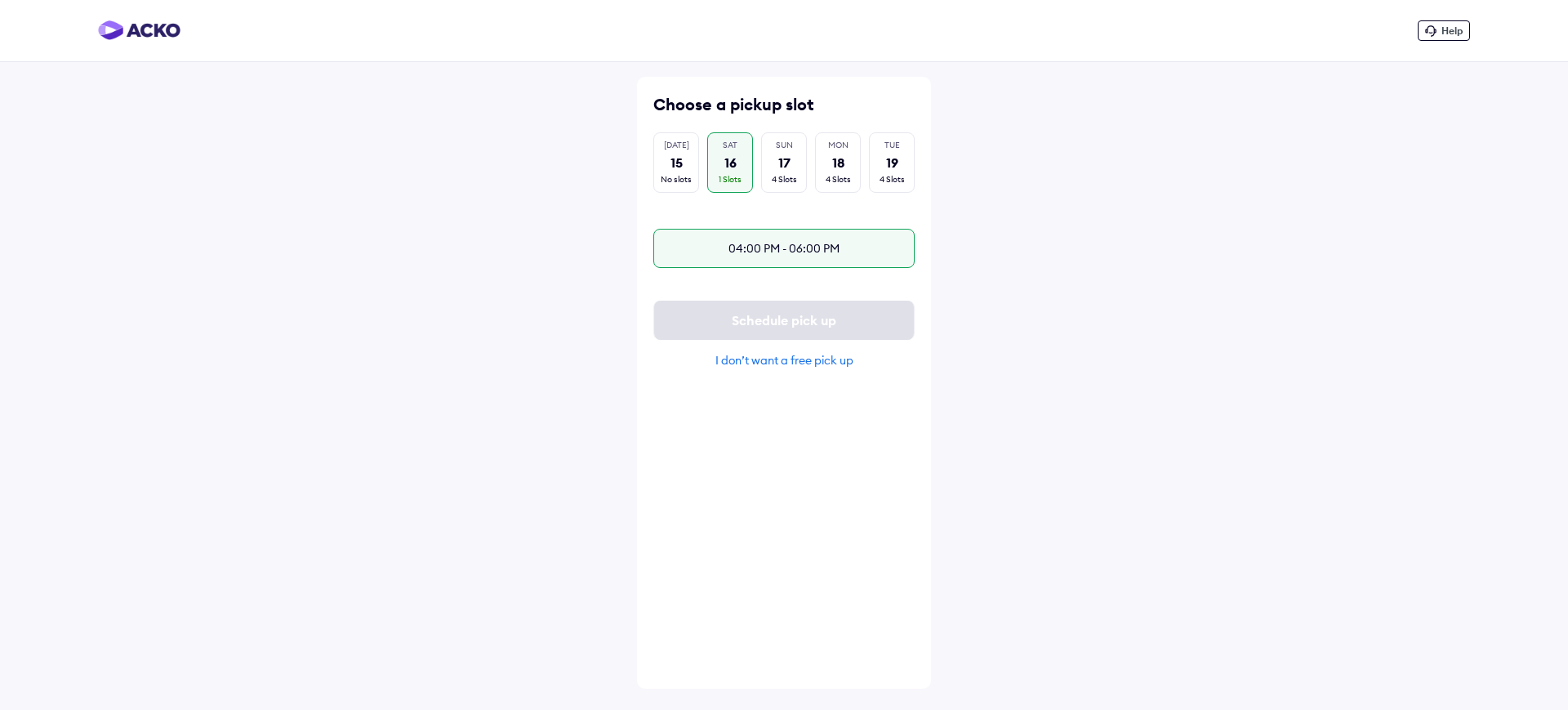
click at [728, 248] on div "04:00 PM - 06:00 PM" at bounding box center [784, 248] width 261 height 39
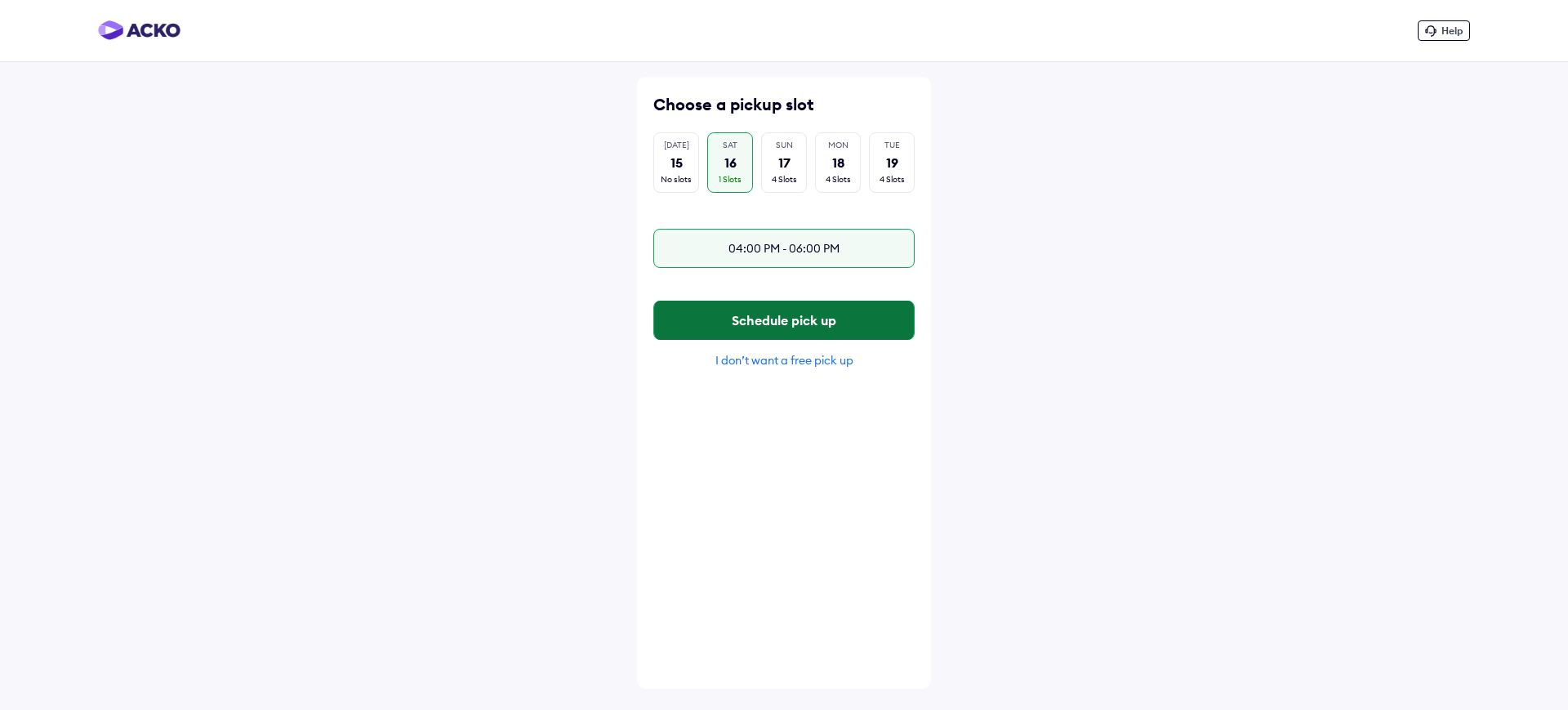
click at [745, 327] on button "Schedule pick up" at bounding box center [784, 320] width 259 height 39
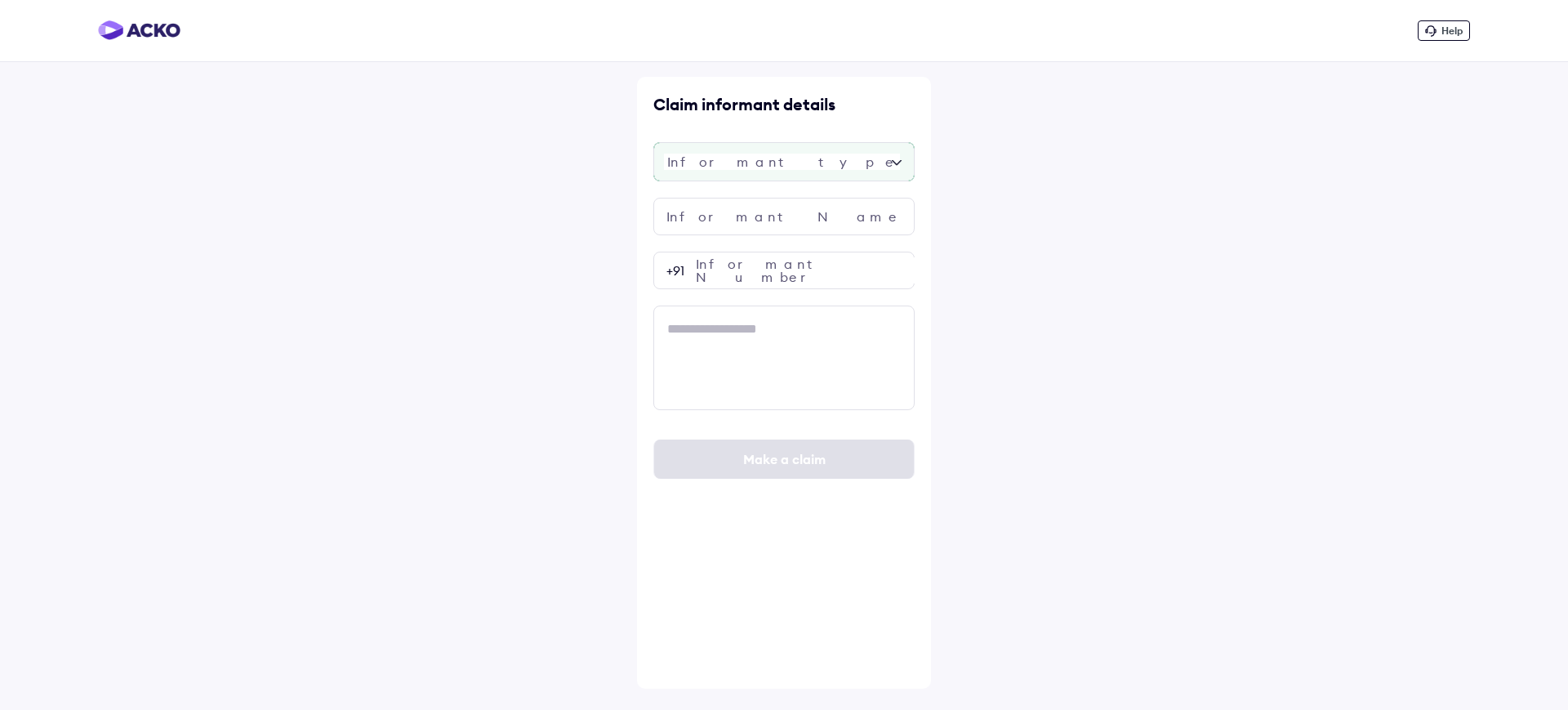
click at [721, 168] on div at bounding box center [784, 162] width 261 height 39
click at [684, 204] on div "Policy holder" at bounding box center [784, 205] width 259 height 29
click at [702, 221] on input "text" at bounding box center [784, 217] width 261 height 38
type input "*****"
click at [703, 355] on textarea at bounding box center [784, 358] width 261 height 104
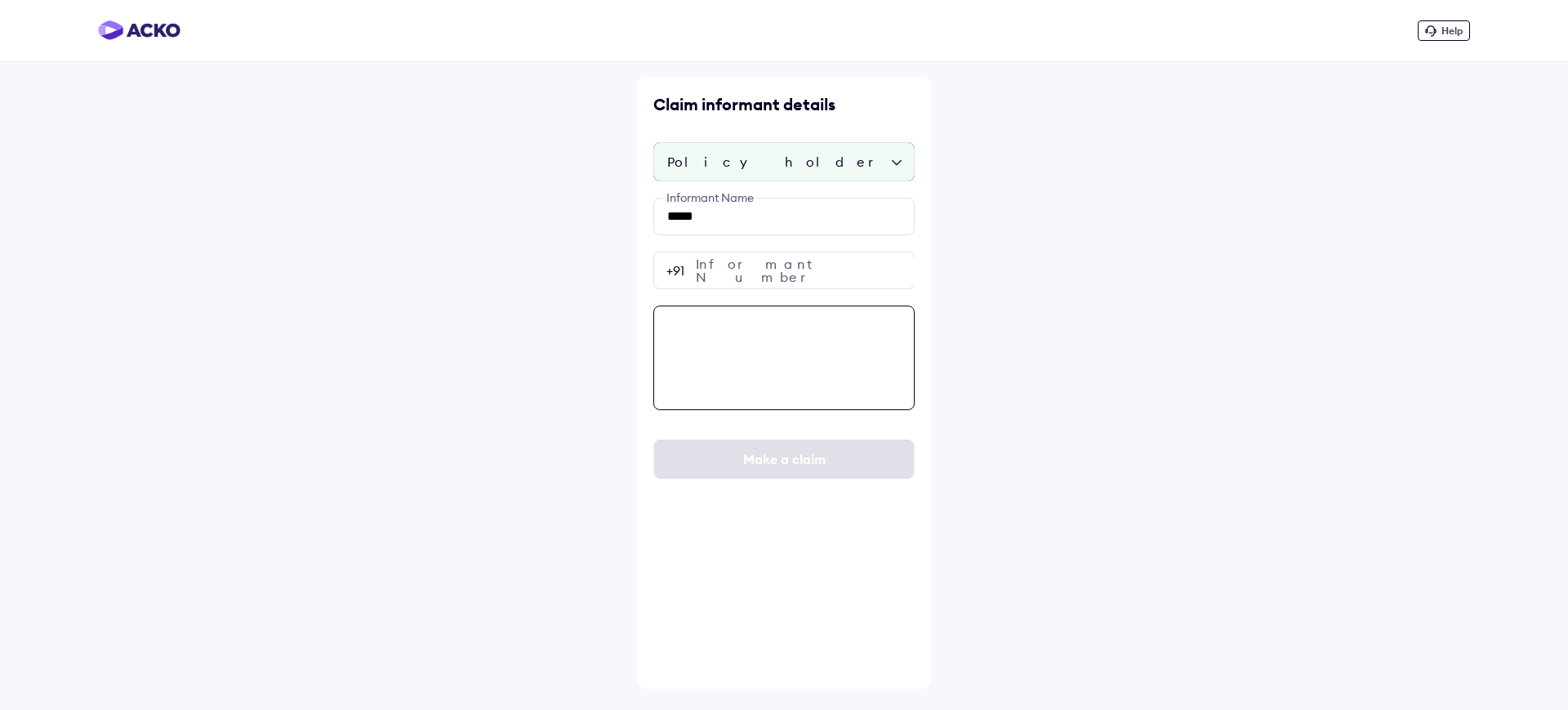
click at [736, 384] on textarea at bounding box center [784, 358] width 261 height 104
paste textarea "**********"
click at [769, 336] on textarea "**********" at bounding box center [784, 358] width 261 height 104
type textarea "**********"
click at [734, 278] on input "number" at bounding box center [784, 271] width 261 height 38
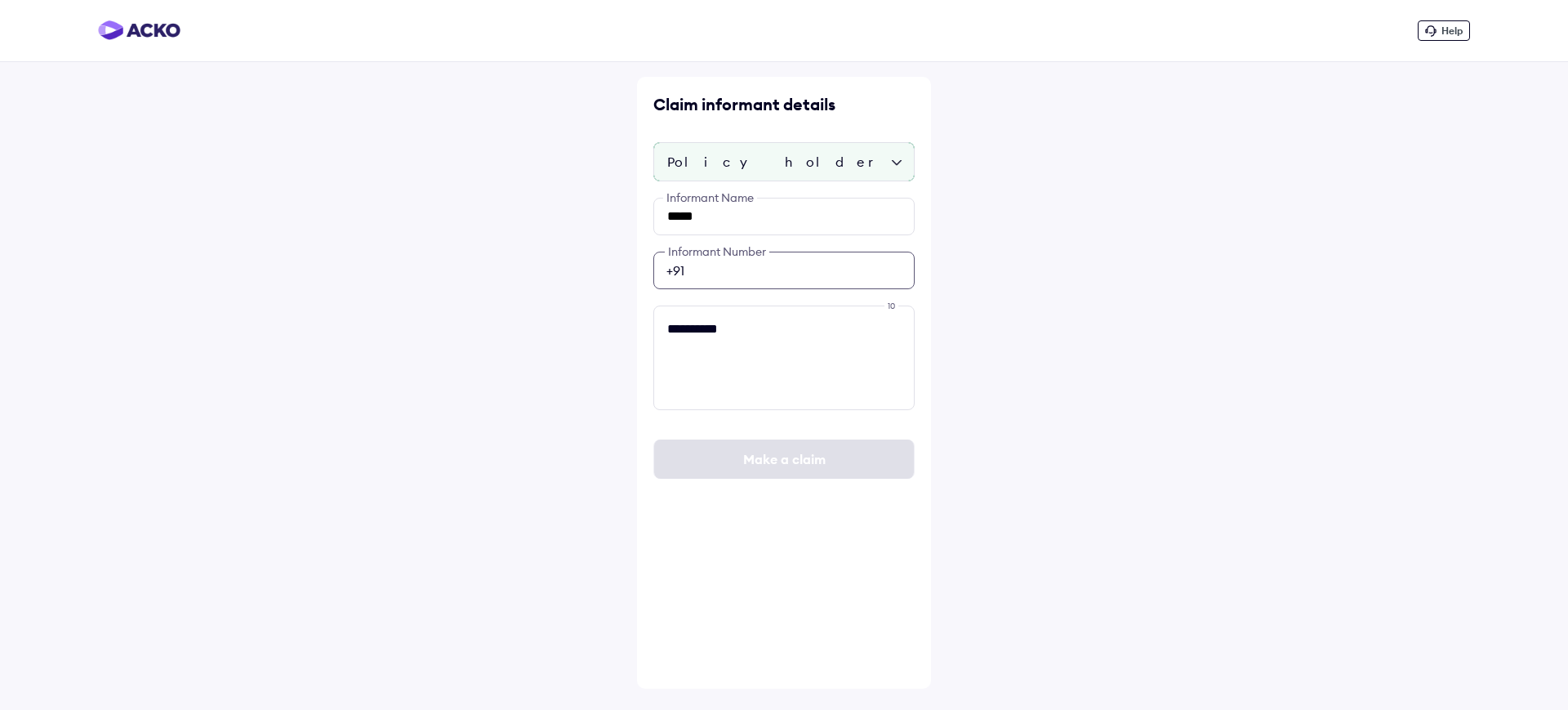
paste input "**********"
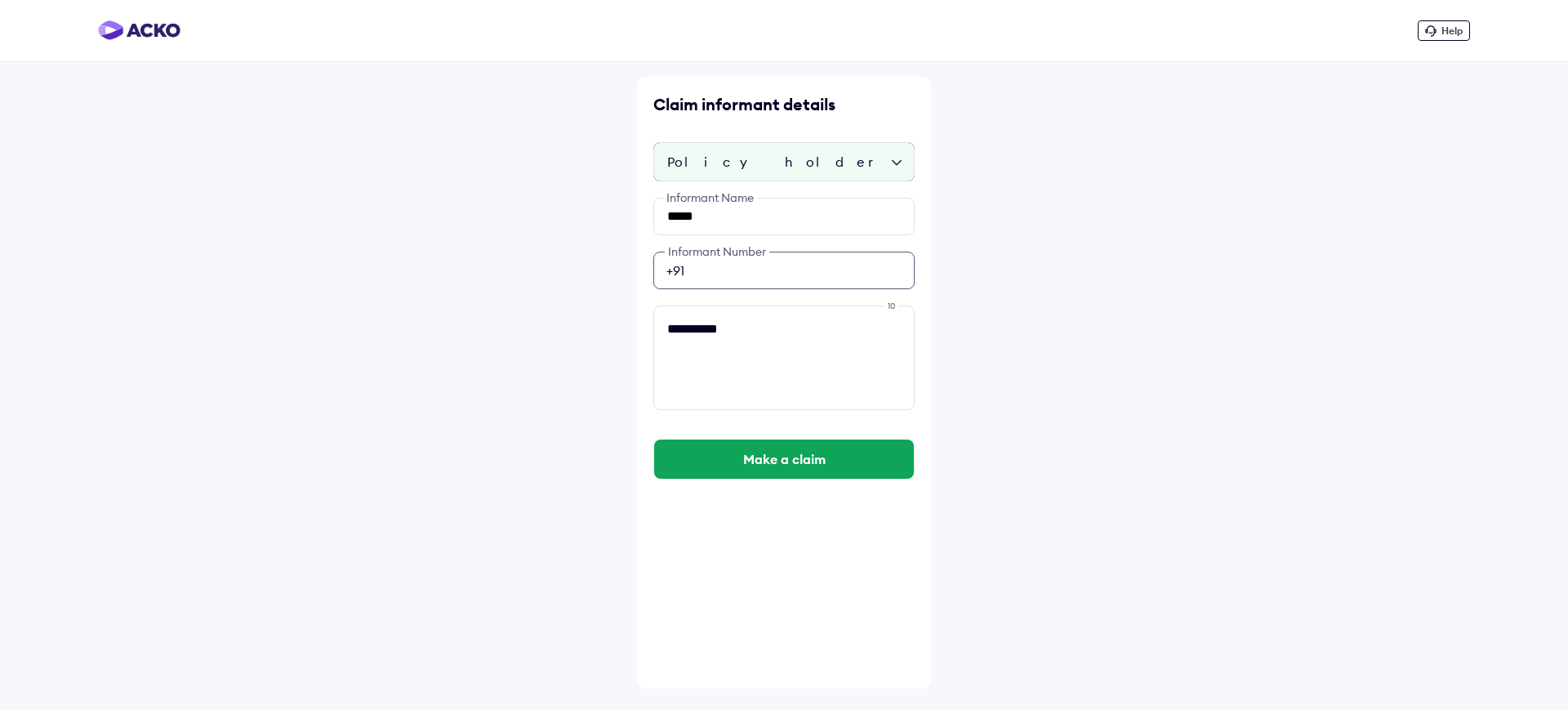
type input "**********"
click at [714, 348] on textarea "**********" at bounding box center [784, 358] width 261 height 104
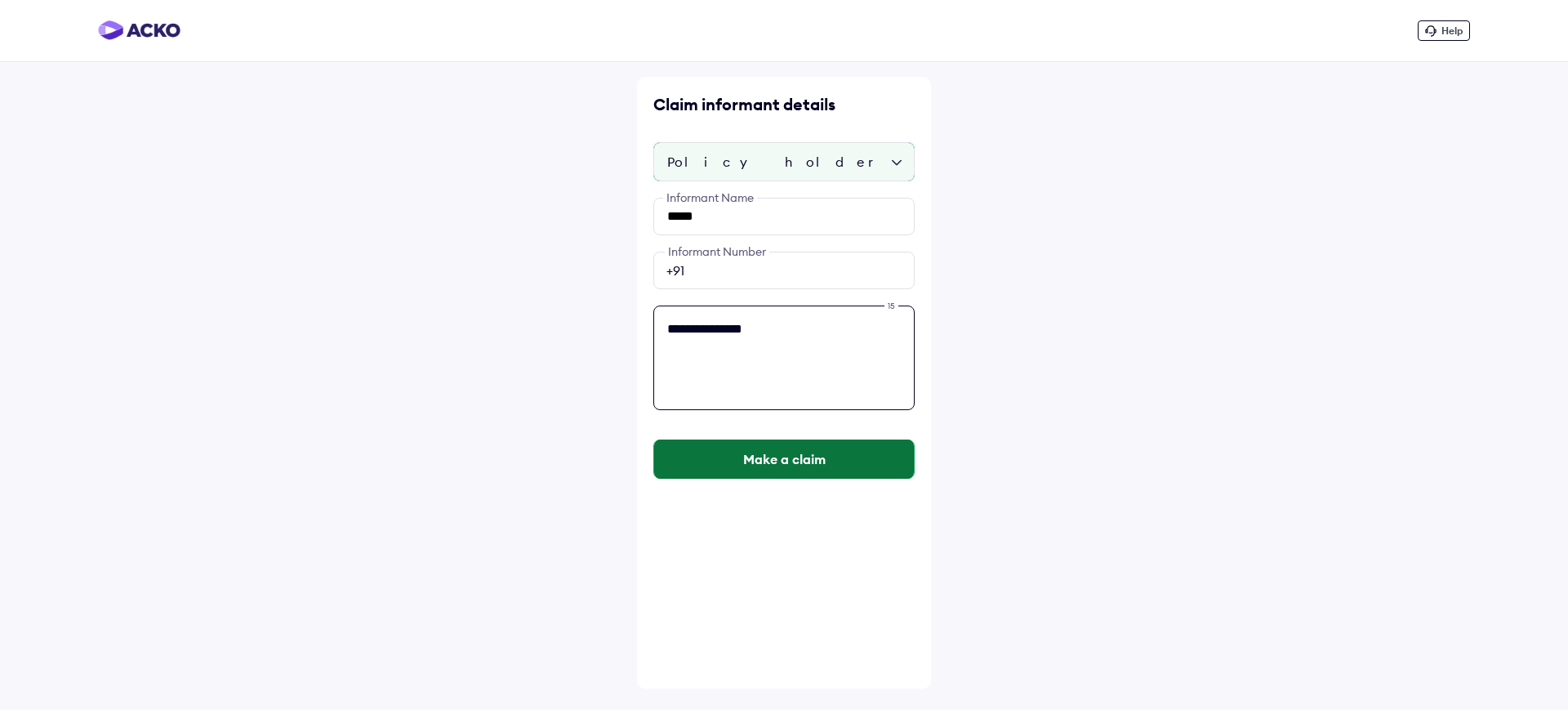
type textarea "**********"
click at [707, 444] on button "Make a claim" at bounding box center [784, 459] width 259 height 39
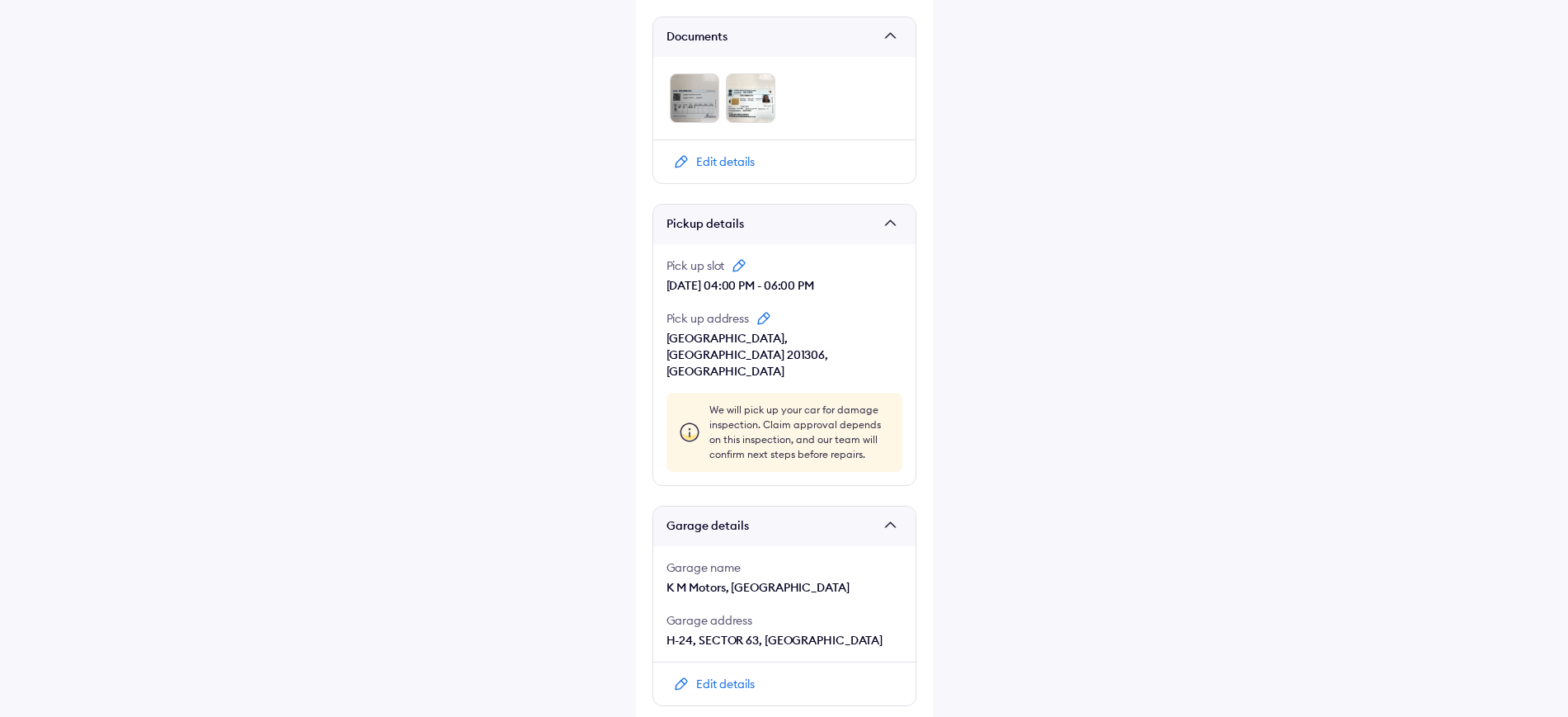
scroll to position [1321, 0]
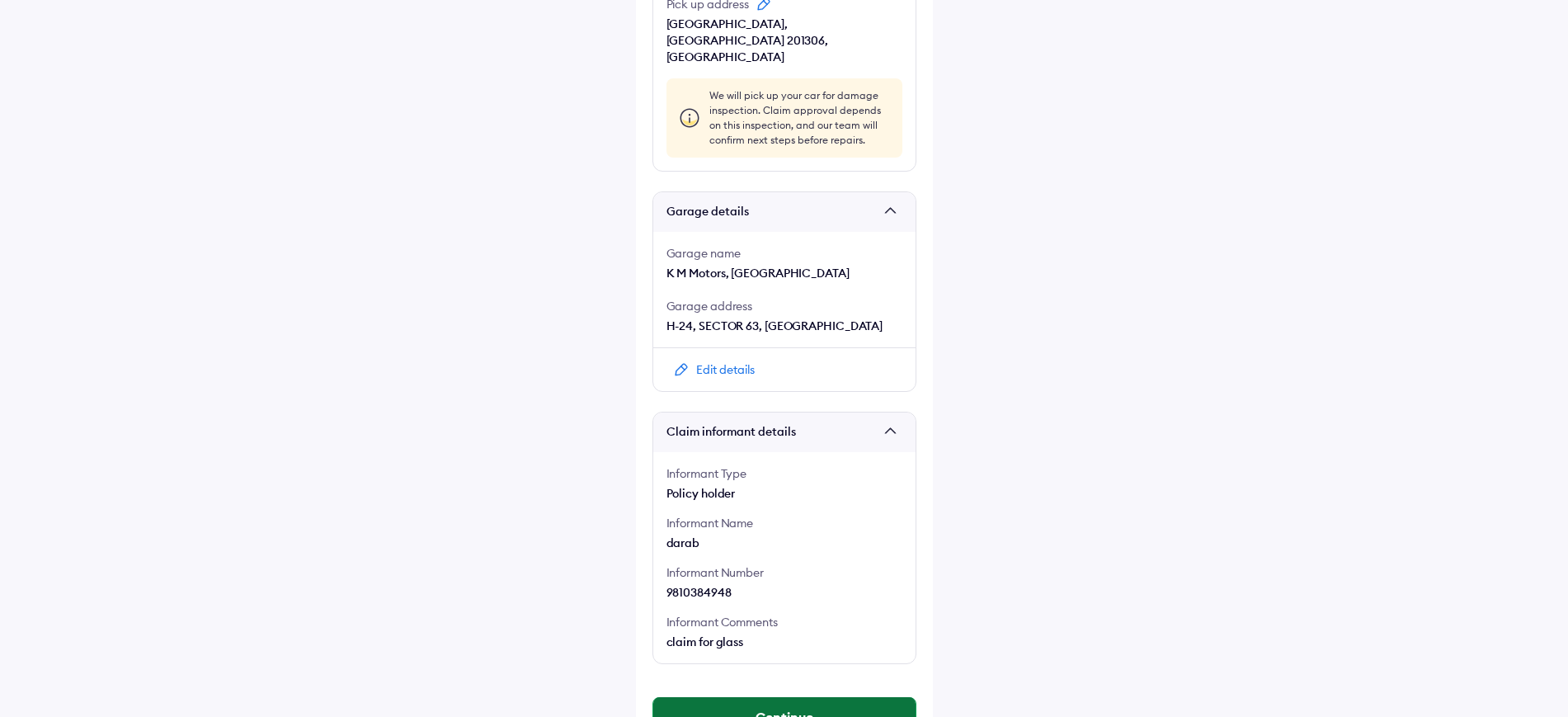
click at [780, 697] on button "Continue" at bounding box center [784, 717] width 262 height 40
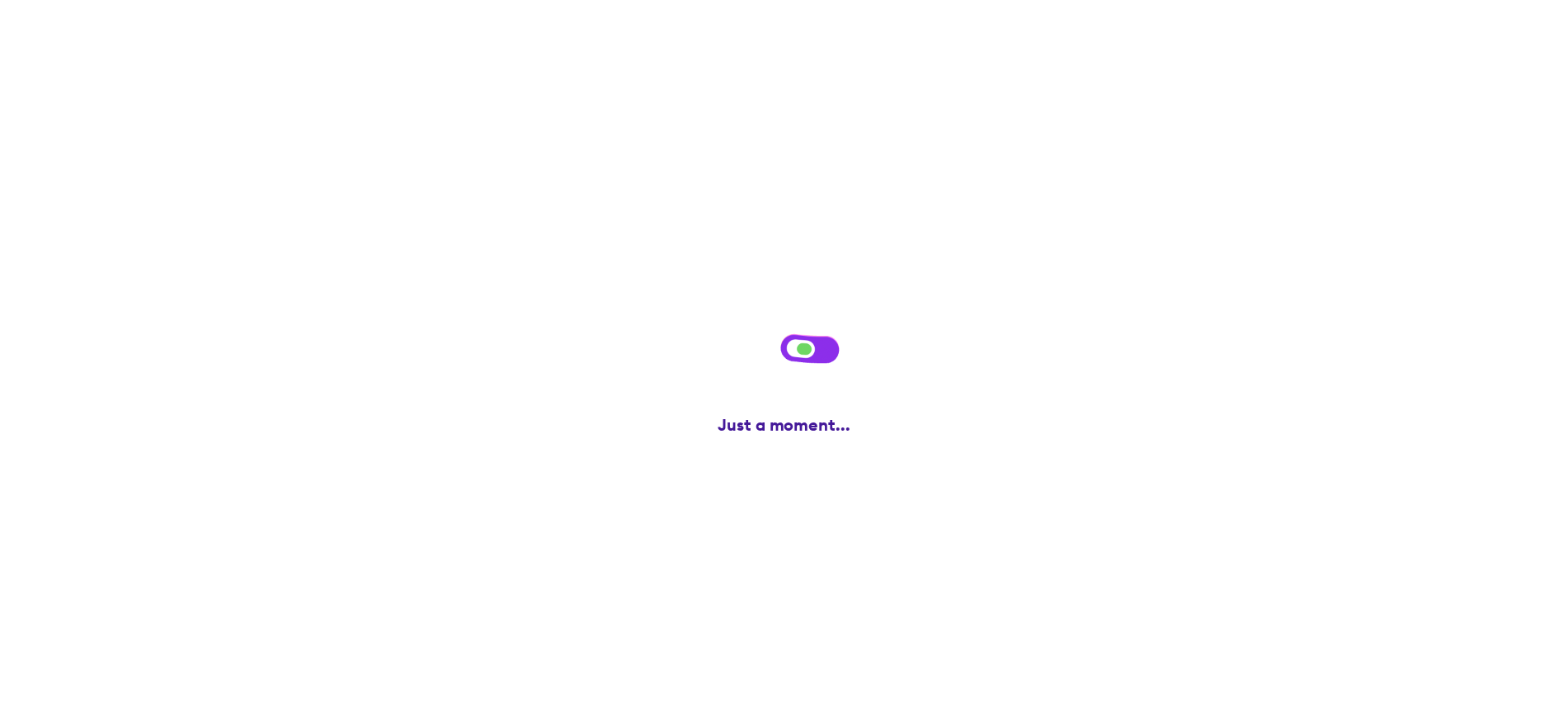
scroll to position [0, 0]
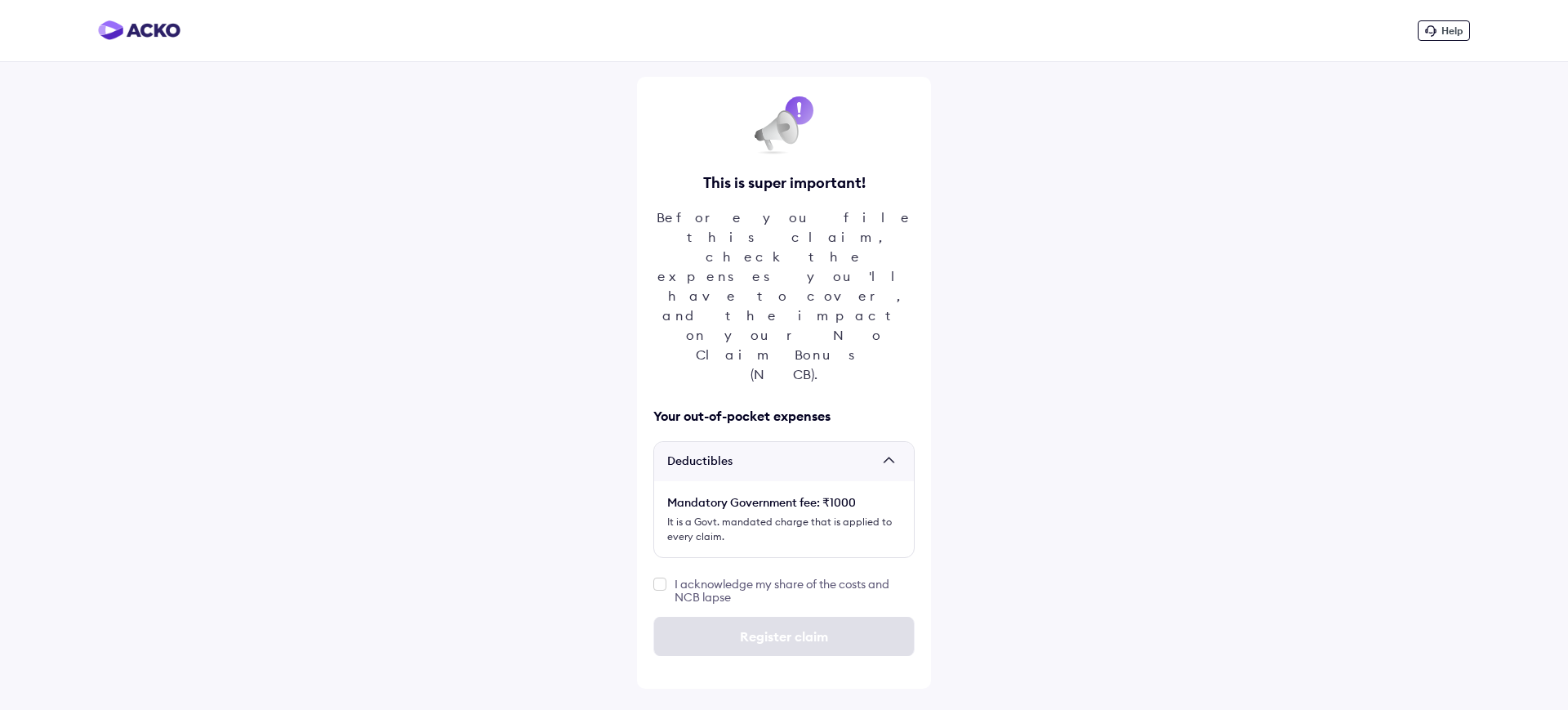
click at [653, 577] on div at bounding box center [659, 585] width 13 height 16
click at [662, 577] on label at bounding box center [659, 583] width 13 height 13
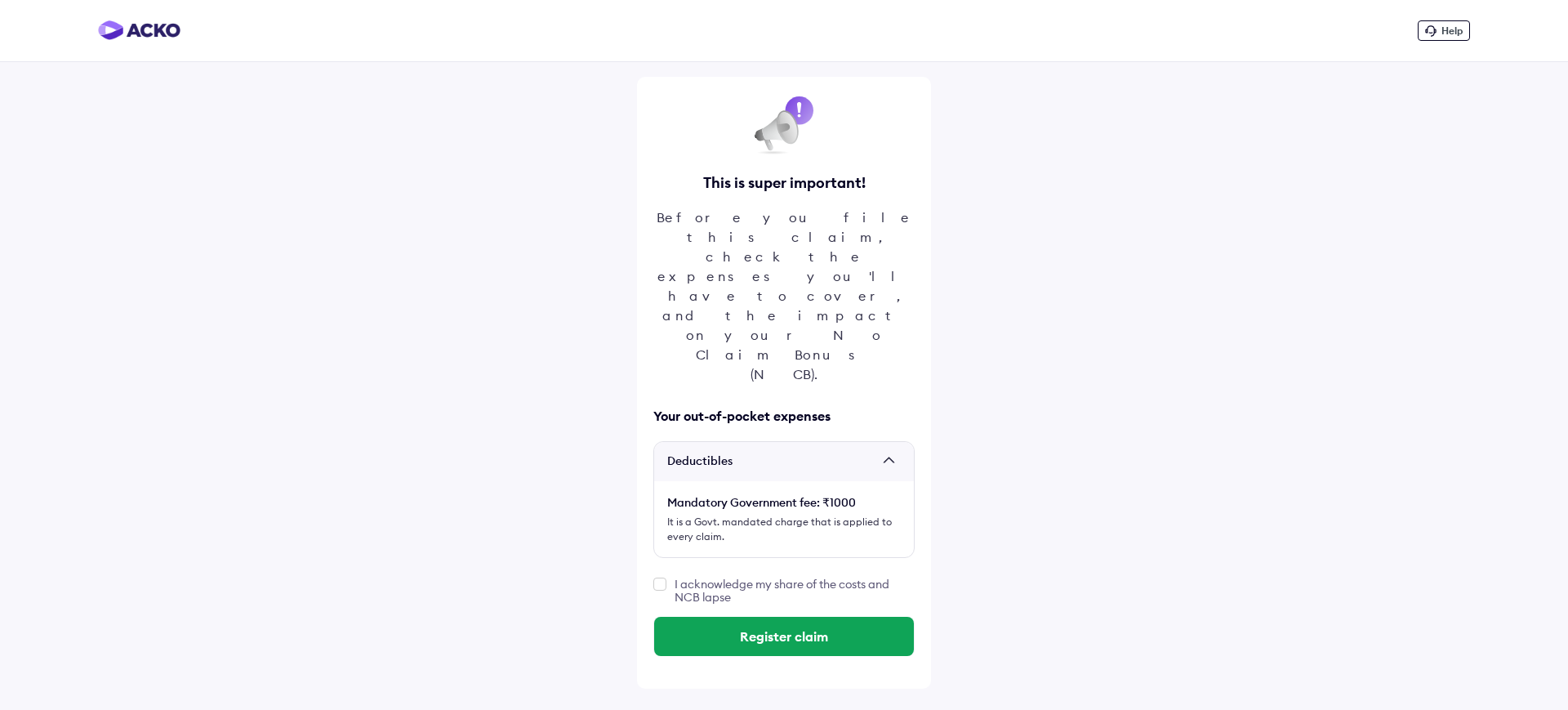
click at [709, 604] on div "Register claim" at bounding box center [784, 636] width 261 height 65
click at [725, 617] on button "Register claim" at bounding box center [784, 636] width 259 height 39
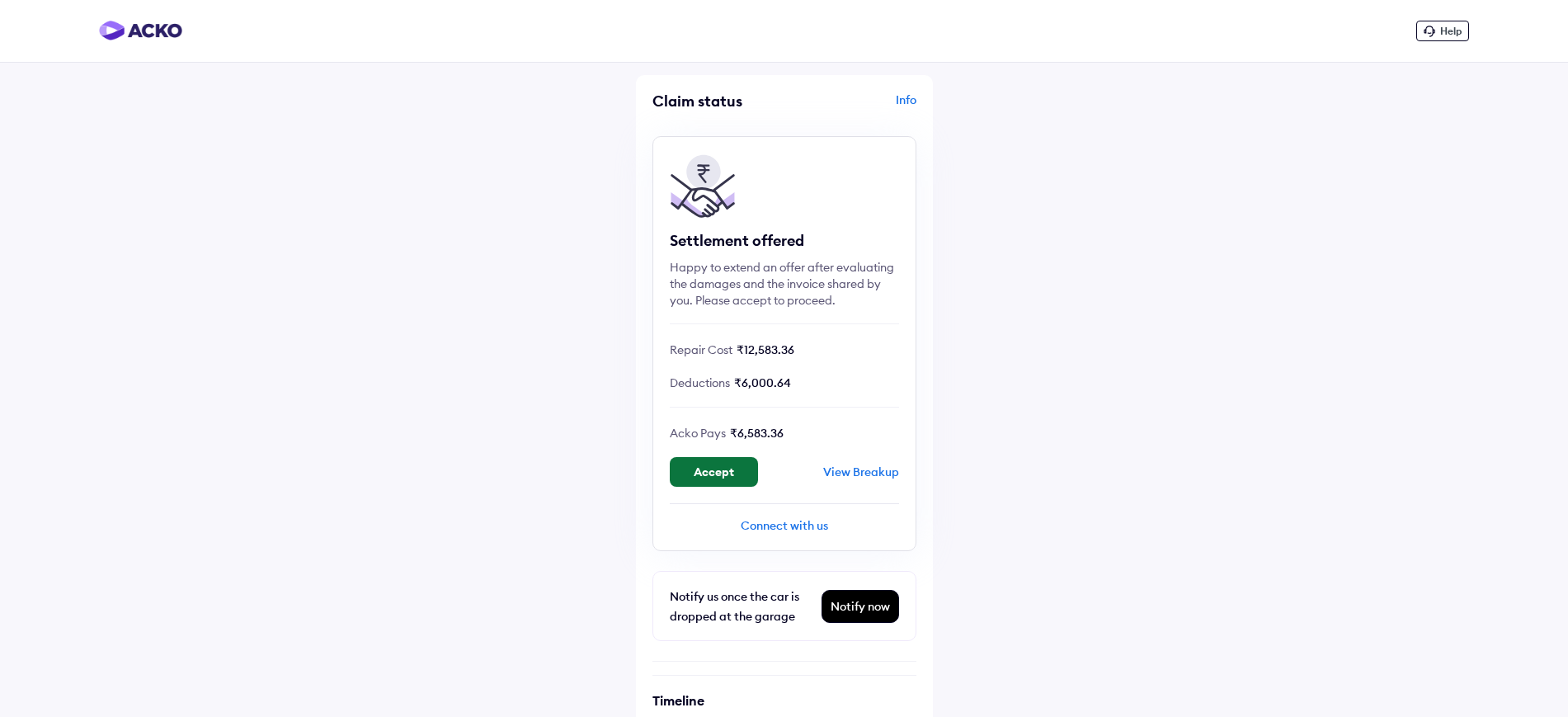
click at [717, 464] on button "Accept" at bounding box center [714, 471] width 88 height 29
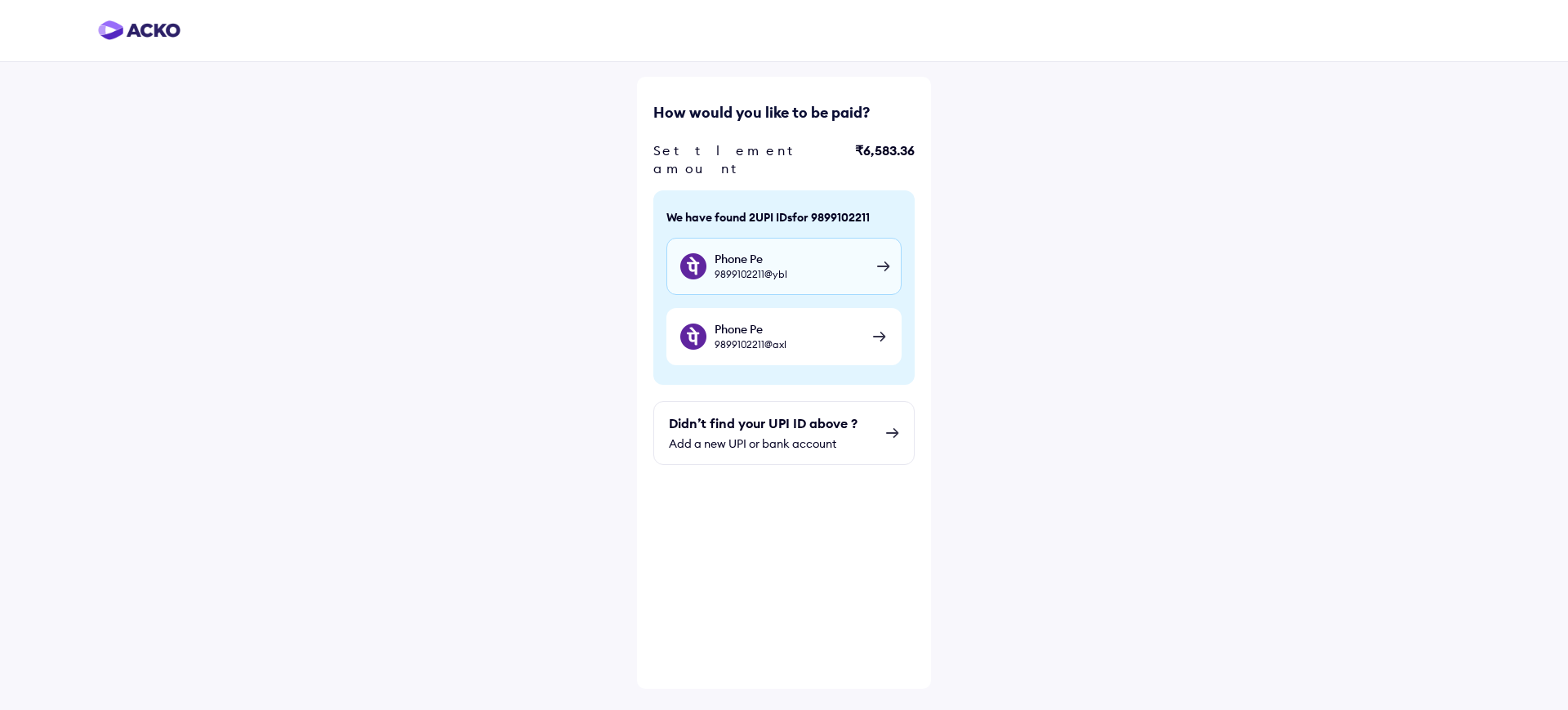
click at [724, 268] on span "9899102211@ybl" at bounding box center [751, 274] width 73 height 12
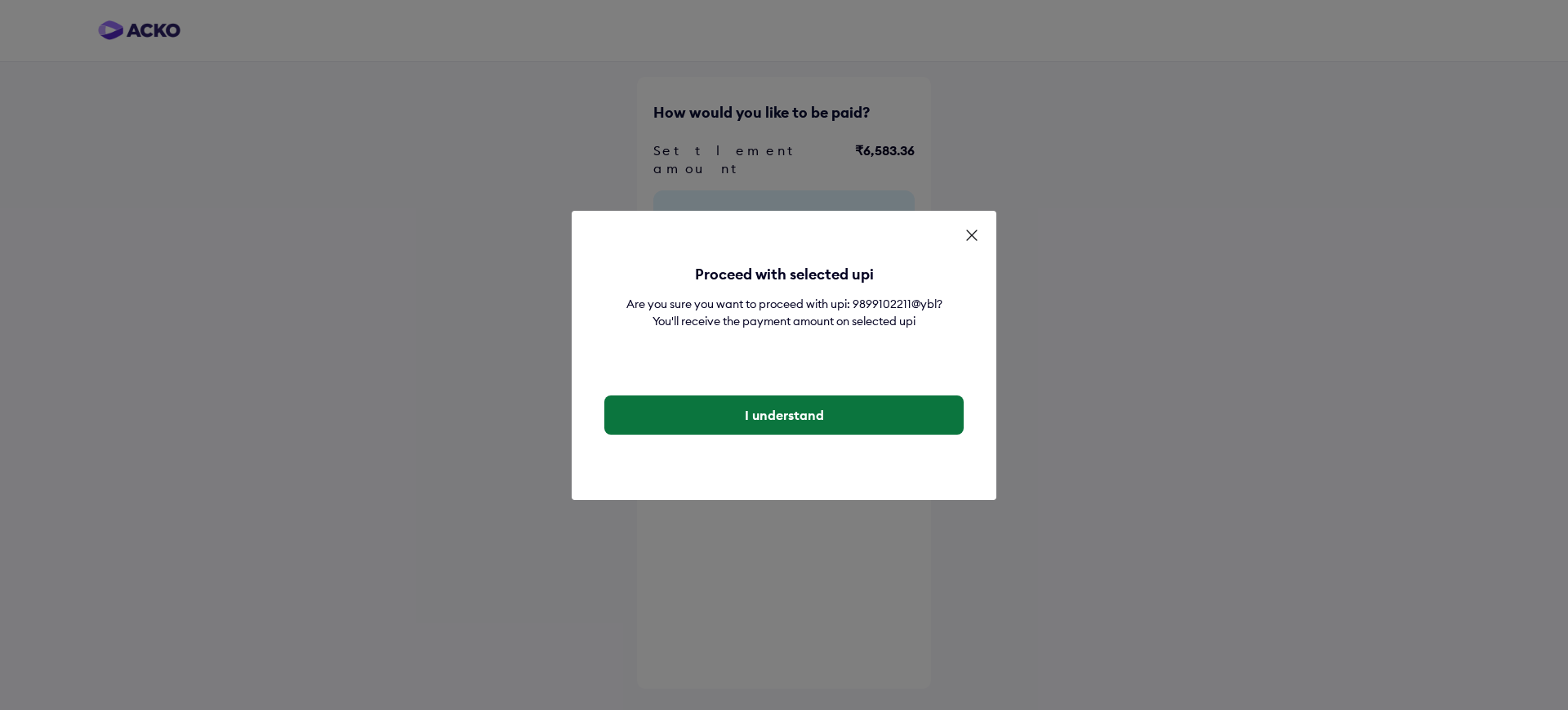
click at [734, 409] on button "I understand" at bounding box center [784, 415] width 360 height 39
